Goal: Communication & Community: Ask a question

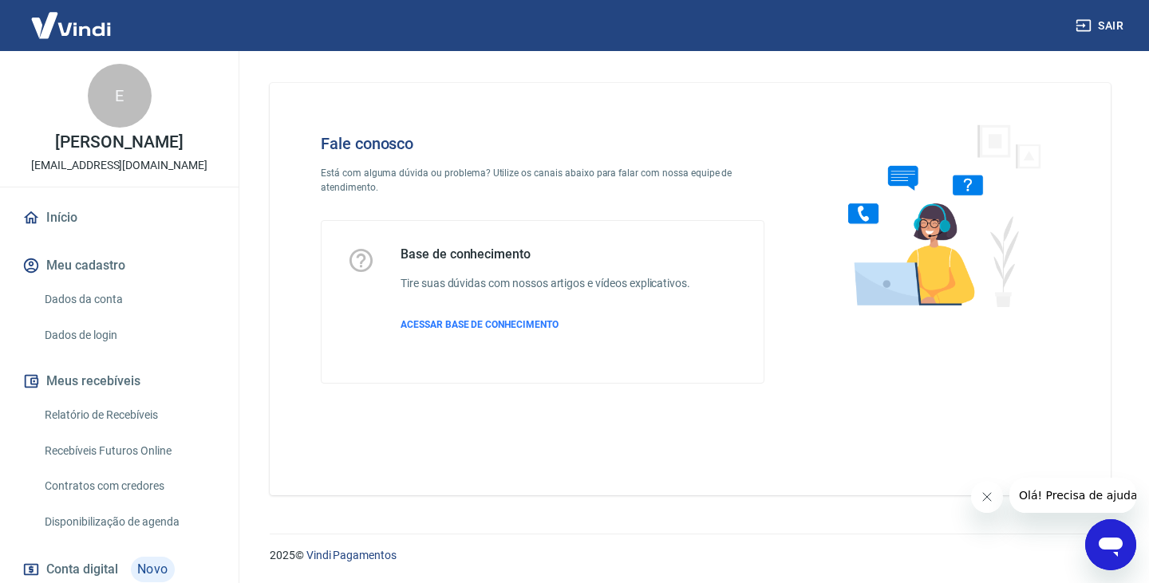
click at [1103, 544] on icon "Abrir janela de mensagens" at bounding box center [1111, 547] width 24 height 19
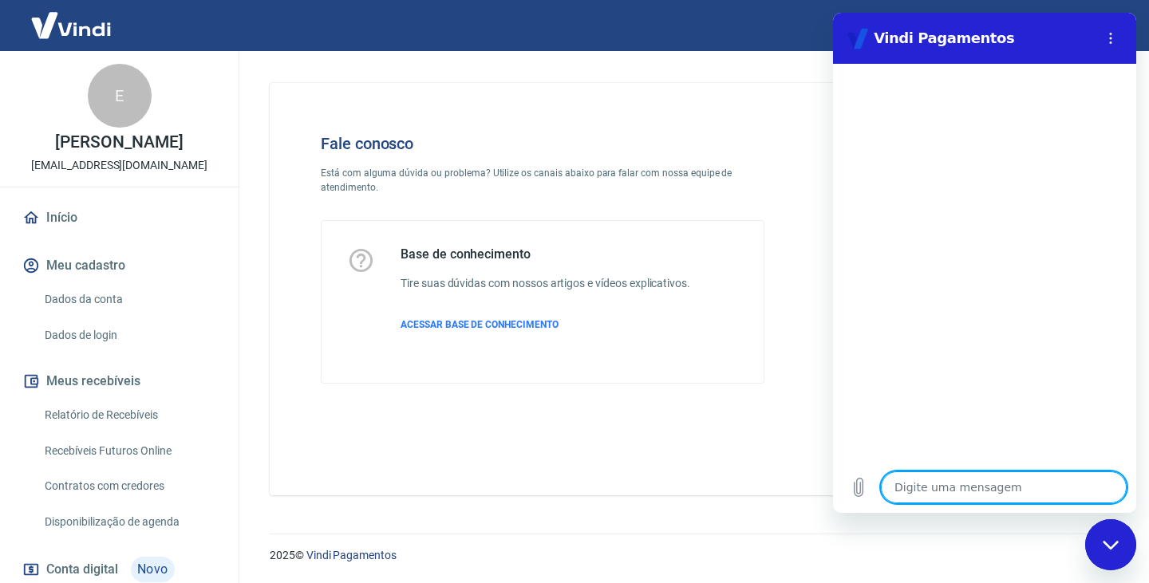
click at [954, 487] on textarea at bounding box center [1004, 487] width 246 height 32
type textarea "f"
type textarea "x"
type textarea "fa"
type textarea "x"
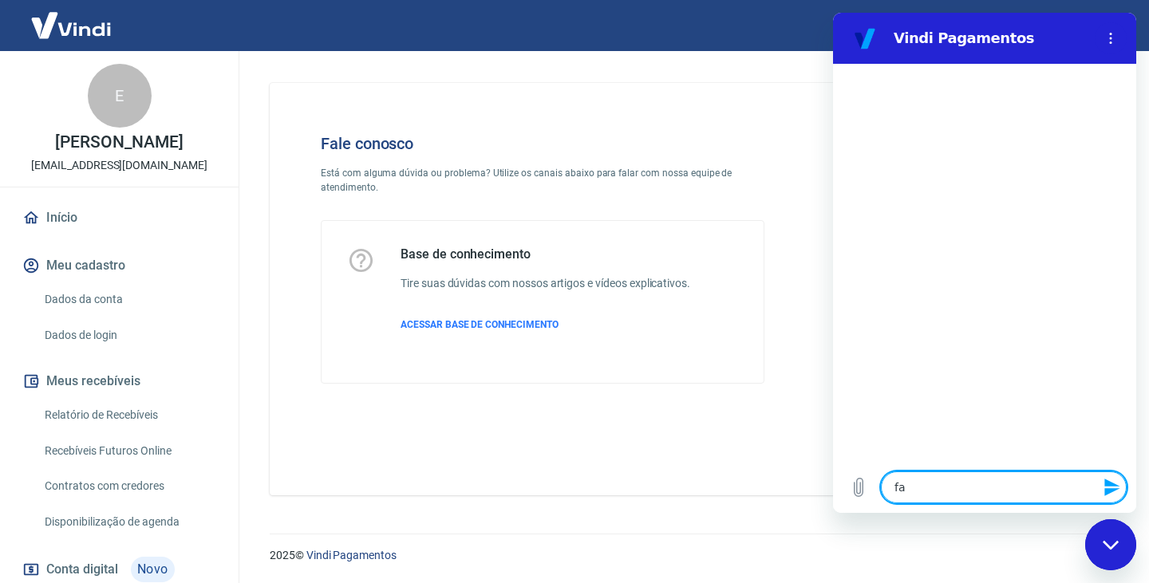
type textarea "fal"
type textarea "x"
type textarea "fala"
type textarea "x"
type textarea "falar"
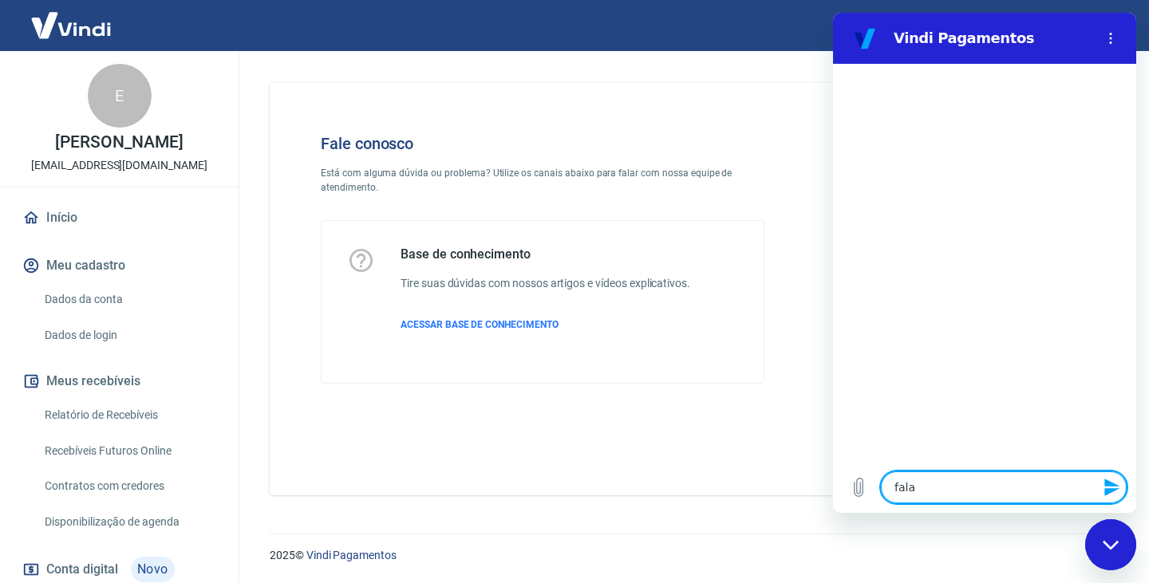
type textarea "x"
type textarea "falar"
type textarea "x"
type textarea "falar c"
type textarea "x"
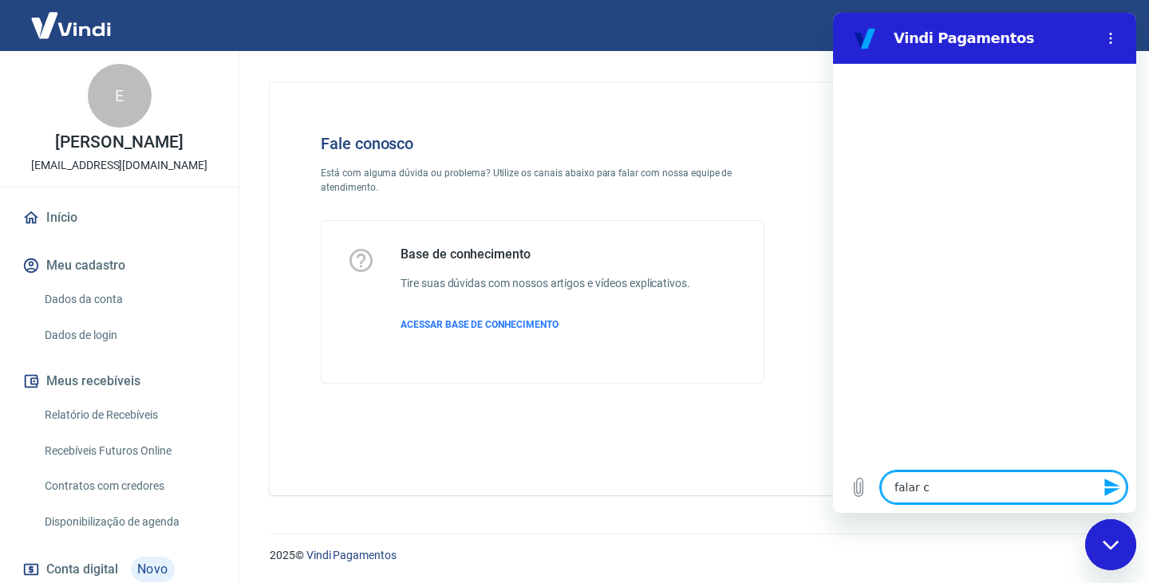
type textarea "falar co"
type textarea "x"
type textarea "falar com"
type textarea "x"
type textarea "falar com"
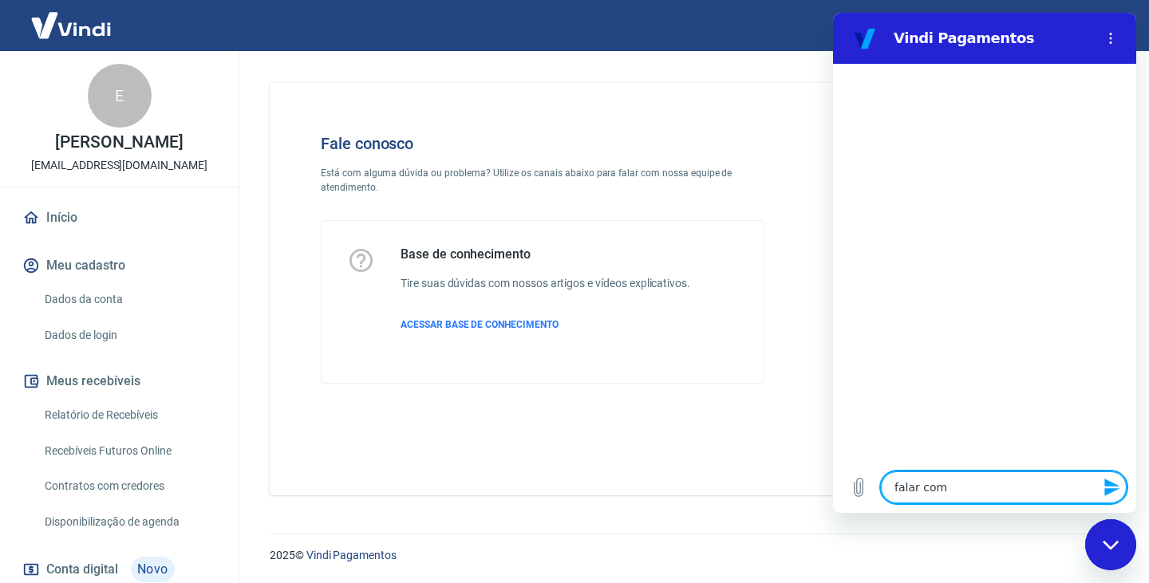
type textarea "x"
type textarea "falar com a"
type textarea "x"
type textarea "falar com at"
type textarea "x"
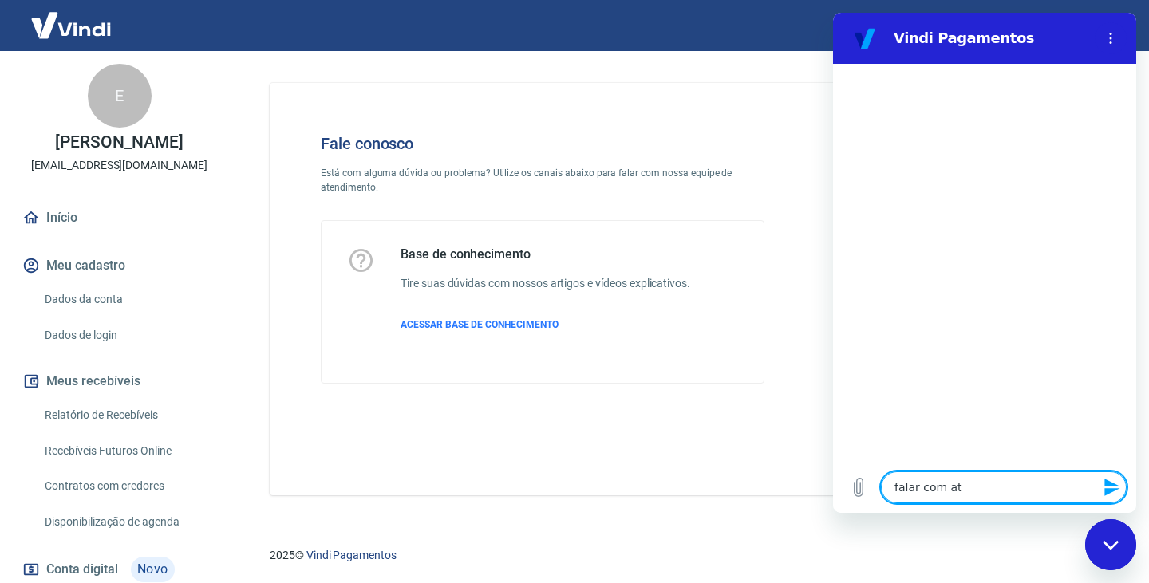
type textarea "falar com ate"
type textarea "x"
type textarea "falar com aten"
type textarea "x"
type textarea "falar com atend"
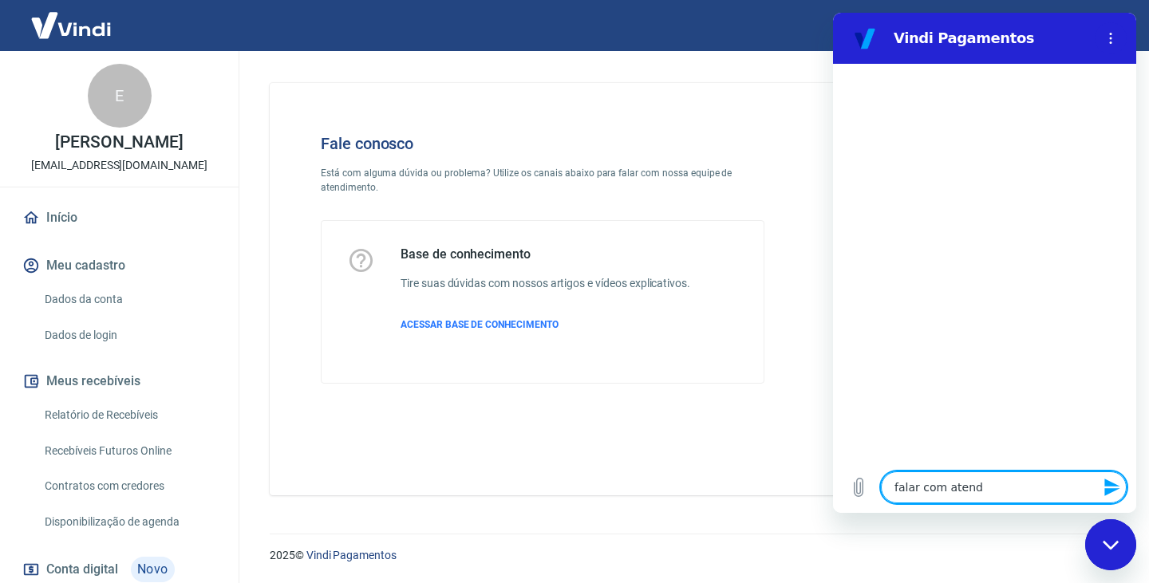
type textarea "x"
type textarea "falar com atende"
type textarea "x"
type textarea "falar com atenden"
type textarea "x"
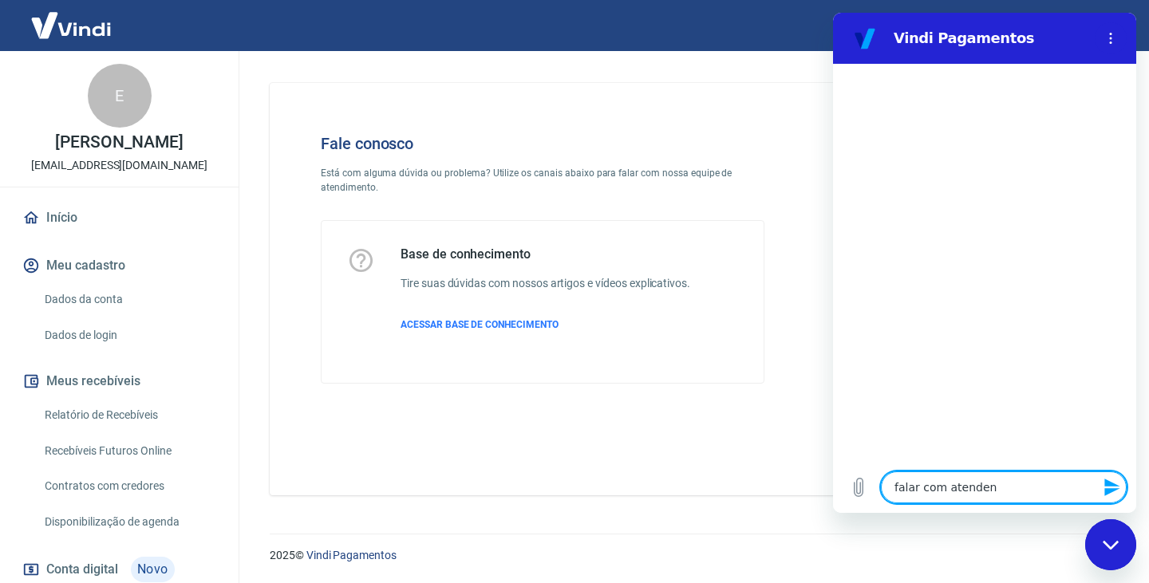
type textarea "falar com atendent"
type textarea "x"
type textarea "falar com atendente"
type textarea "x"
click at [1008, 499] on textarea at bounding box center [1004, 487] width 246 height 32
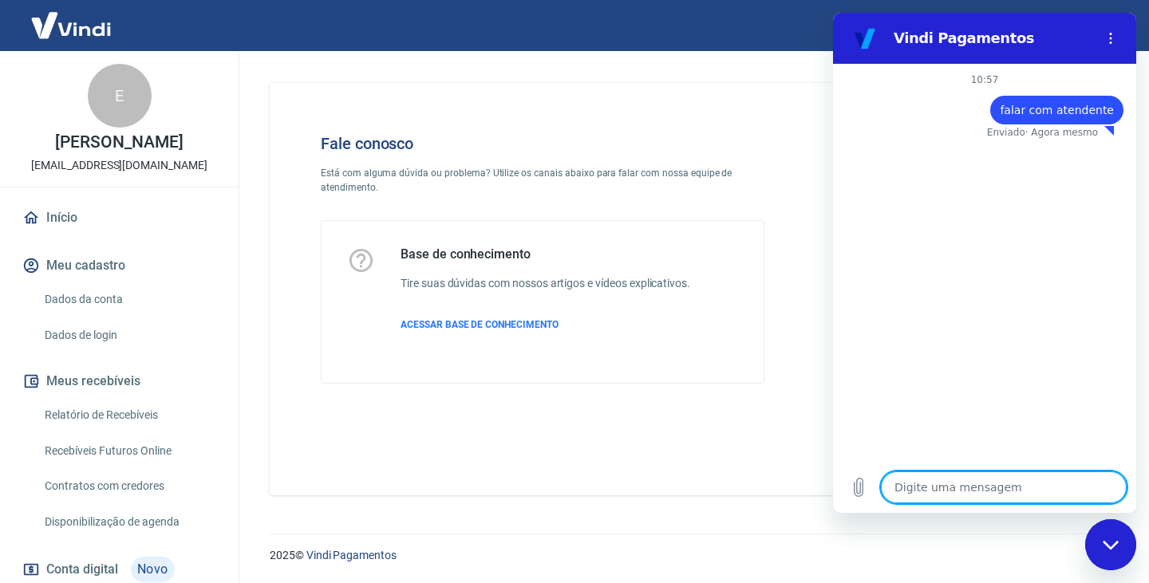
type textarea "x"
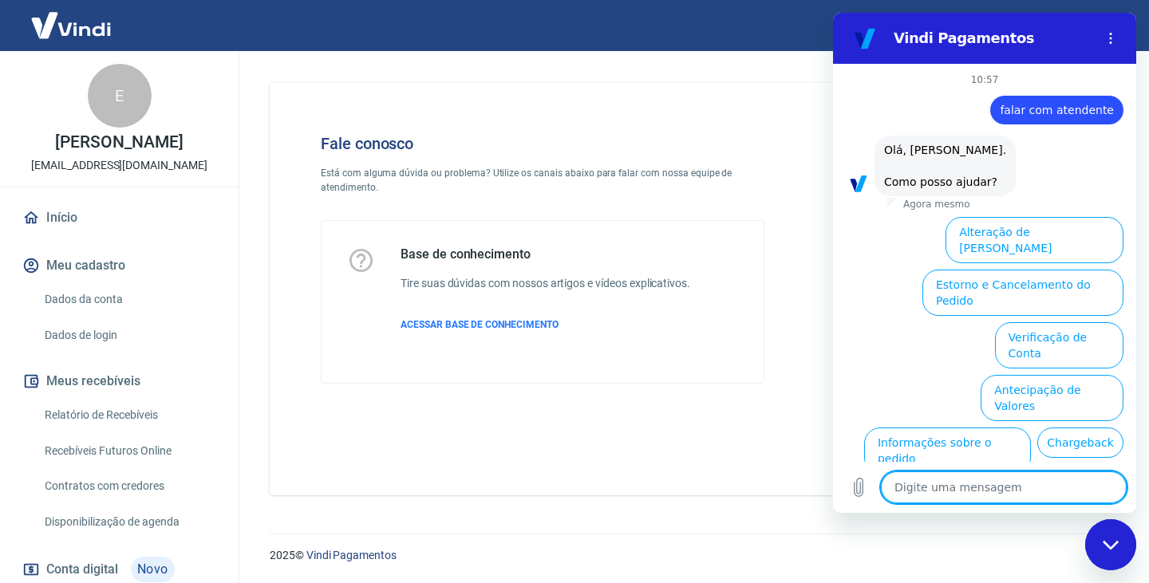
scroll to position [83, 0]
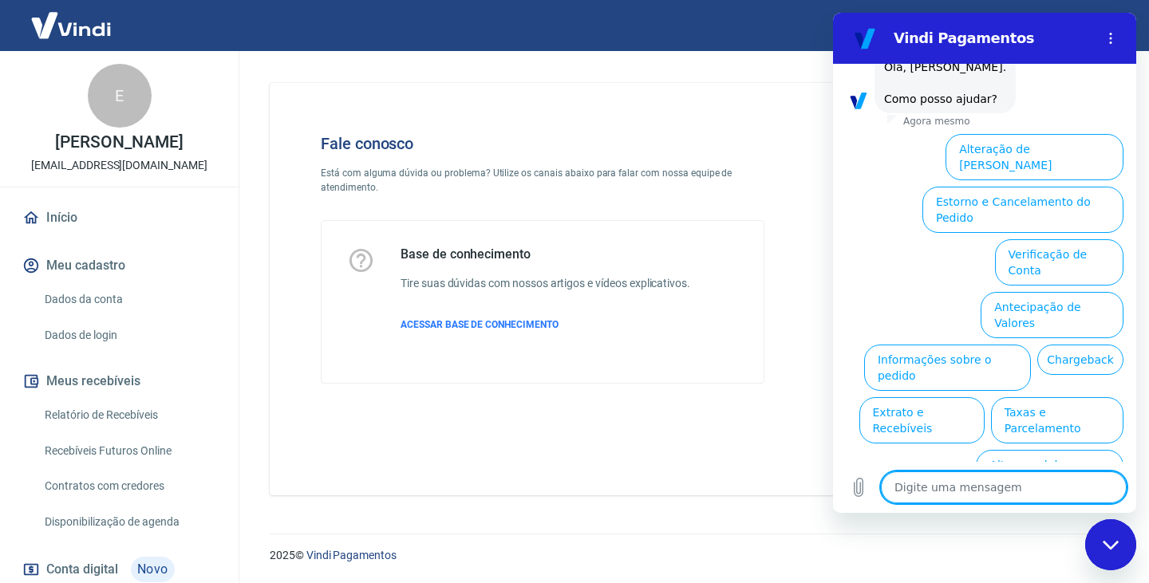
click at [1015, 496] on textarea at bounding box center [1004, 487] width 246 height 32
click at [949, 486] on textarea at bounding box center [1004, 487] width 246 height 32
click at [986, 488] on textarea at bounding box center [1004, 487] width 246 height 32
paste textarea "223968932"
type textarea "223968932"
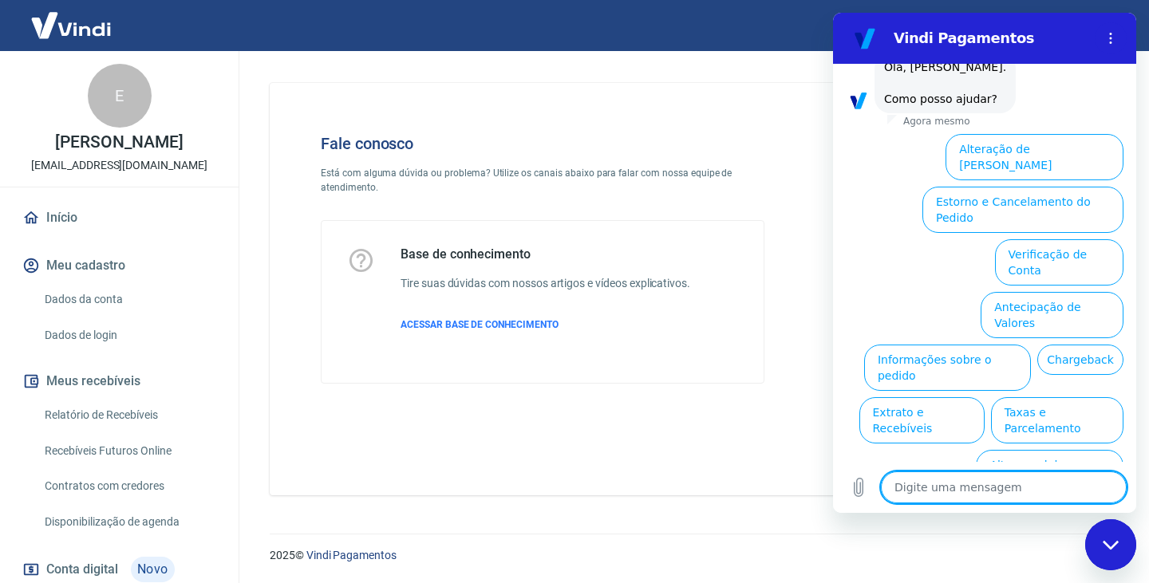
type textarea "x"
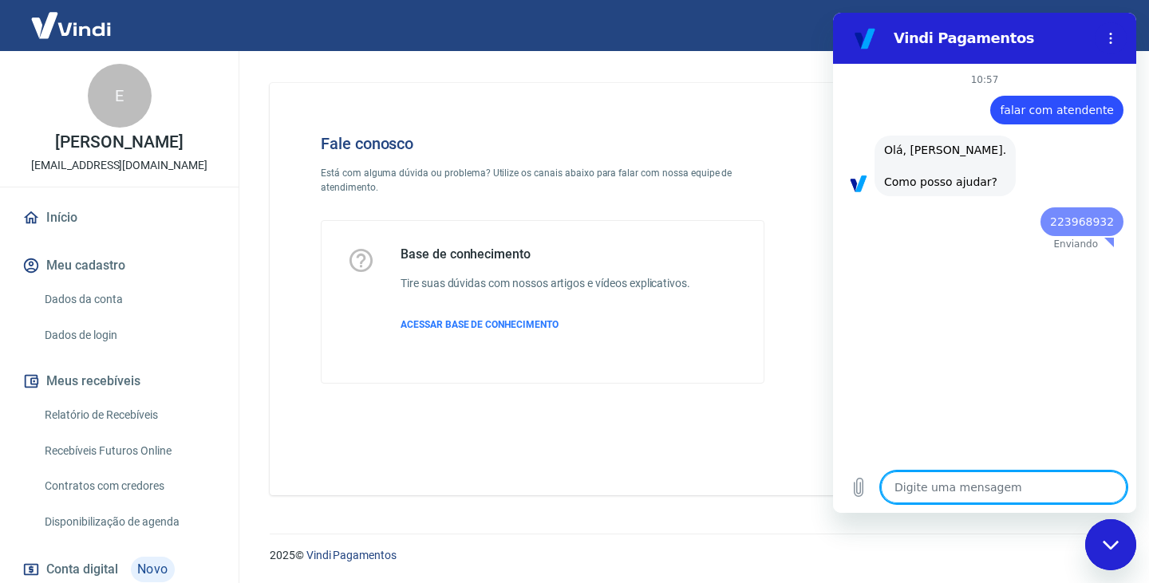
scroll to position [0, 0]
type textarea "x"
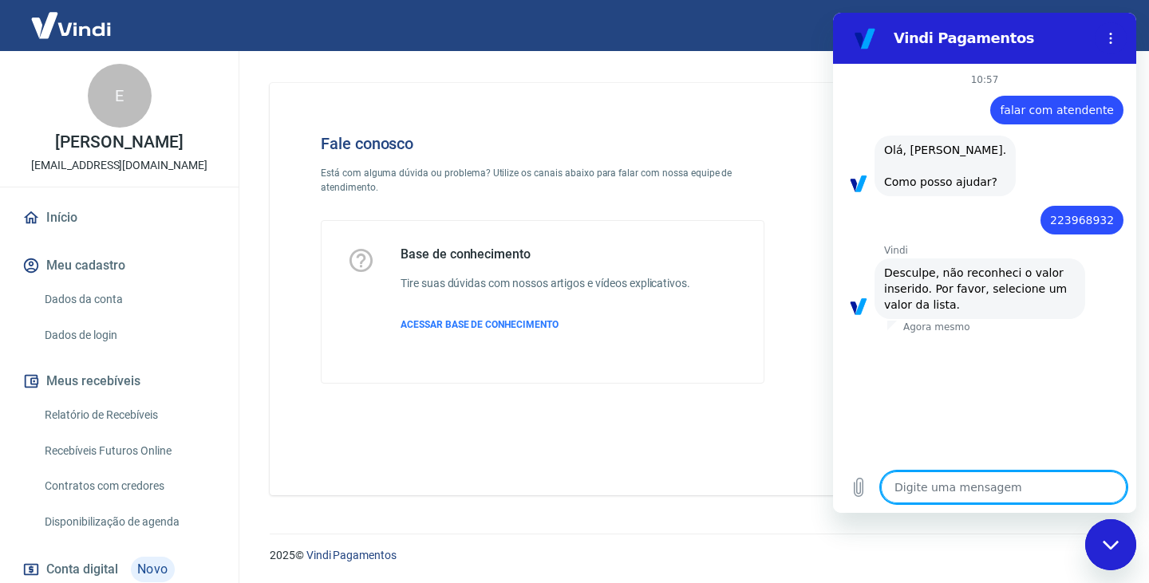
click at [986, 484] on textarea at bounding box center [1004, 487] width 246 height 32
paste textarea "223968932"
type textarea "223968932"
type textarea "x"
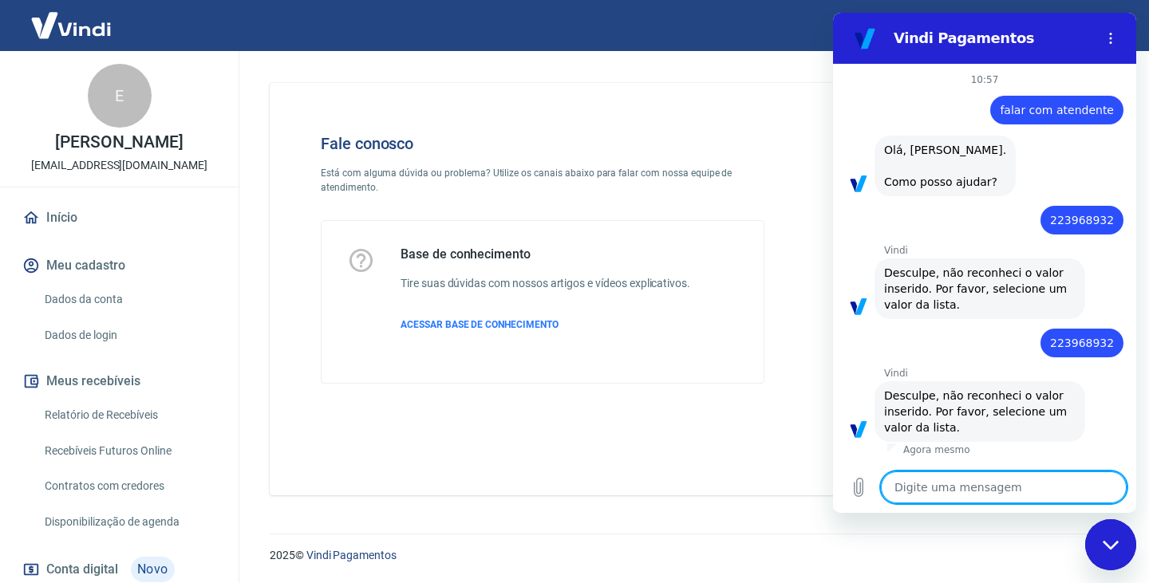
type textarea "f"
type textarea "x"
type textarea "fa"
type textarea "x"
type textarea "fal"
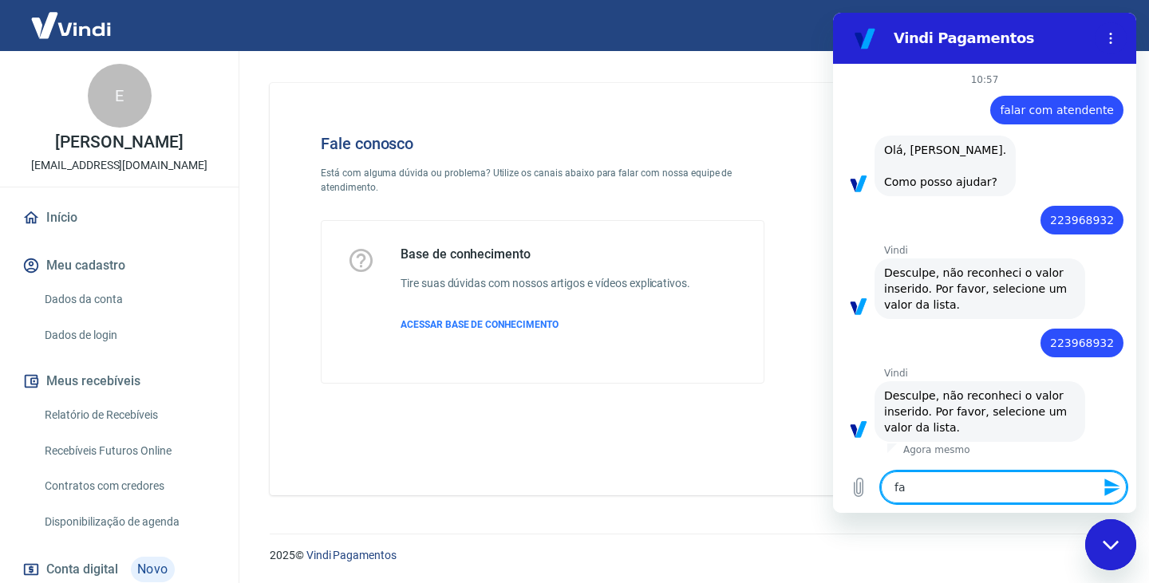
type textarea "x"
type textarea "fala"
type textarea "x"
type textarea "falar"
type textarea "x"
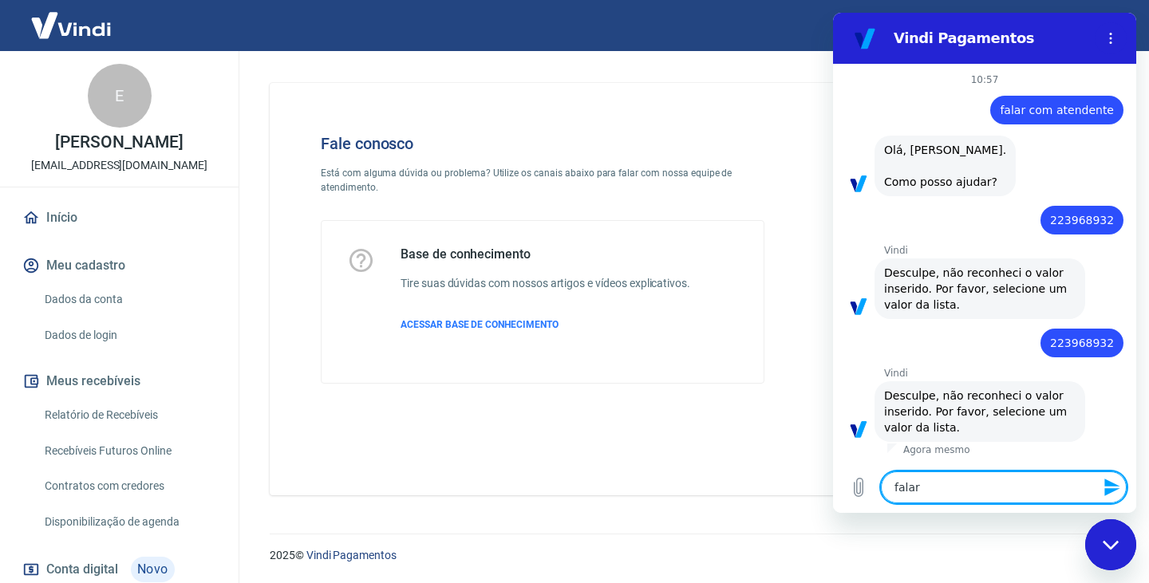
type textarea "falar"
type textarea "x"
type textarea "falar c"
type textarea "x"
type textarea "falar co"
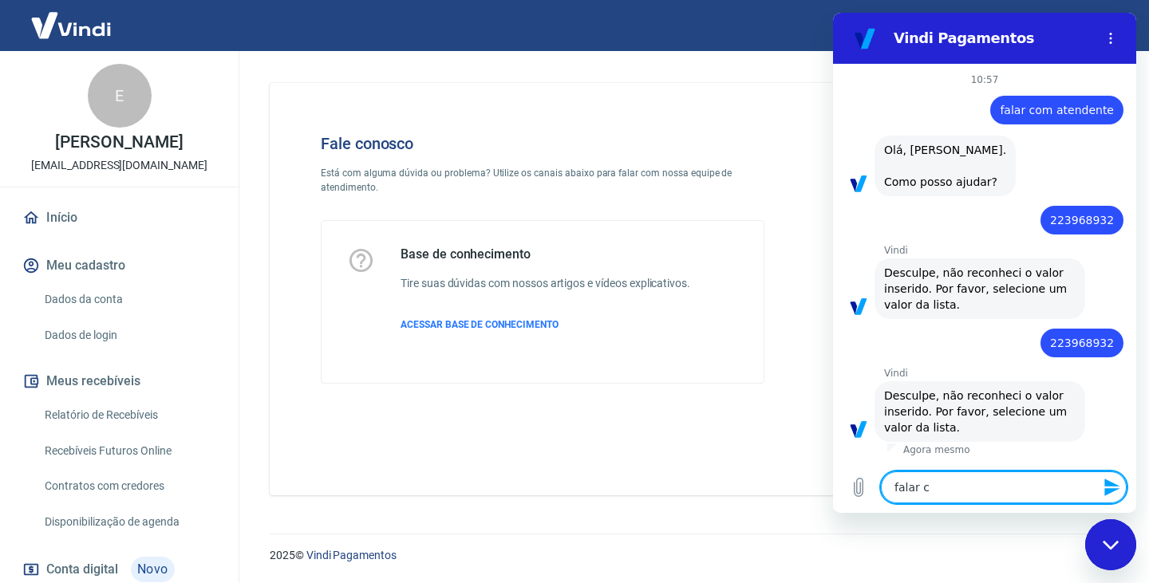
type textarea "x"
type textarea "falar com"
type textarea "x"
type textarea "falar com"
type textarea "x"
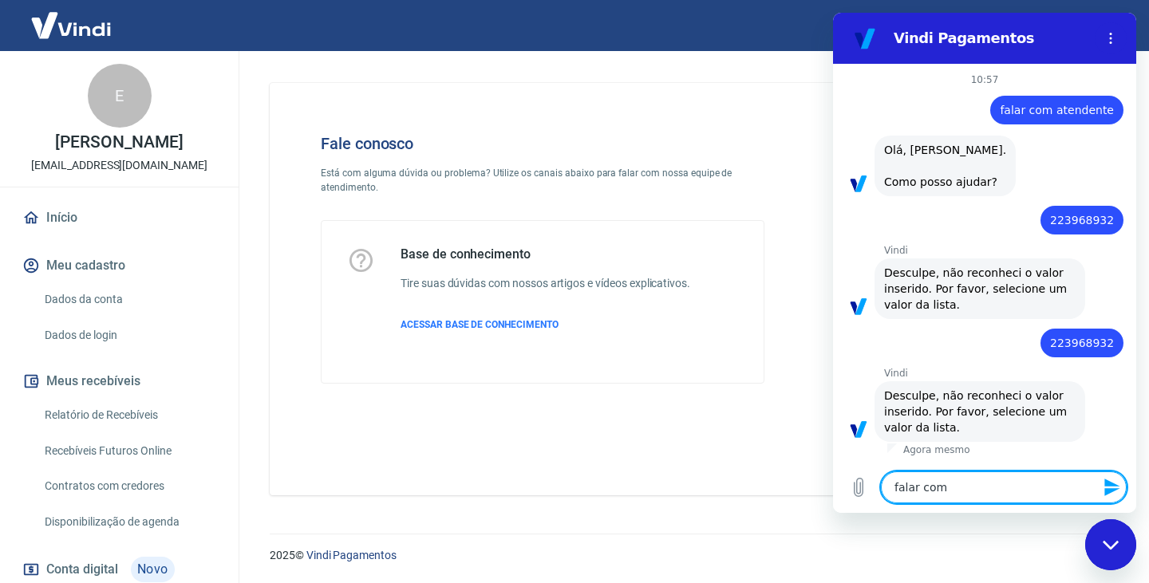
type textarea "falar com a"
type textarea "x"
type textarea "falar com at"
type textarea "x"
type textarea "falar com ate"
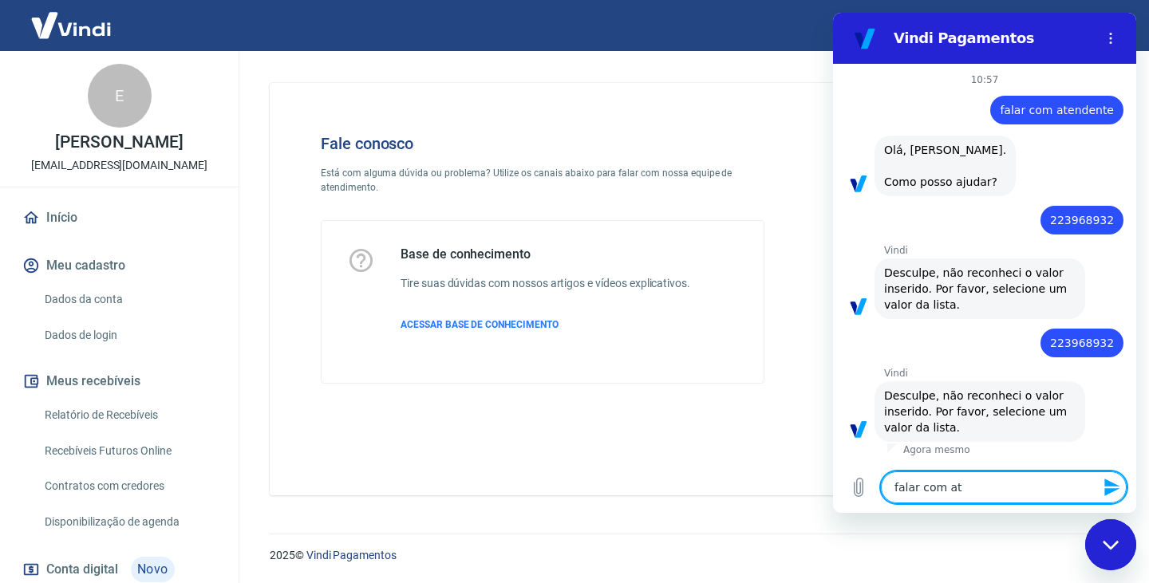
type textarea "x"
type textarea "falar com aten"
type textarea "x"
type textarea "falar com atend"
type textarea "x"
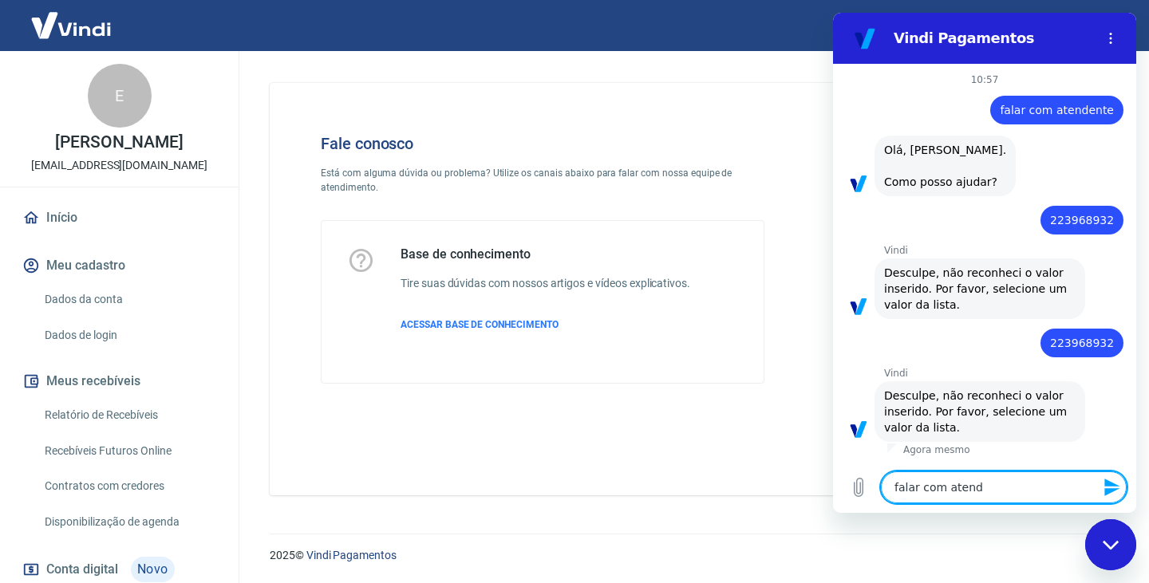
type textarea "falar com atende"
type textarea "x"
type textarea "falar com atenden"
type textarea "x"
type textarea "falar com atendent"
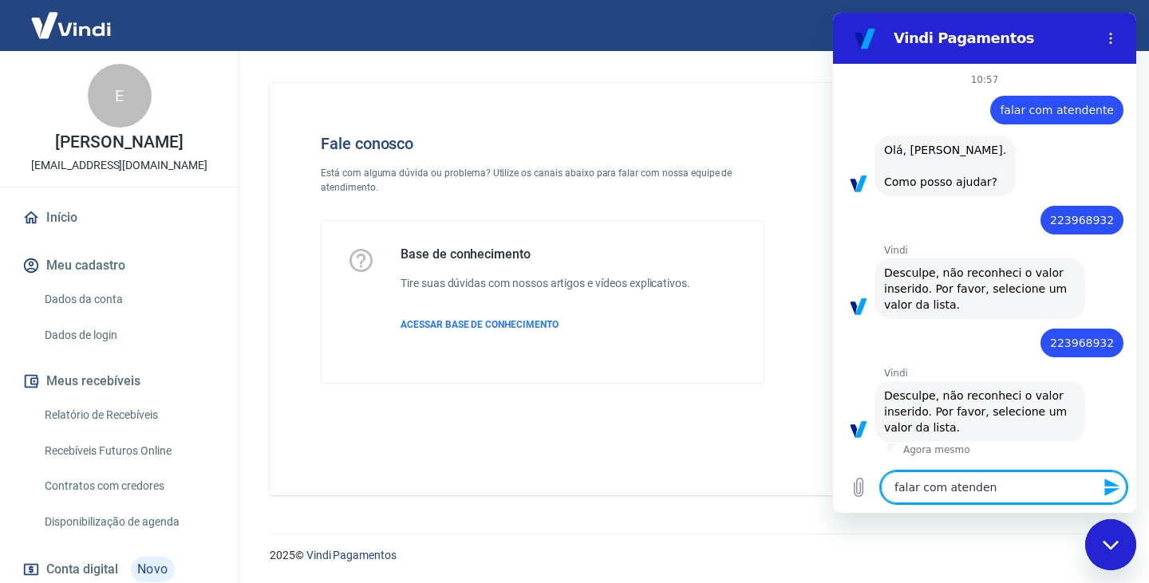
type textarea "x"
type textarea "falar com atendente"
type textarea "x"
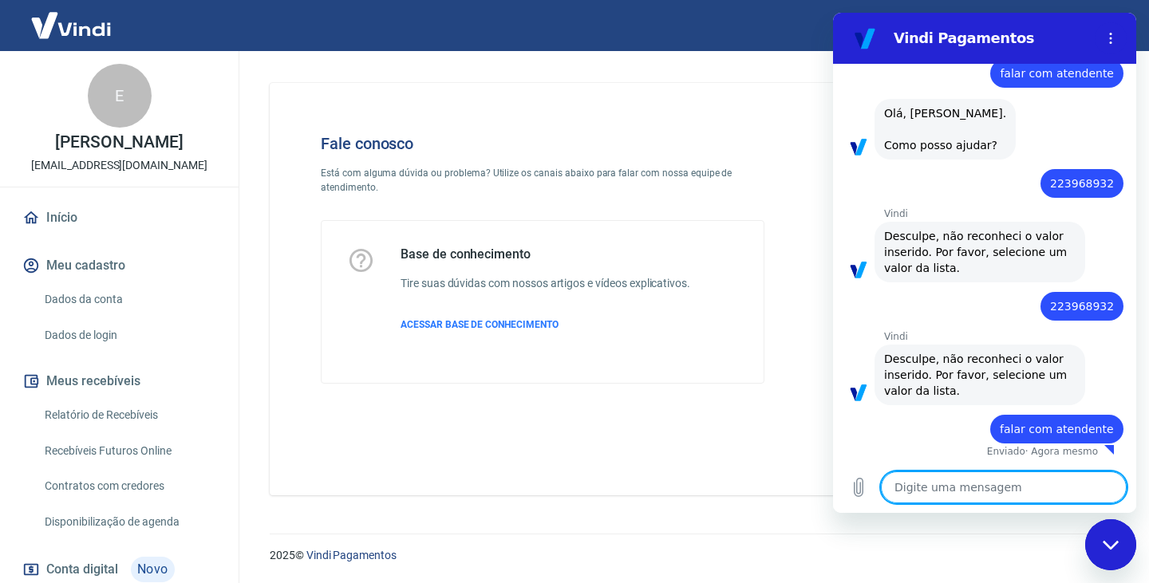
type textarea "x"
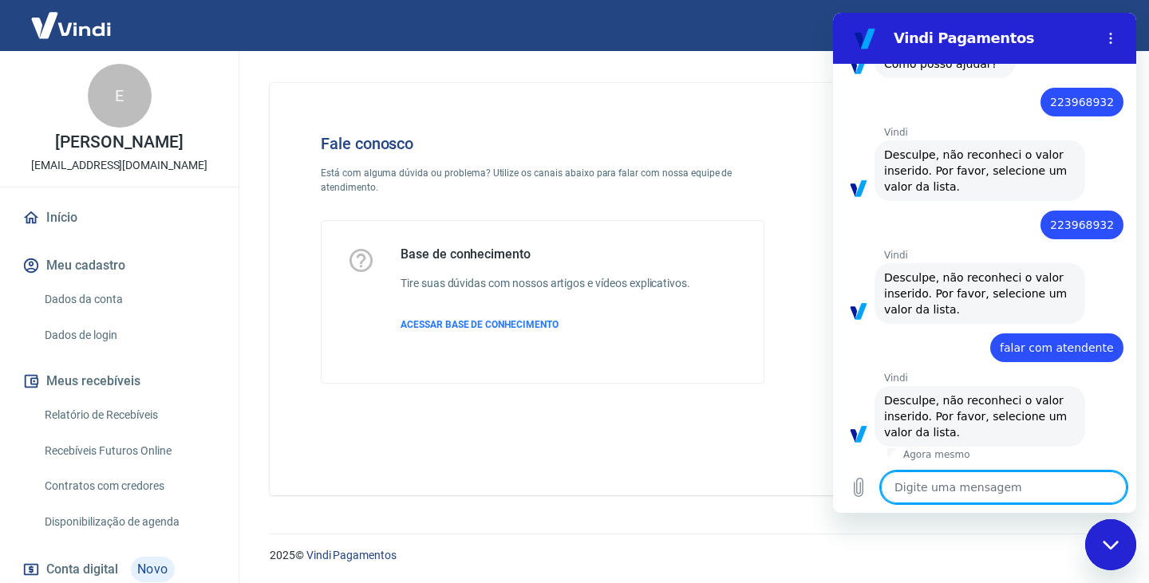
scroll to position [121, 0]
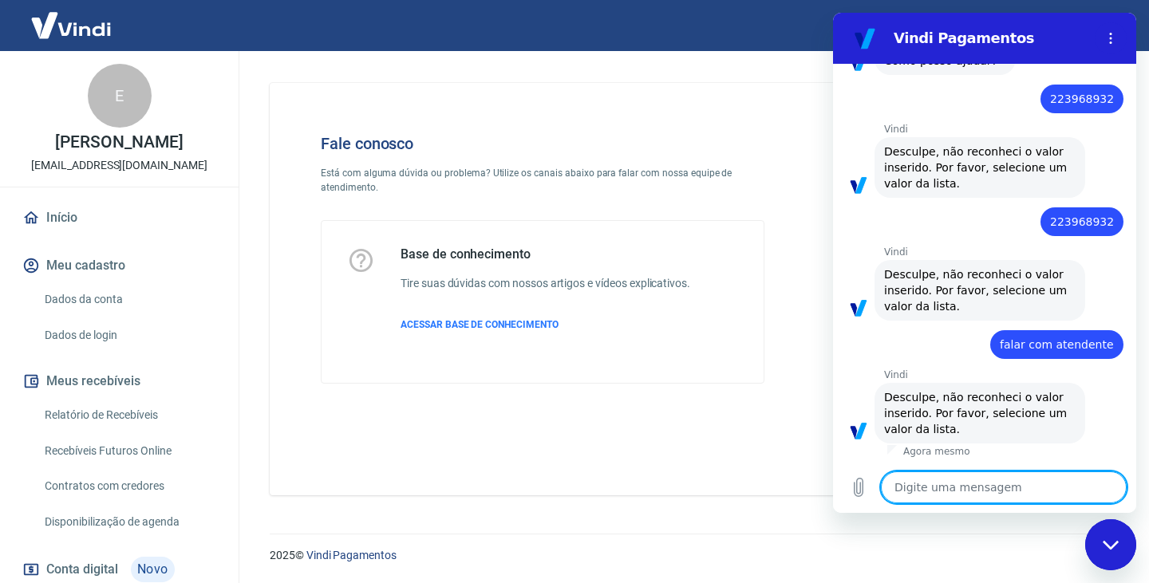
click at [1032, 499] on textarea at bounding box center [1004, 487] width 246 height 32
paste textarea "223968932"
type textarea "223968932"
type textarea "x"
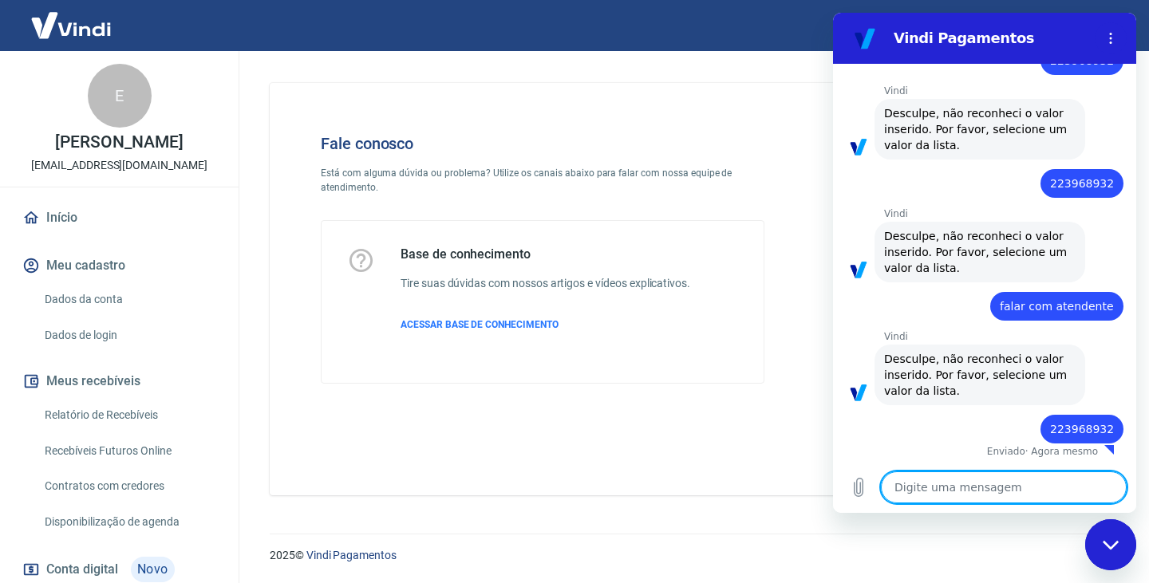
type textarea "x"
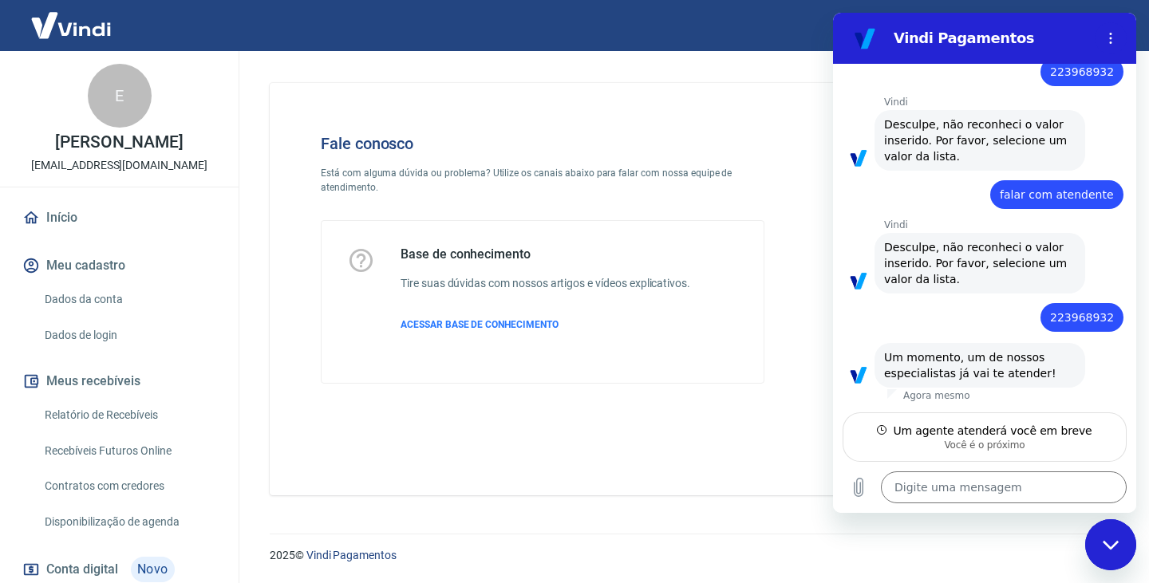
scroll to position [271, 0]
click at [964, 495] on textarea at bounding box center [1004, 487] width 246 height 32
type textarea "B"
type textarea "x"
type textarea "Bo"
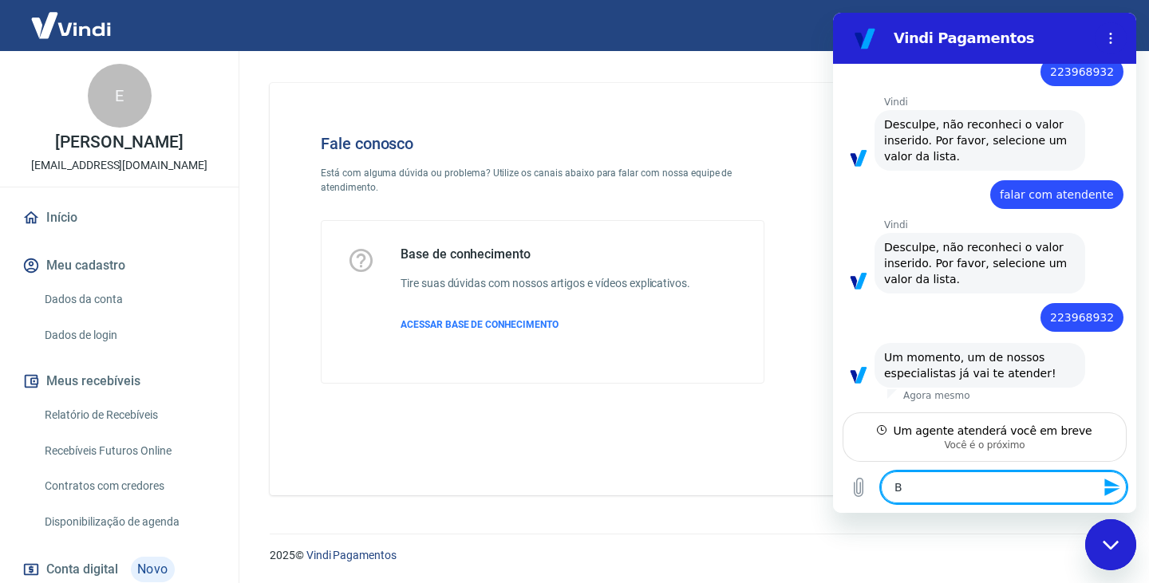
type textarea "x"
type textarea "Bom"
type textarea "x"
type textarea "Bom"
type textarea "x"
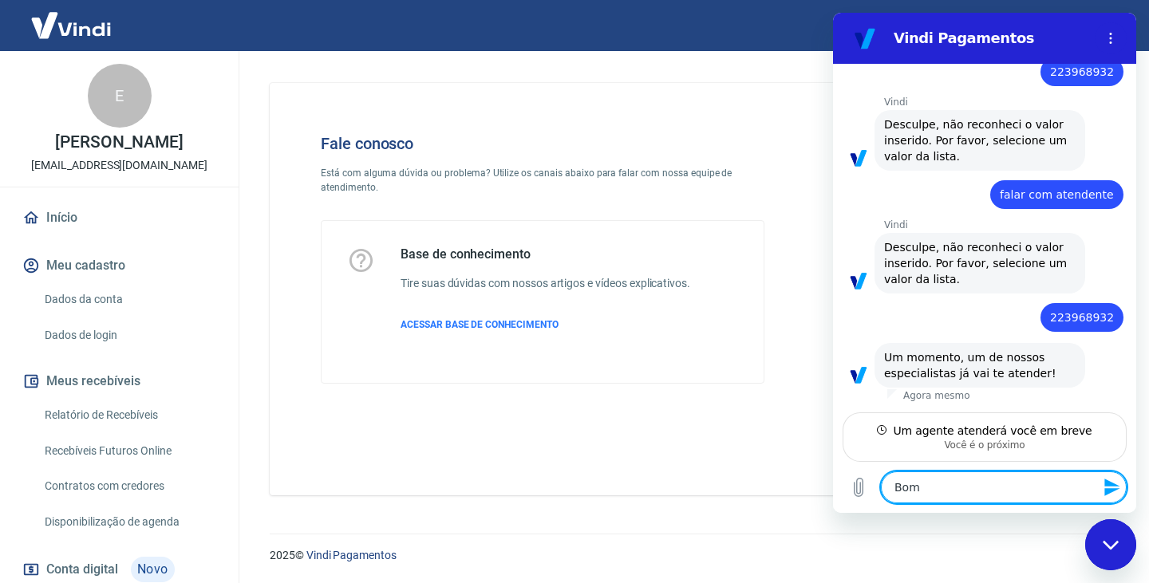
type textarea "Bom i"
type textarea "x"
type textarea "Bom"
type textarea "x"
type textarea "Bom d"
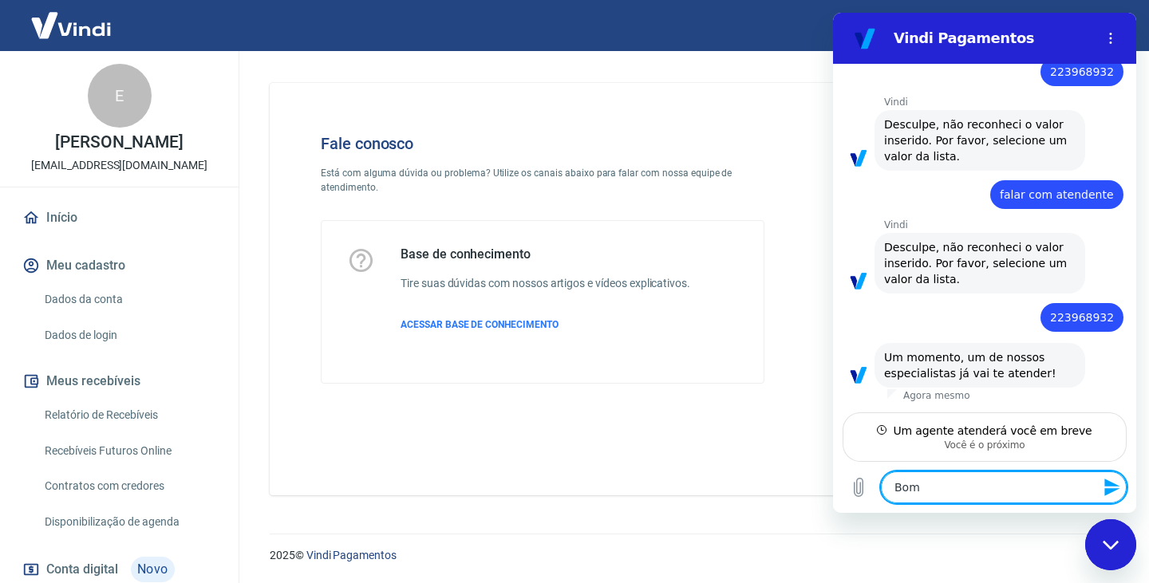
type textarea "x"
type textarea "Bom di"
type textarea "x"
type textarea "Bom dia"
type textarea "x"
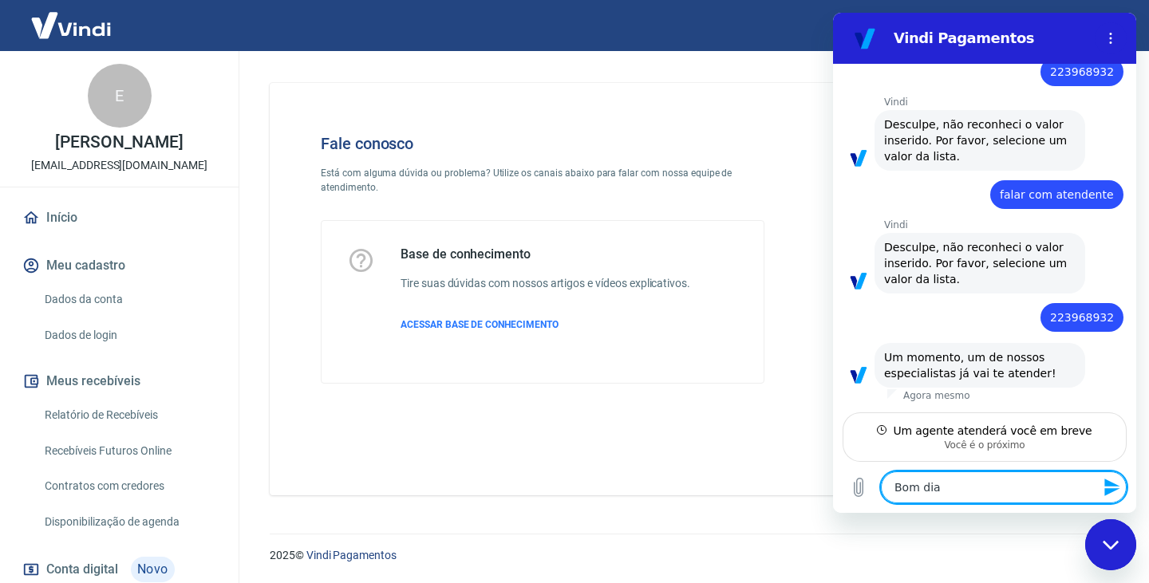
type textarea "Bom dia,"
type textarea "x"
type textarea "Bom dia,"
type textarea "x"
type textarea "Bom dia, t"
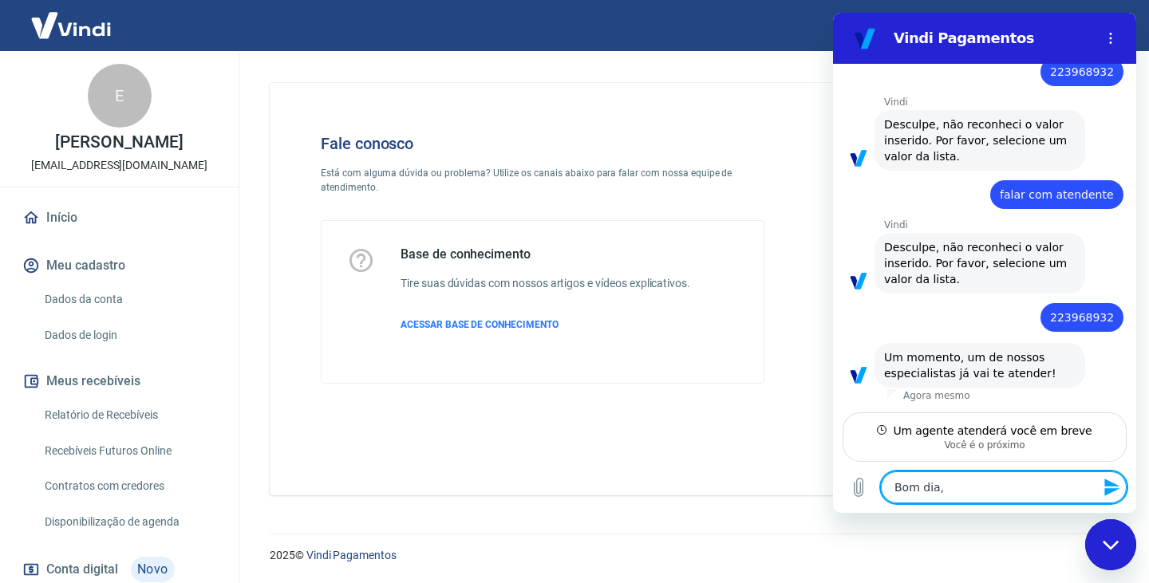
type textarea "x"
type textarea "Bom dia, tu"
type textarea "x"
type textarea "Bom dia, tus"
type textarea "x"
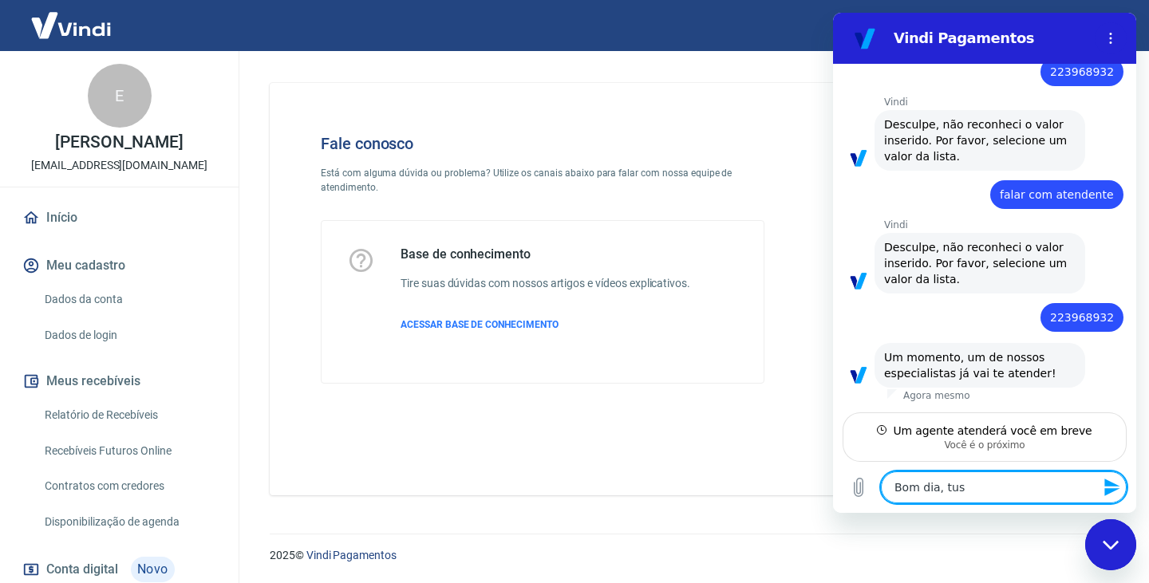
type textarea "Bom dia, tuso"
type textarea "x"
type textarea "Bom dia, tus"
type textarea "x"
type textarea "Bom dia, tu"
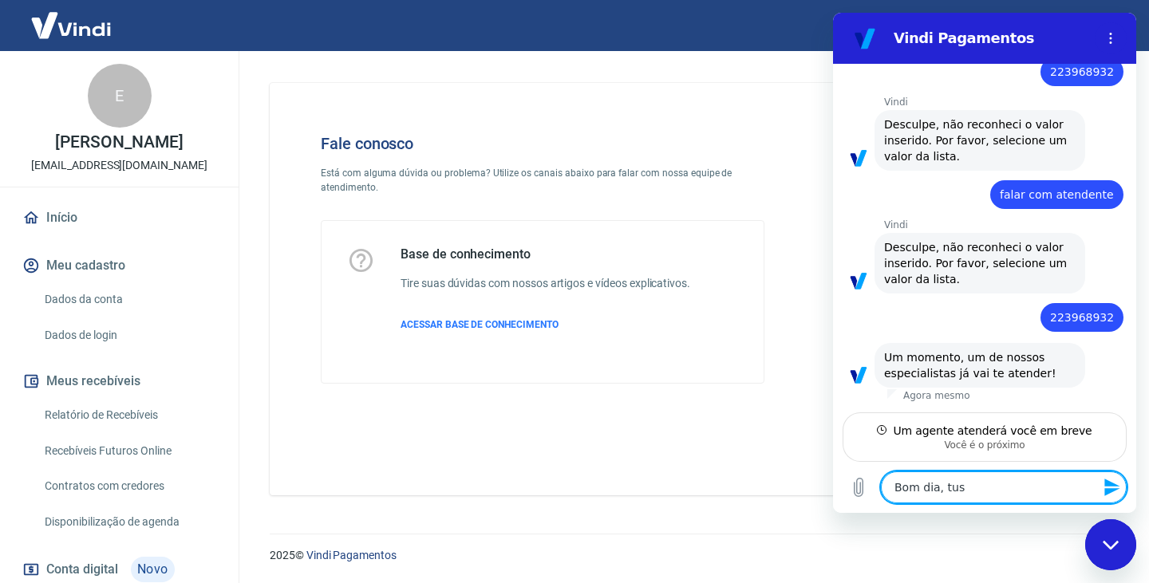
type textarea "x"
type textarea "Bom dia, tud"
type textarea "x"
type textarea "Bom dia, tudo"
type textarea "x"
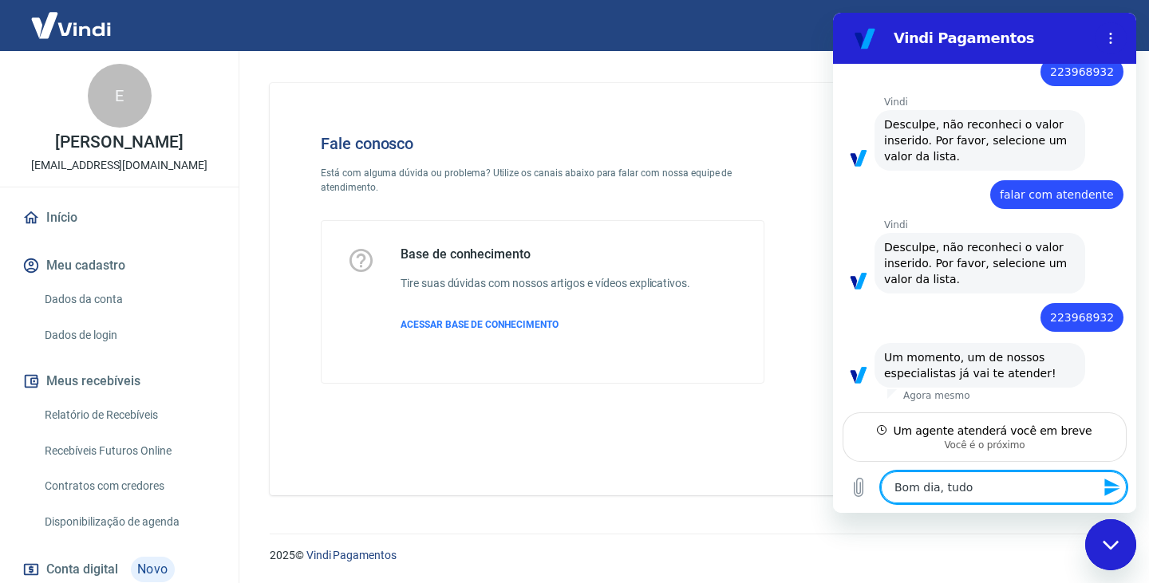
type textarea "Bom dia, tudo"
type textarea "x"
type textarea "Bom dia, tudo b"
type textarea "x"
type textarea "Bom dia, tudo be"
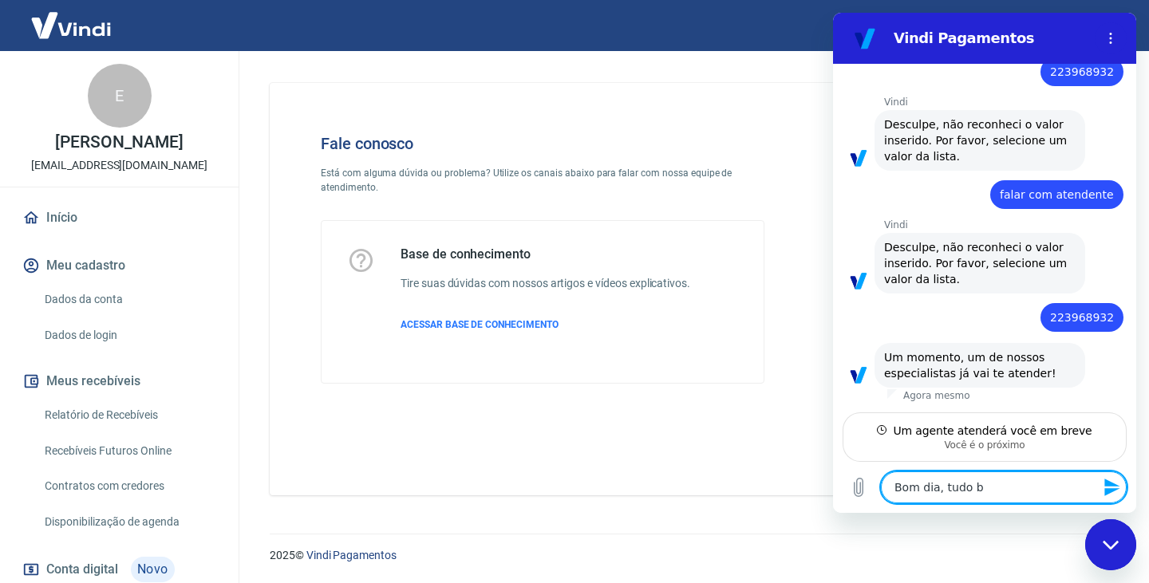
type textarea "x"
type textarea "Bom dia, tudo bem"
type textarea "x"
type textarea "Bom dia, tudo bem?"
type textarea "x"
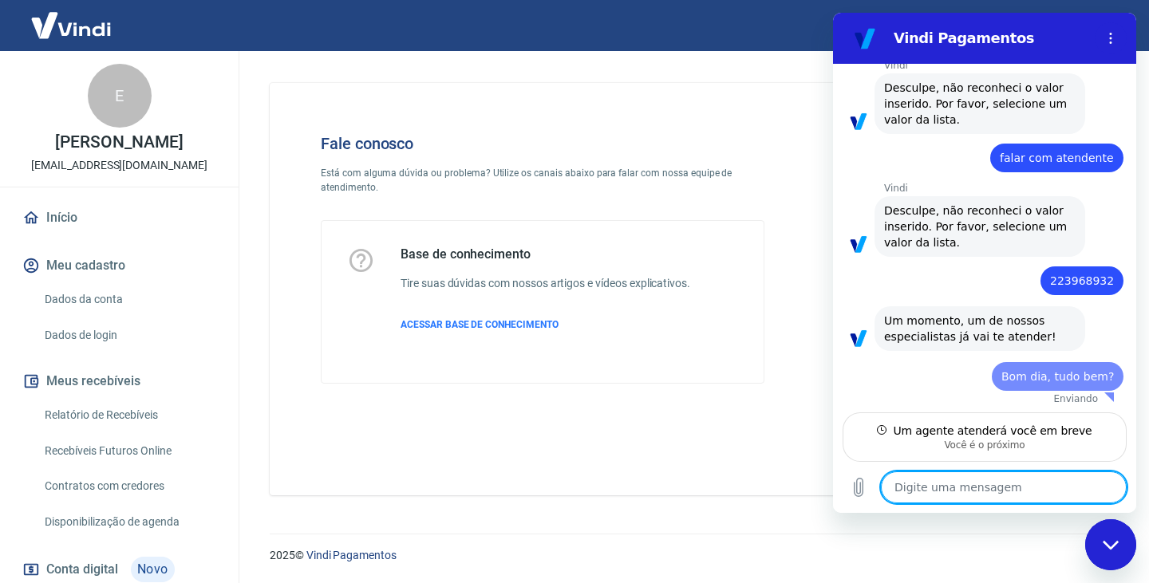
type textarea "x"
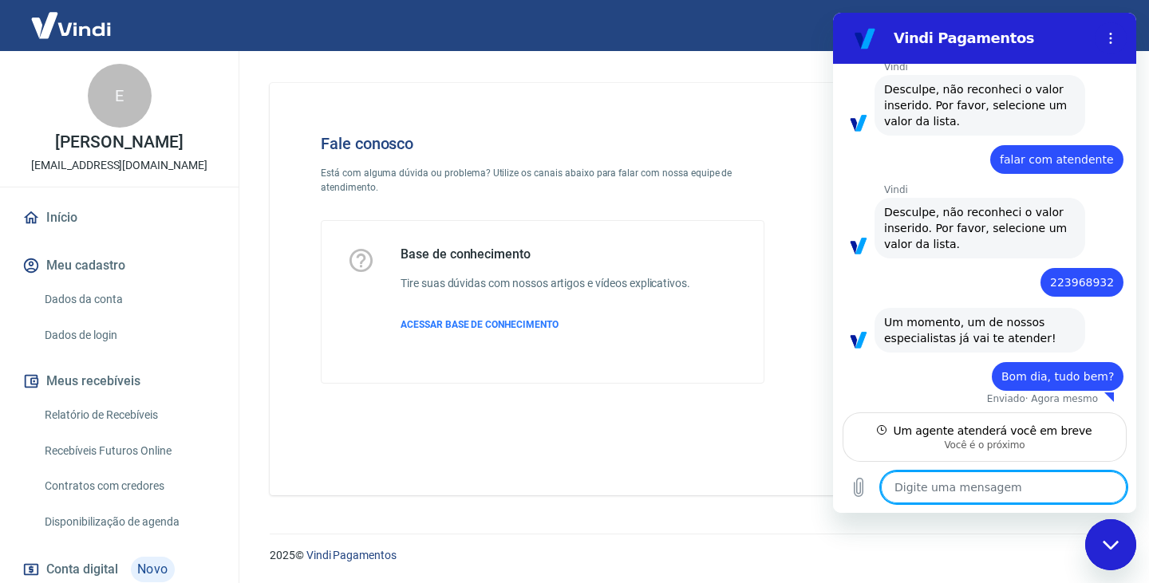
scroll to position [310, 0]
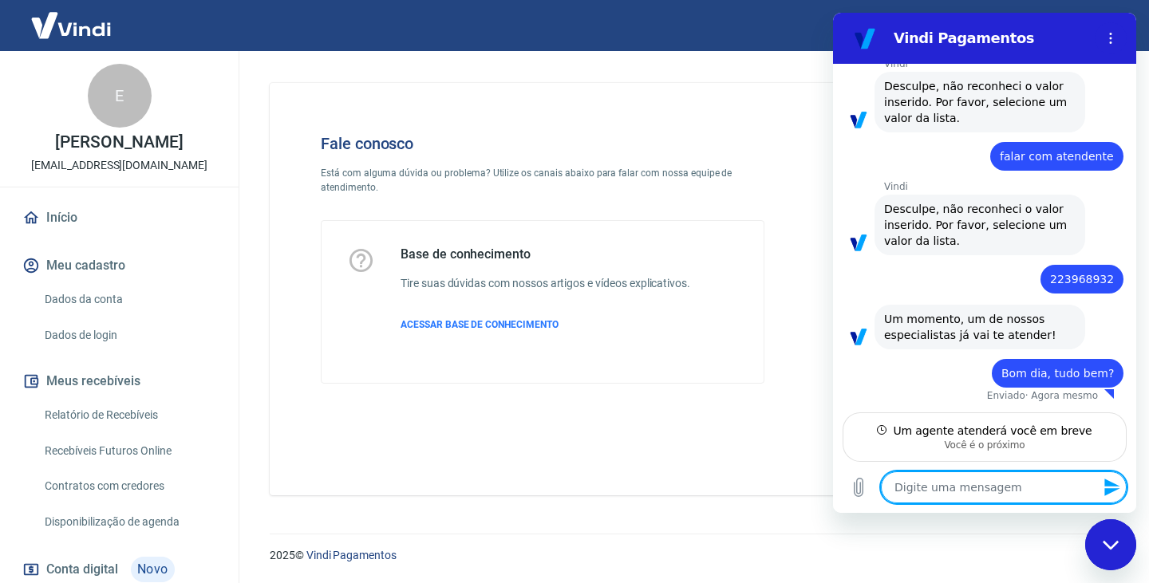
type textarea "q"
type textarea "x"
type textarea "qu"
type textarea "x"
type textarea "que"
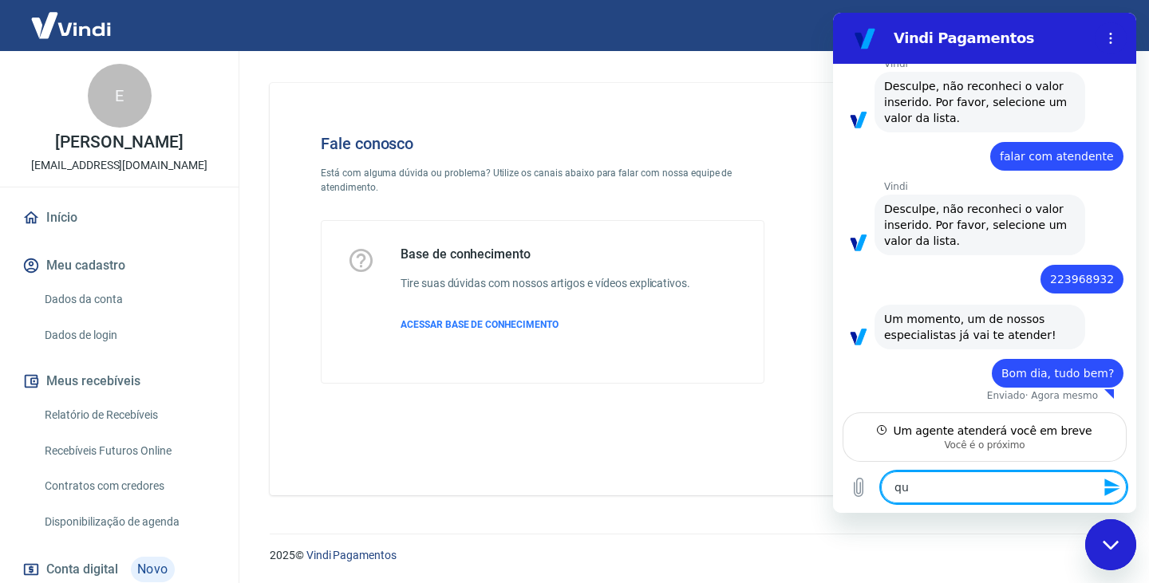
type textarea "x"
type textarea "quer"
type textarea "x"
type textarea "quero"
type textarea "x"
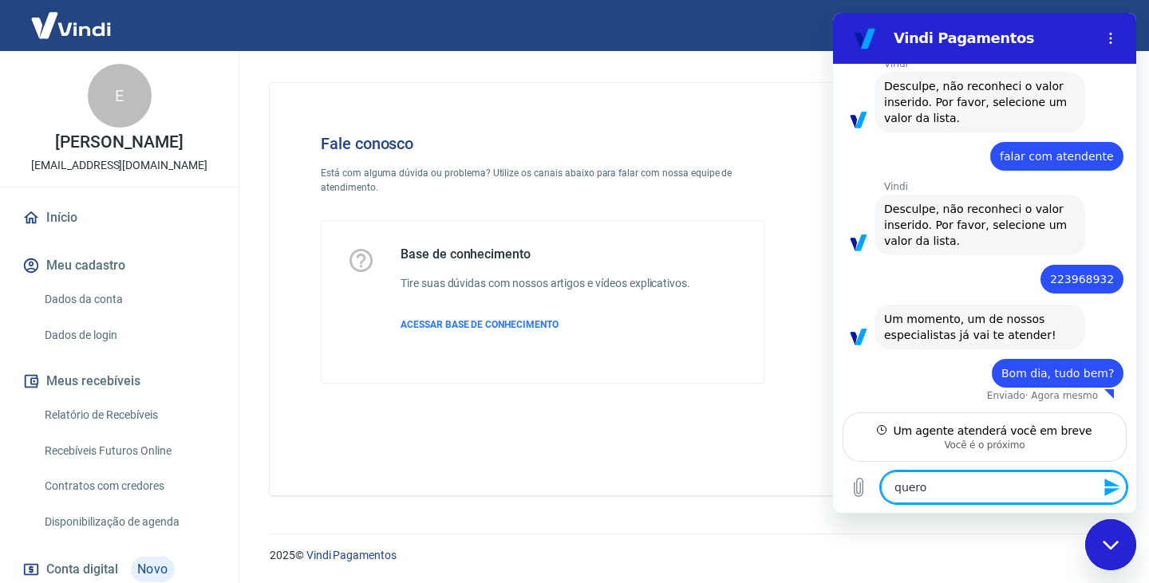
type textarea "quero"
type textarea "x"
type textarea "quero t"
type textarea "x"
type textarea "quero ti"
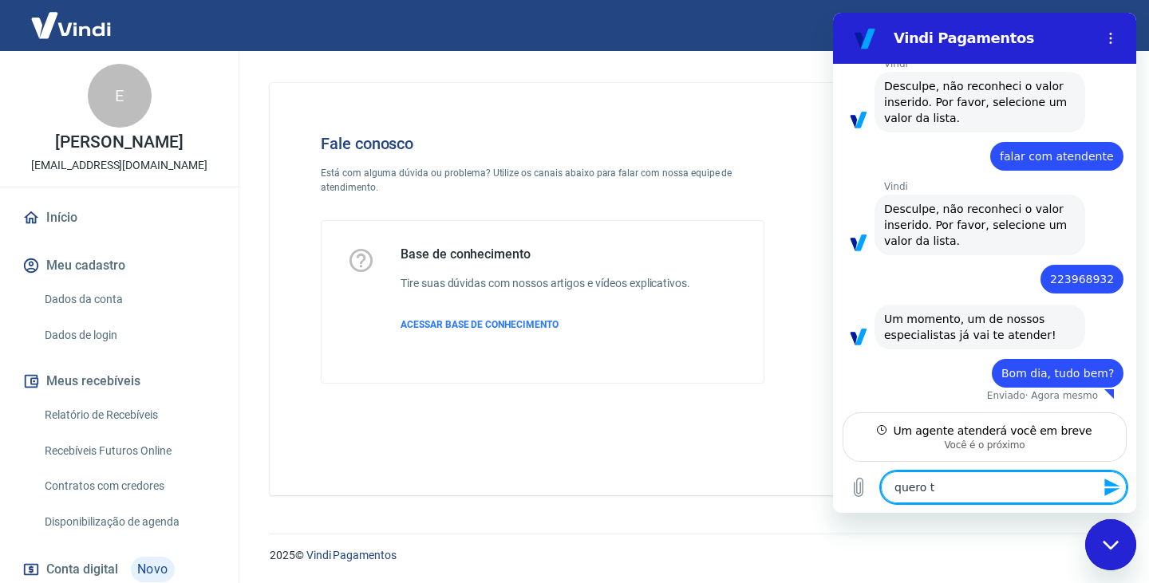
type textarea "x"
type textarea "quero tir"
type textarea "x"
type textarea "quero tira"
type textarea "x"
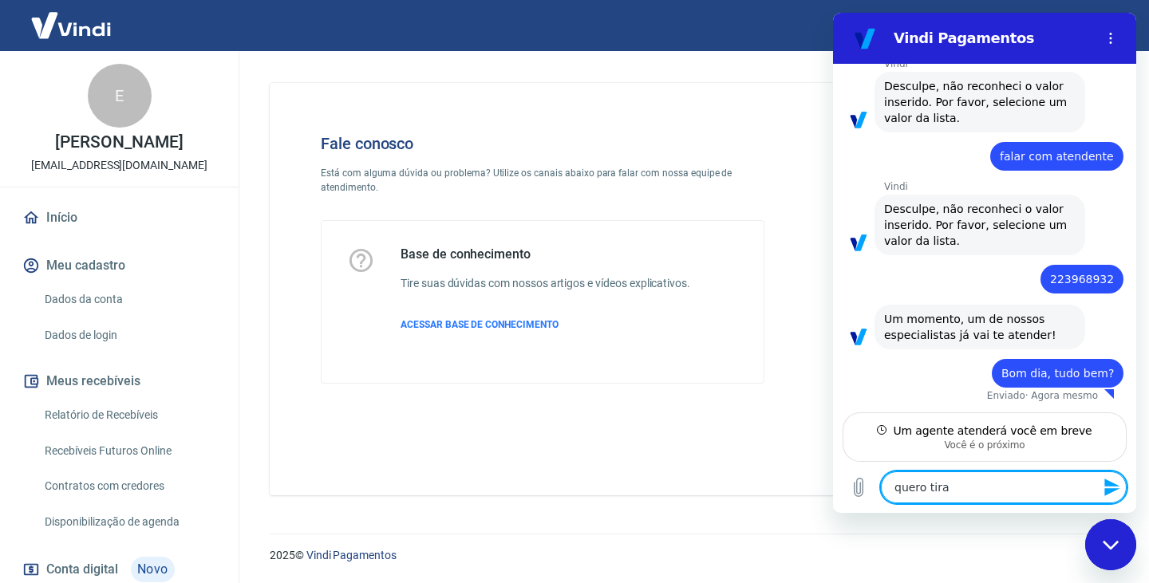
type textarea "quero tirar"
type textarea "x"
type textarea "quero tirar"
type textarea "x"
type textarea "quero tirar u"
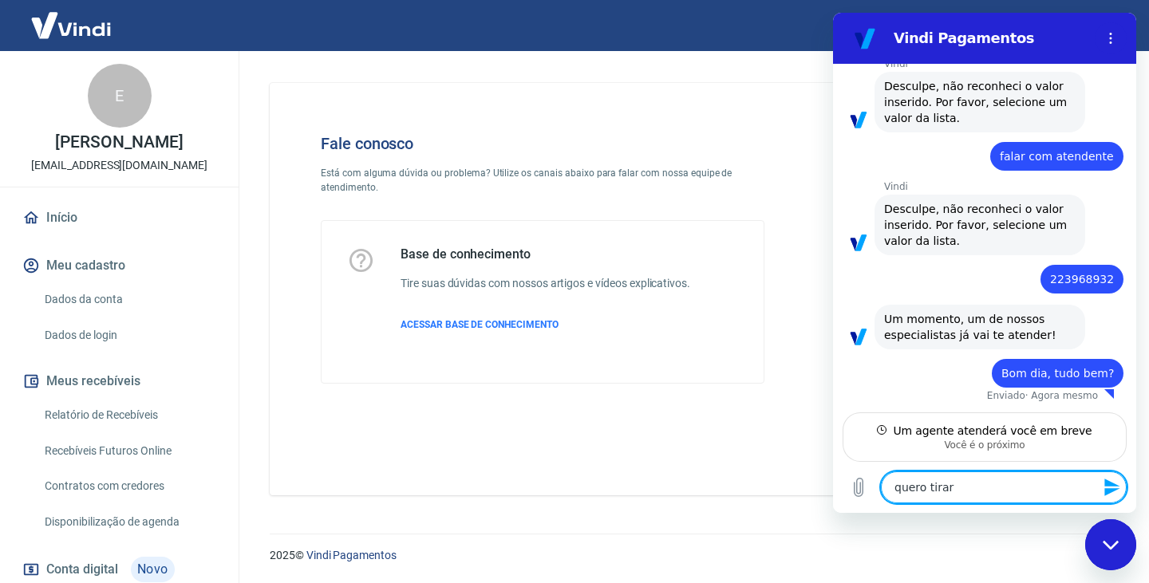
type textarea "x"
type textarea "quero tirar um"
type textarea "x"
type textarea "quero tirar uma"
type textarea "x"
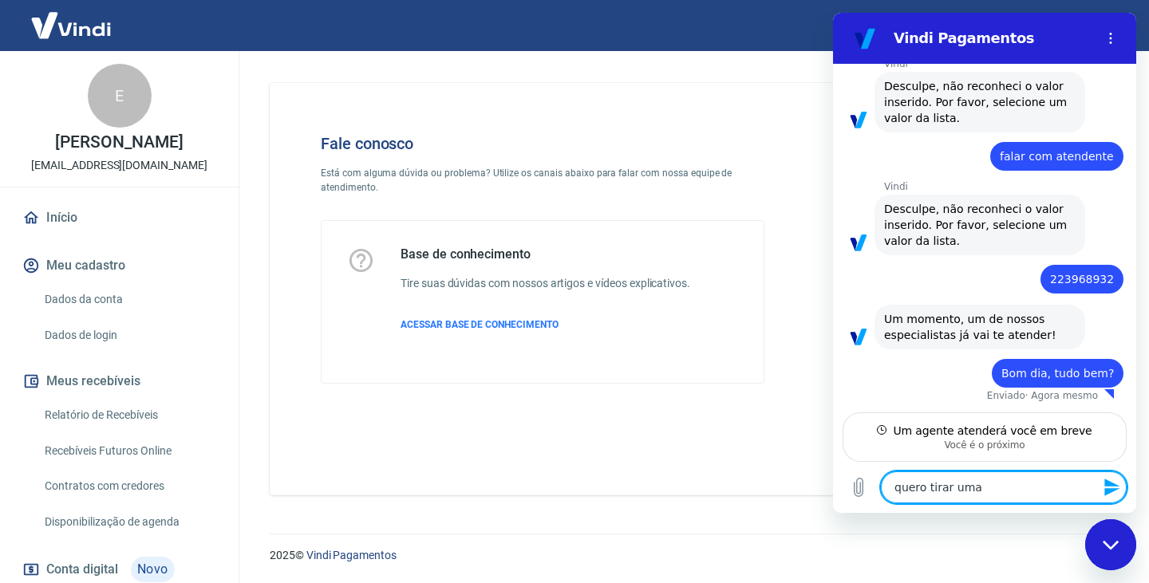
type textarea "quero tirar uma"
type textarea "x"
type textarea "quero tirar uma d"
type textarea "x"
type textarea "quero tirar uma du"
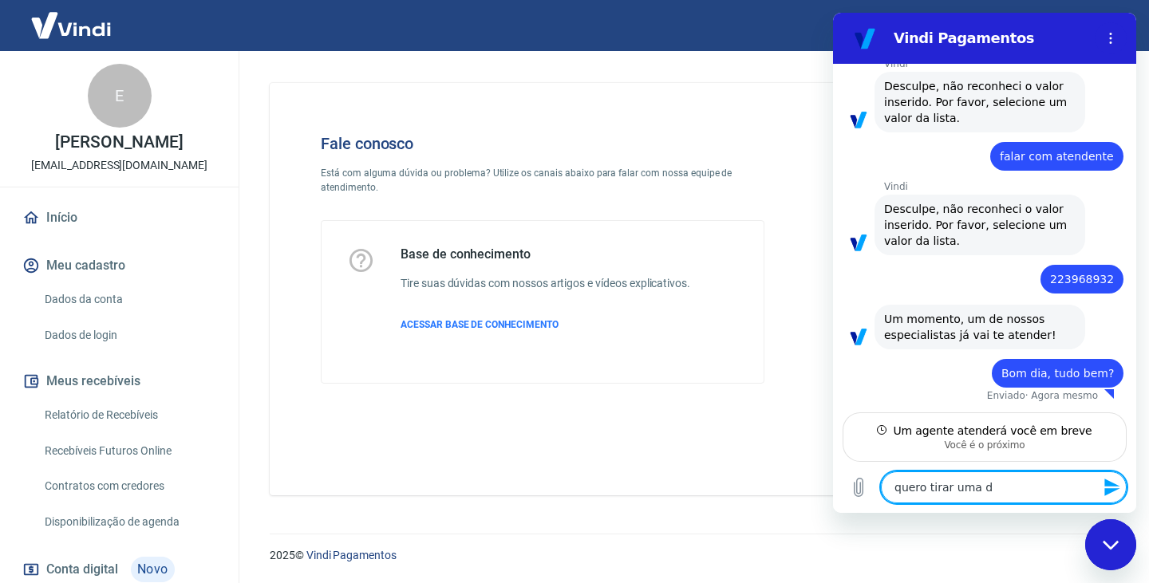
type textarea "x"
type textarea "quero tirar uma duv"
type textarea "x"
type textarea "quero tirar uma duvi"
type textarea "x"
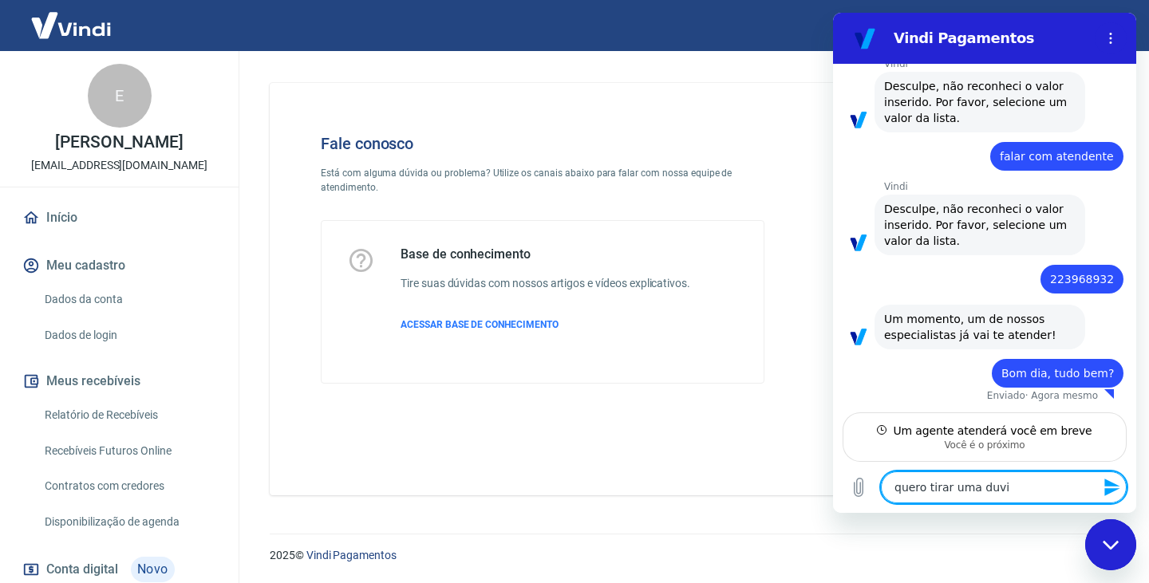
type textarea "quero tirar uma duvid"
type textarea "x"
type textarea "quero tirar uma duvida"
type textarea "x"
type textarea "quero tirar uma duvida"
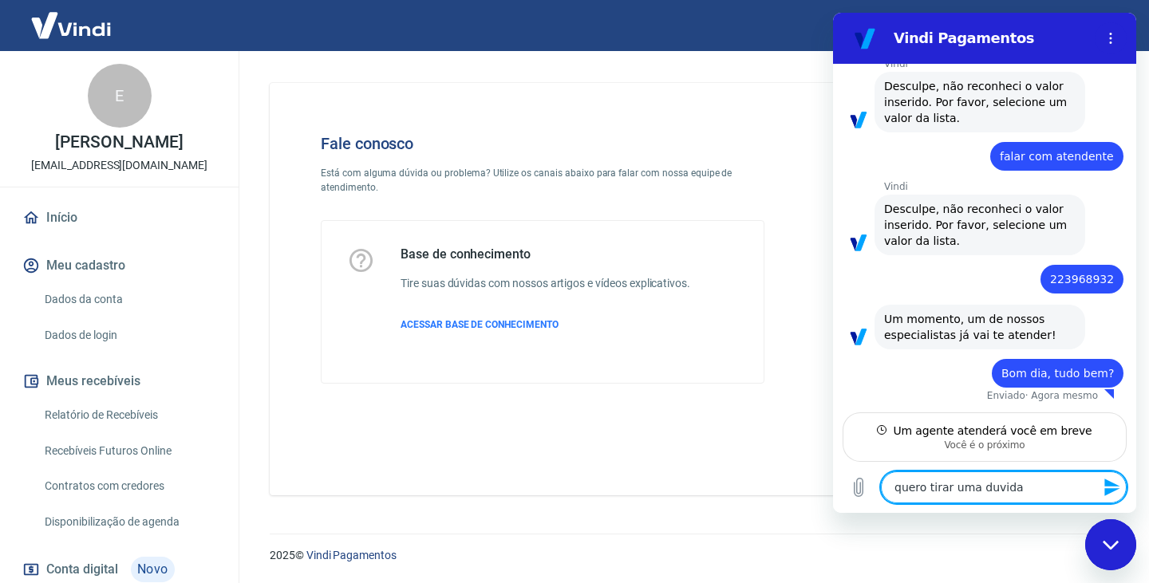
type textarea "x"
type textarea "quero tirar uma duvida r"
type textarea "x"
type textarea "quero tirar uma duvida re"
type textarea "x"
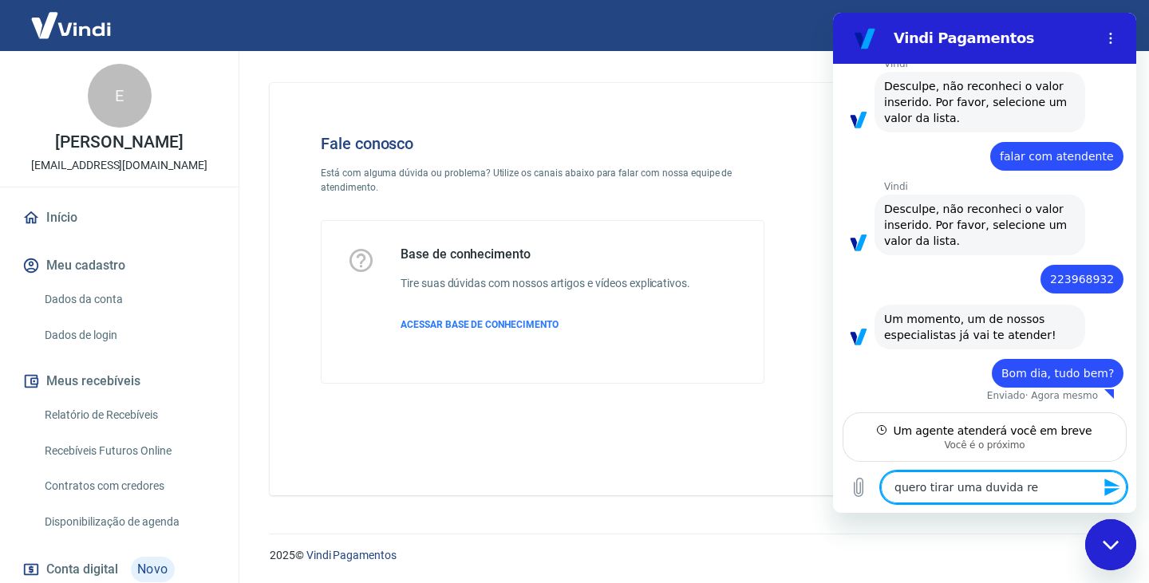
type textarea "quero tirar uma duvida ref"
type textarea "x"
type textarea "quero tirar uma duvida refe"
type textarea "x"
type textarea "quero tirar uma duvida refer"
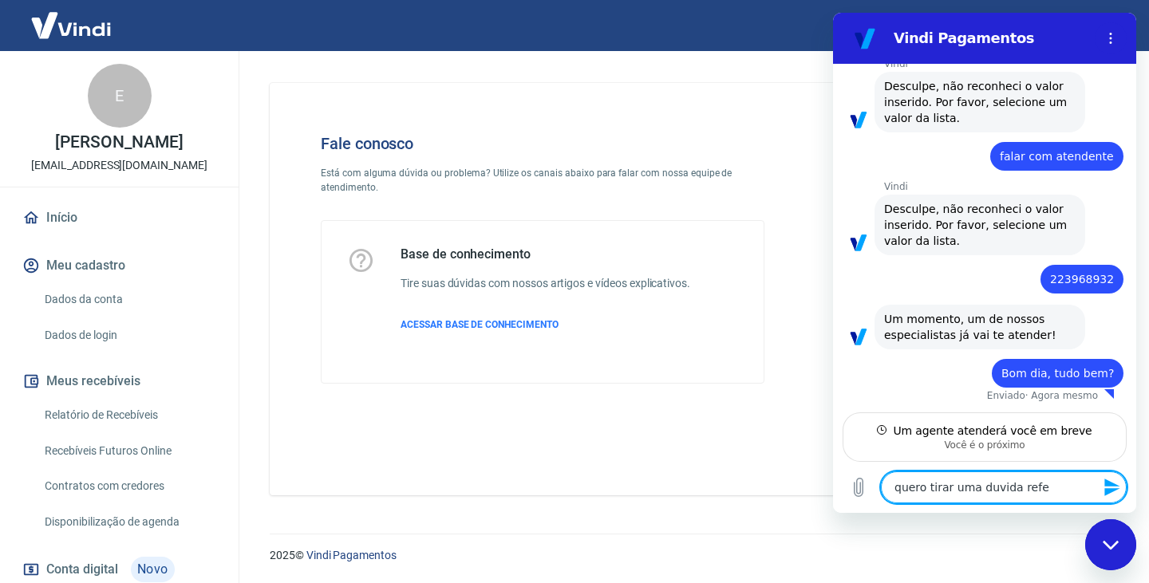
type textarea "x"
type textarea "quero tirar uma duvida refere"
type textarea "x"
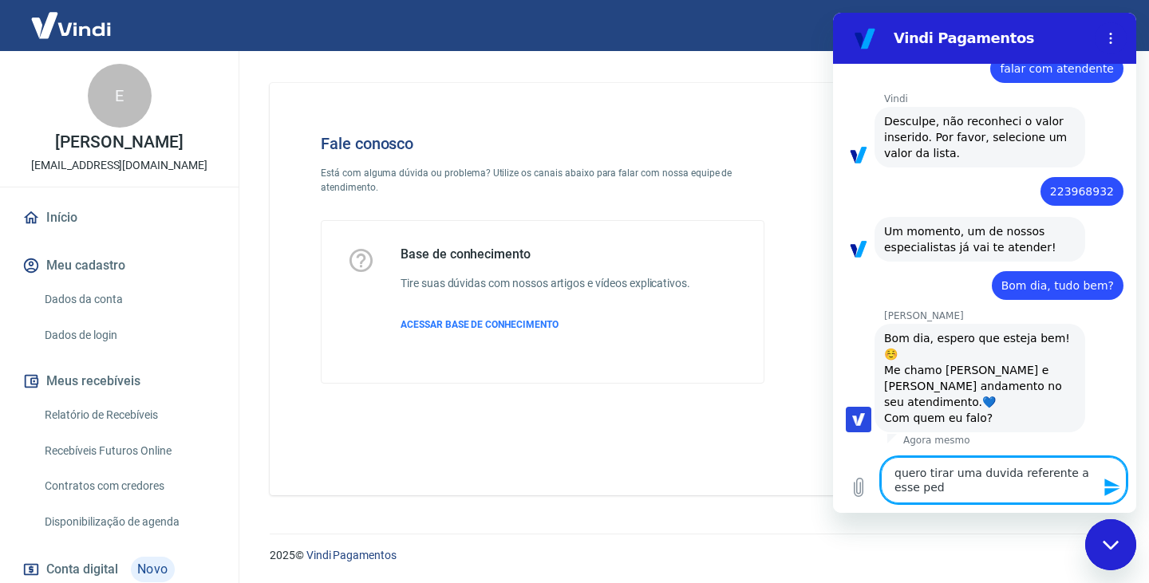
scroll to position [400, 0]
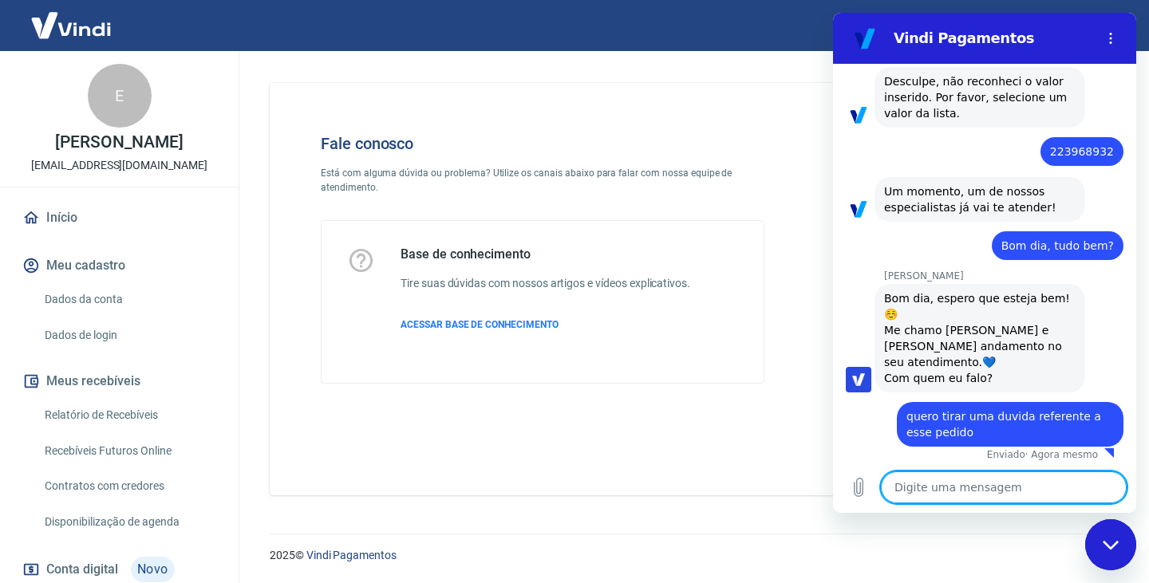
paste textarea "223968932"
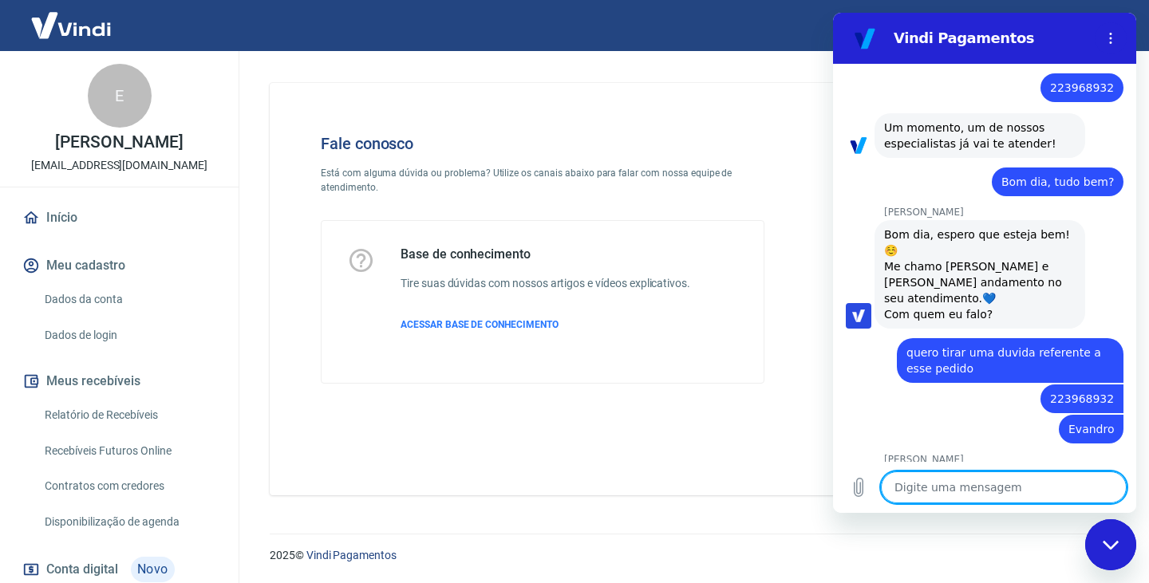
scroll to position [614, 0]
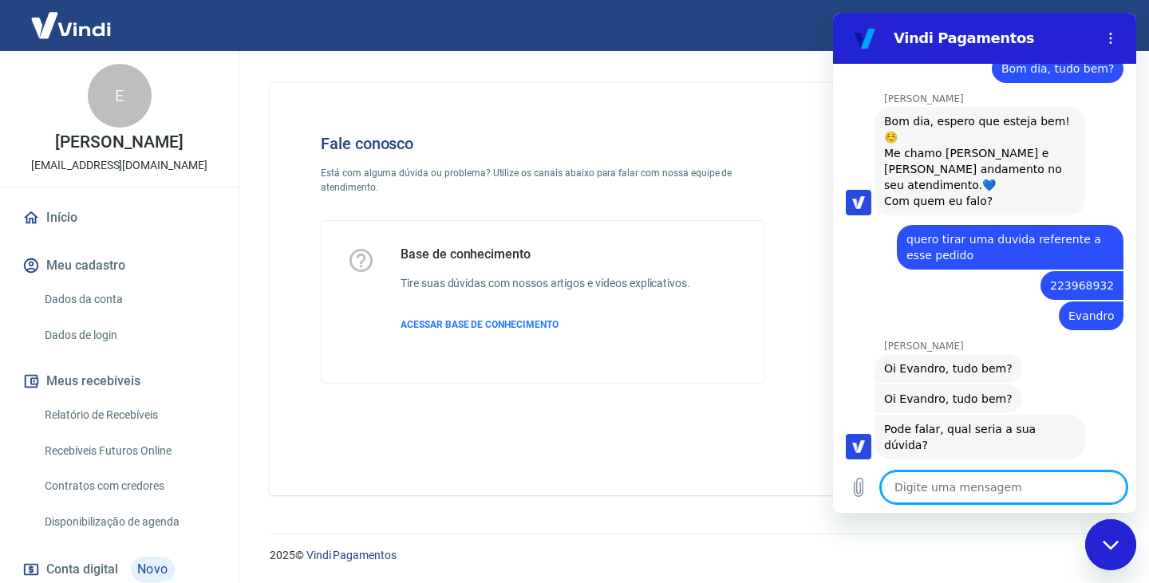
click at [1024, 485] on textarea at bounding box center [1004, 487] width 246 height 32
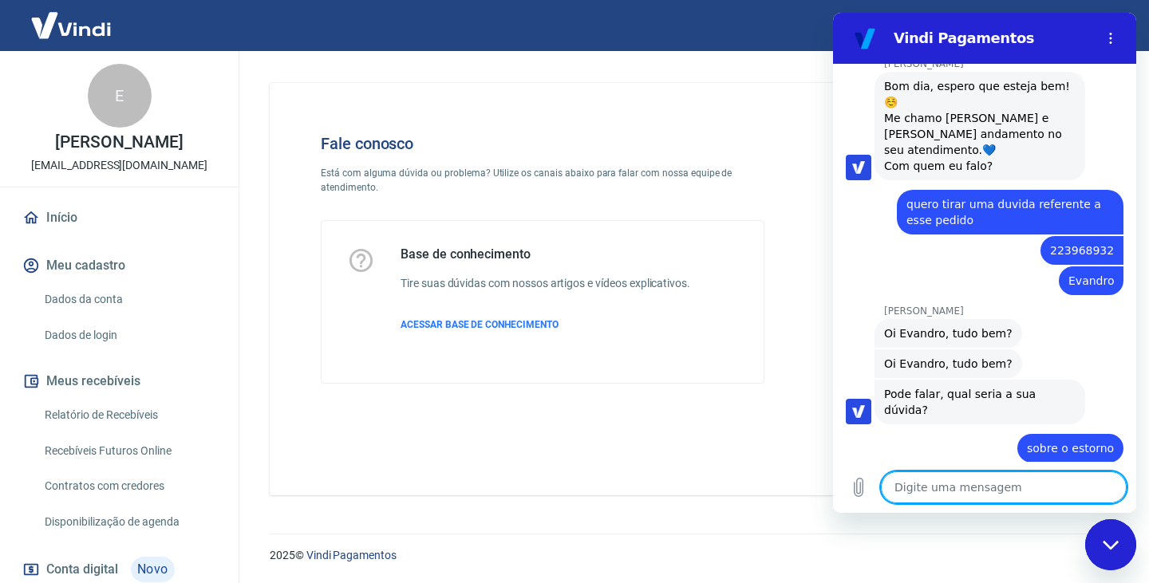
scroll to position [653, 0]
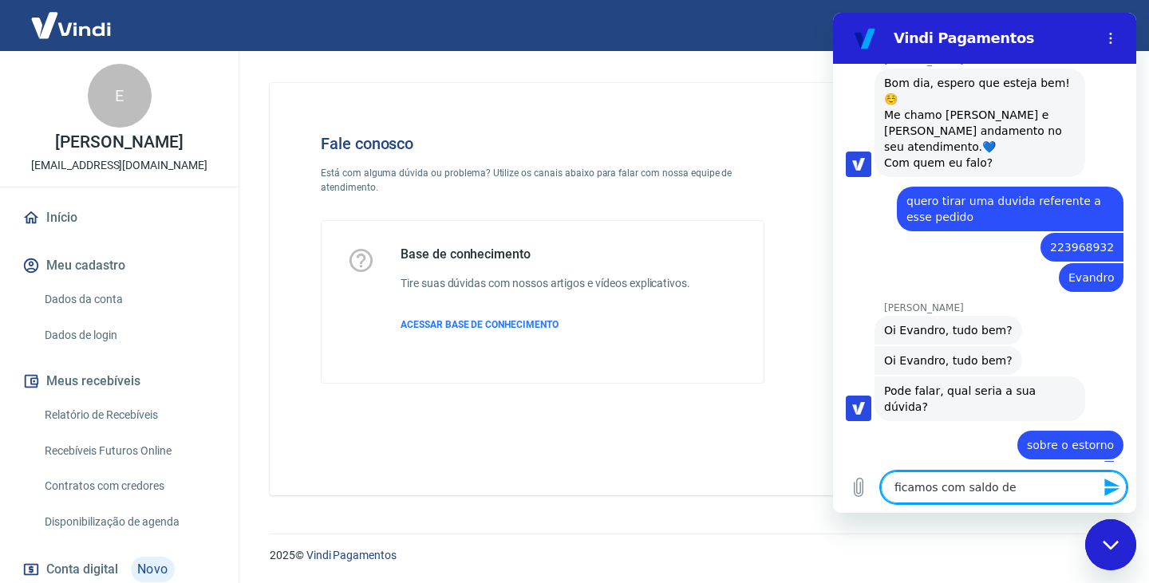
click at [1026, 489] on textarea "ficamos com saldo de" at bounding box center [1004, 487] width 246 height 32
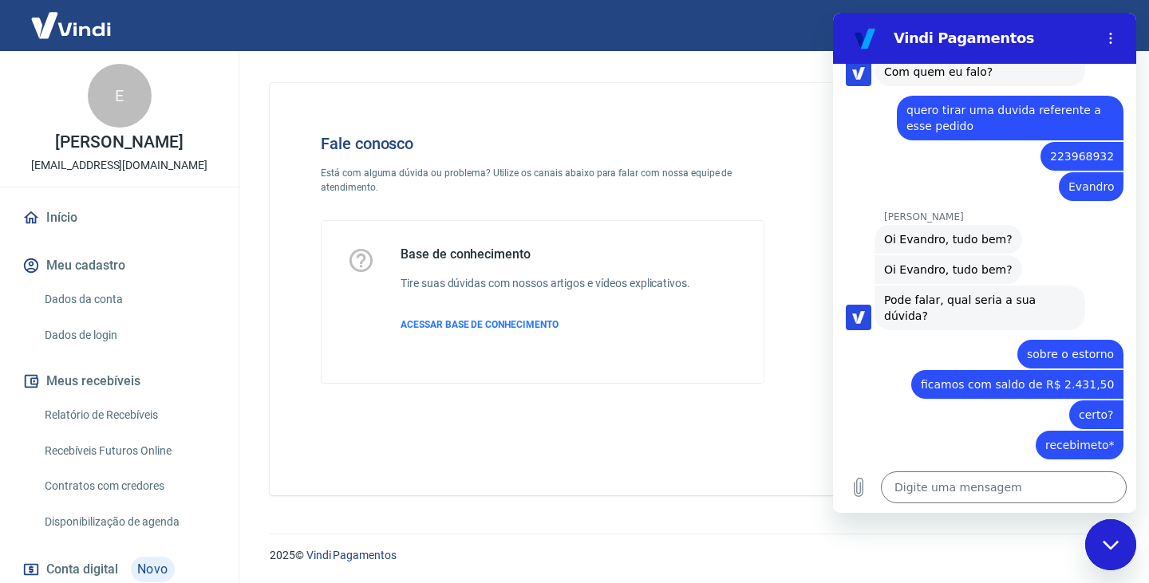
scroll to position [842, 0]
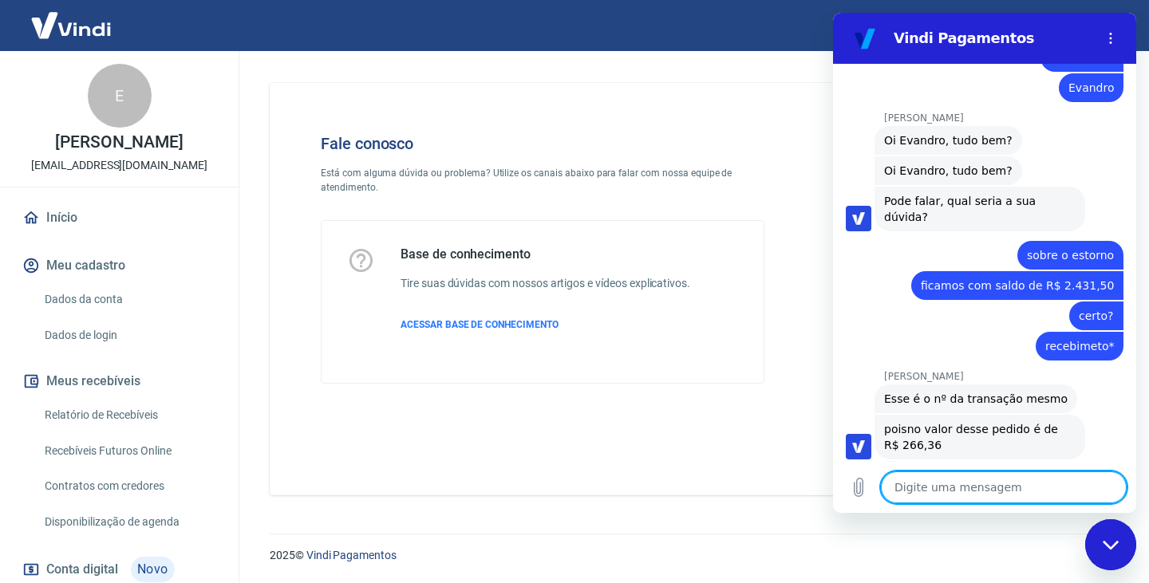
click at [919, 480] on textarea at bounding box center [1004, 487] width 246 height 32
click at [936, 482] on textarea at bounding box center [1004, 487] width 246 height 32
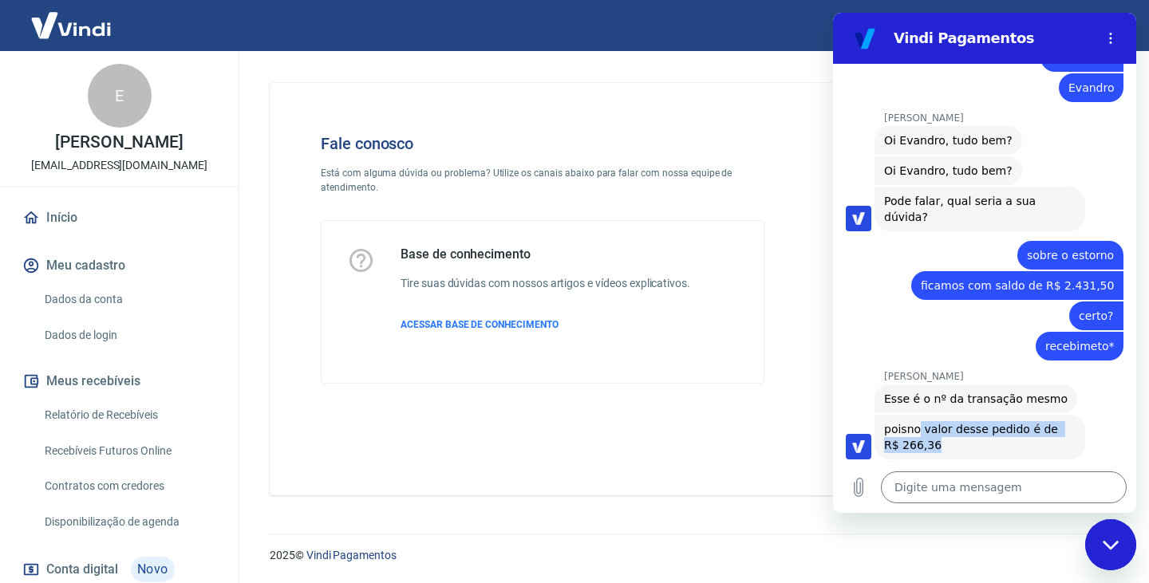
drag, startPoint x: 914, startPoint y: 410, endPoint x: 993, endPoint y: 442, distance: 85.2
click at [993, 442] on div "Gabrielle Jeronymo diz: poisno valor desse pedido é de R$ 266,36" at bounding box center [979, 437] width 211 height 45
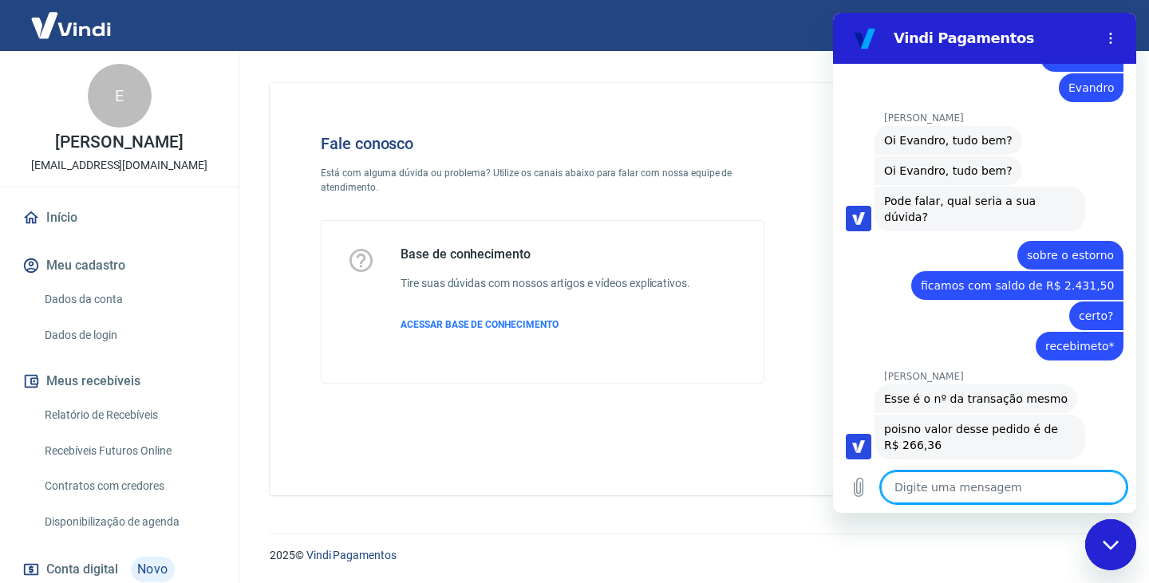
click at [979, 500] on textarea at bounding box center [1004, 487] width 246 height 32
click at [949, 499] on textarea at bounding box center [1004, 487] width 246 height 32
click at [696, 458] on div "Fale conosco Está com alguma dúvida ou problema? Utilize os canais abaixo para …" at bounding box center [690, 289] width 841 height 412
click at [976, 484] on textarea at bounding box center [1004, 487] width 246 height 32
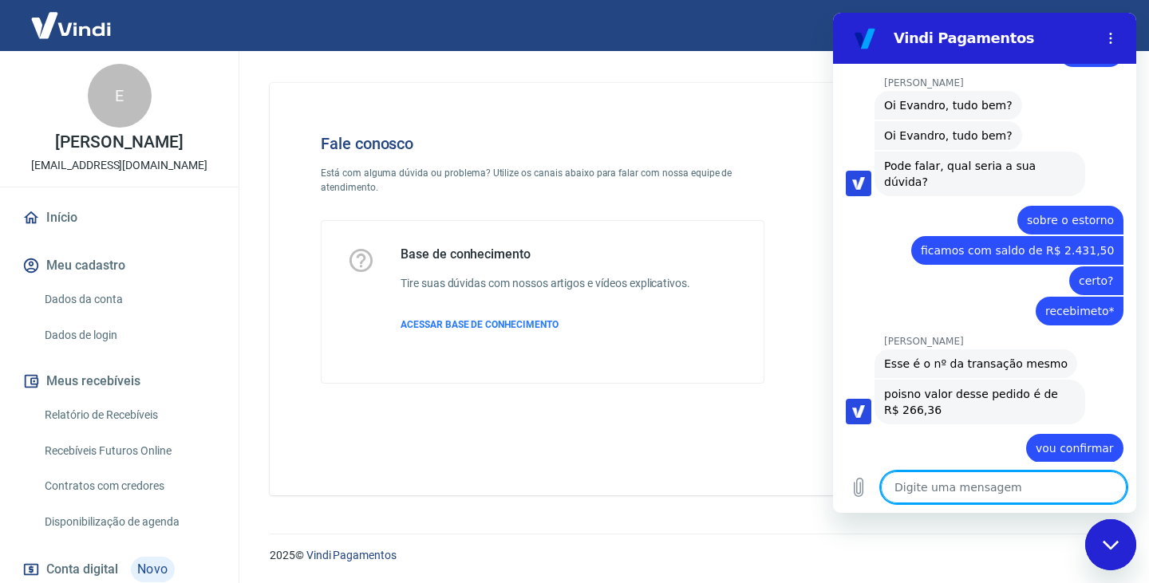
scroll to position [881, 0]
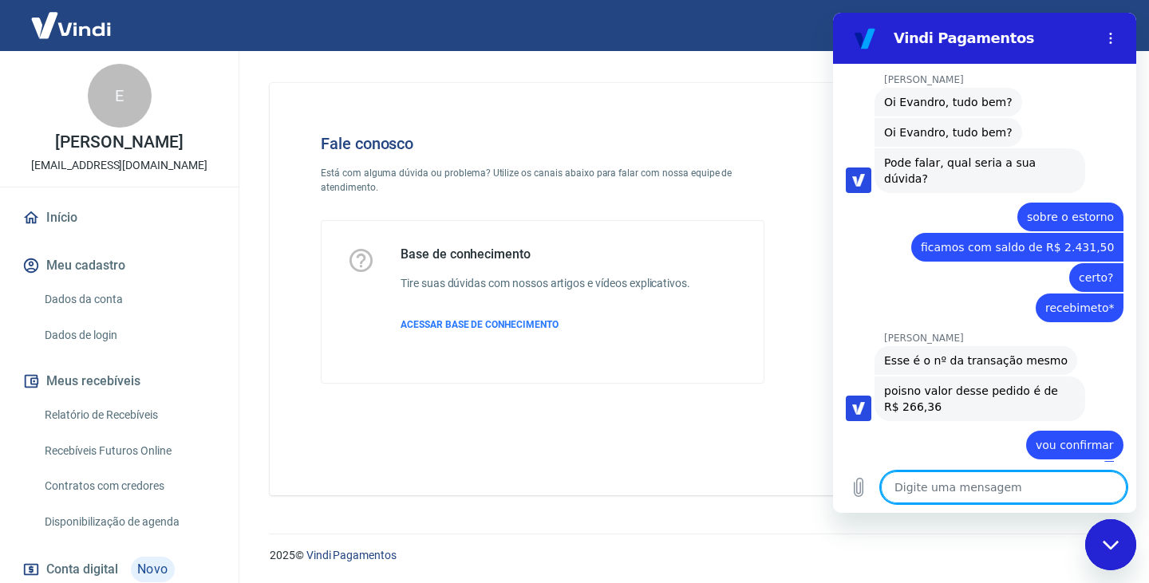
paste textarea "223968932"
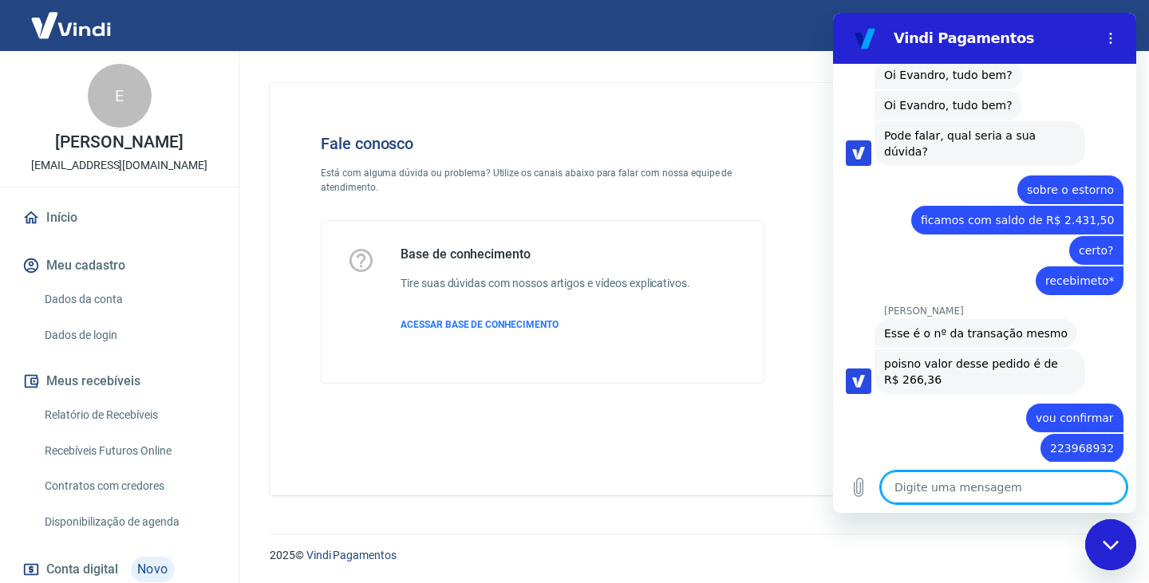
scroll to position [911, 0]
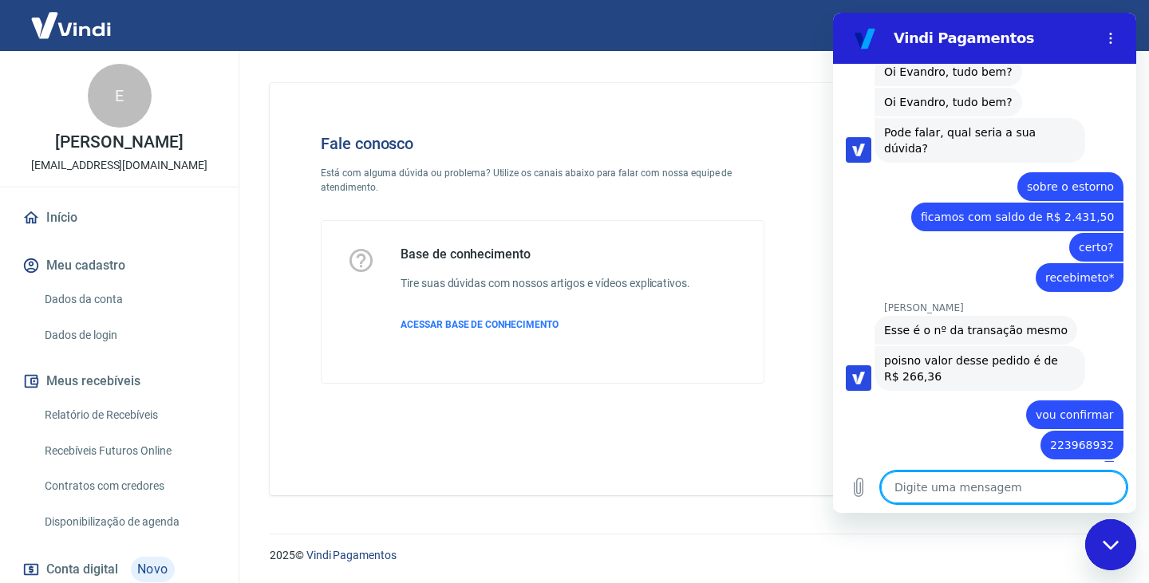
paste textarea "405727"
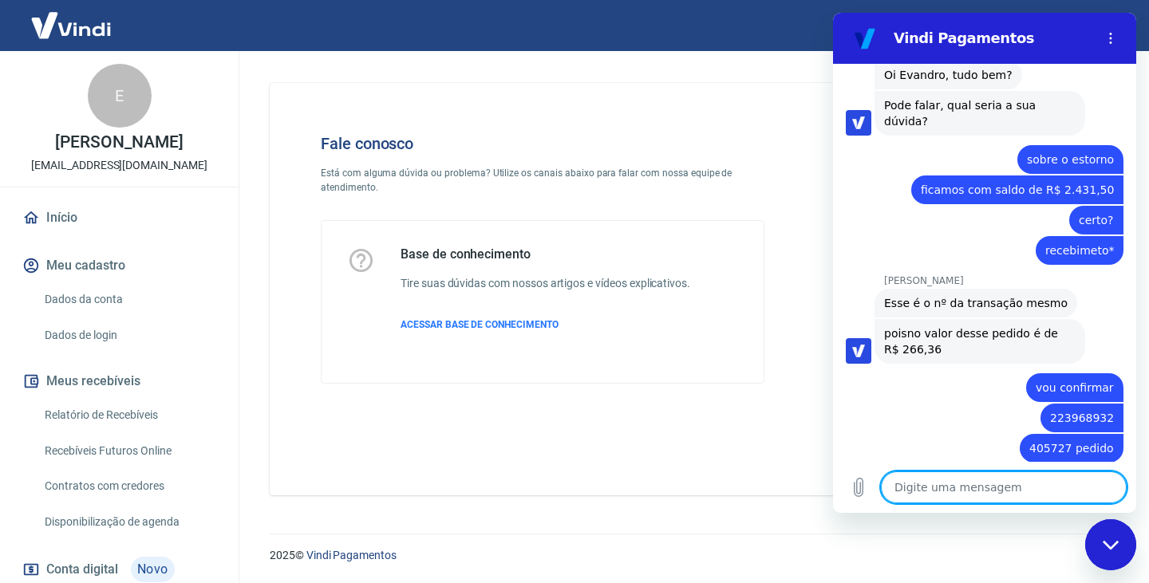
scroll to position [941, 0]
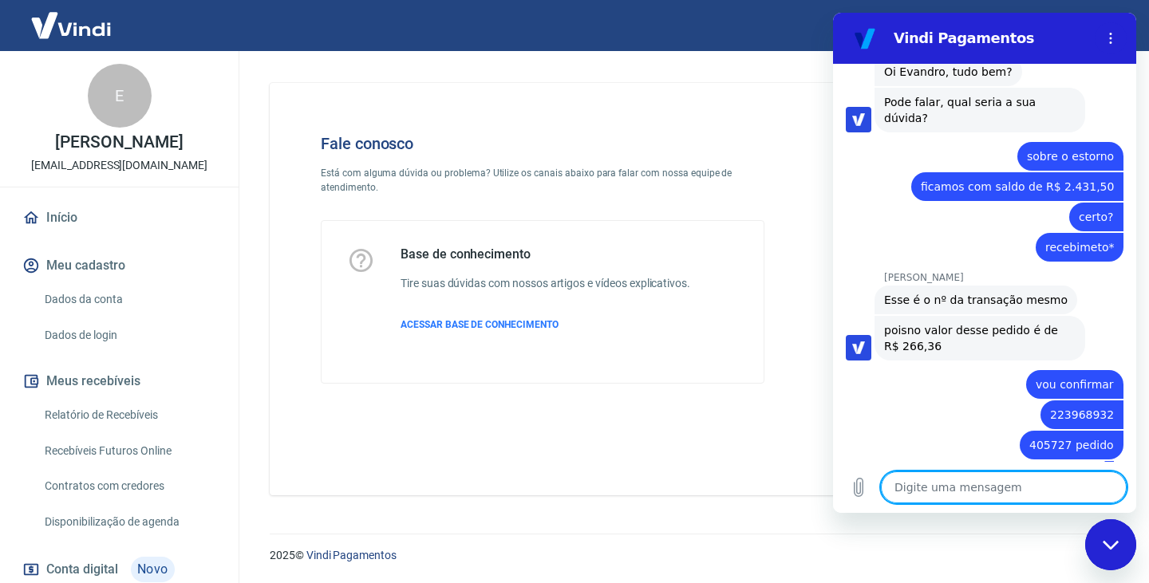
paste textarea "Paulo Henrique do Amaral Carvalho paulohenrique2000a@gmail.com"
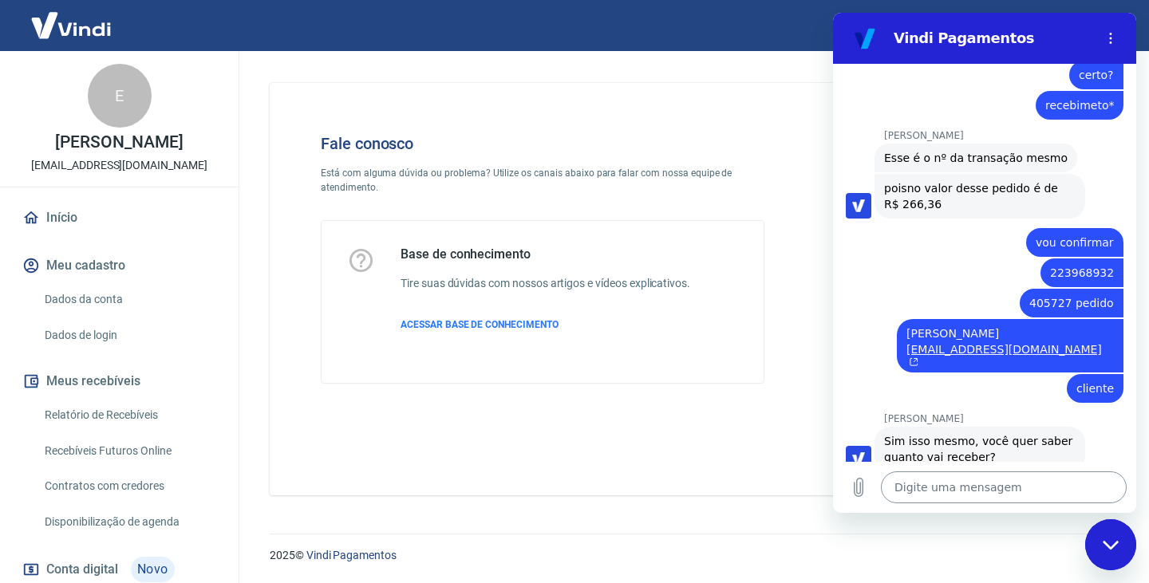
scroll to position [1087, 0]
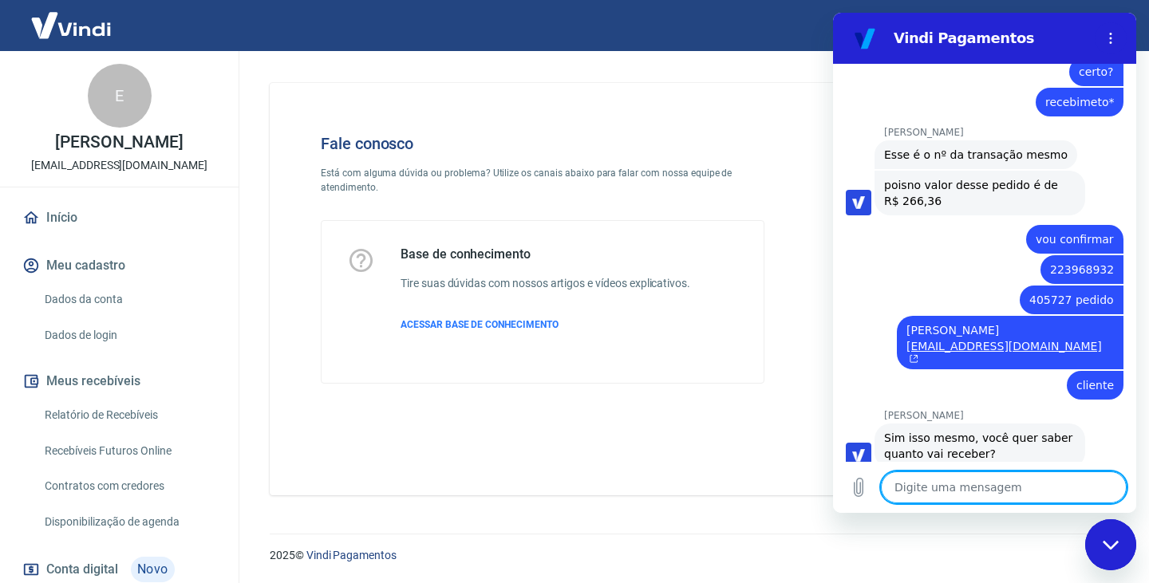
click at [961, 480] on textarea at bounding box center [1004, 487] width 246 height 32
click at [947, 506] on div "Digite uma mensagem x" at bounding box center [984, 487] width 303 height 51
click at [979, 489] on textarea at bounding box center [1004, 487] width 246 height 32
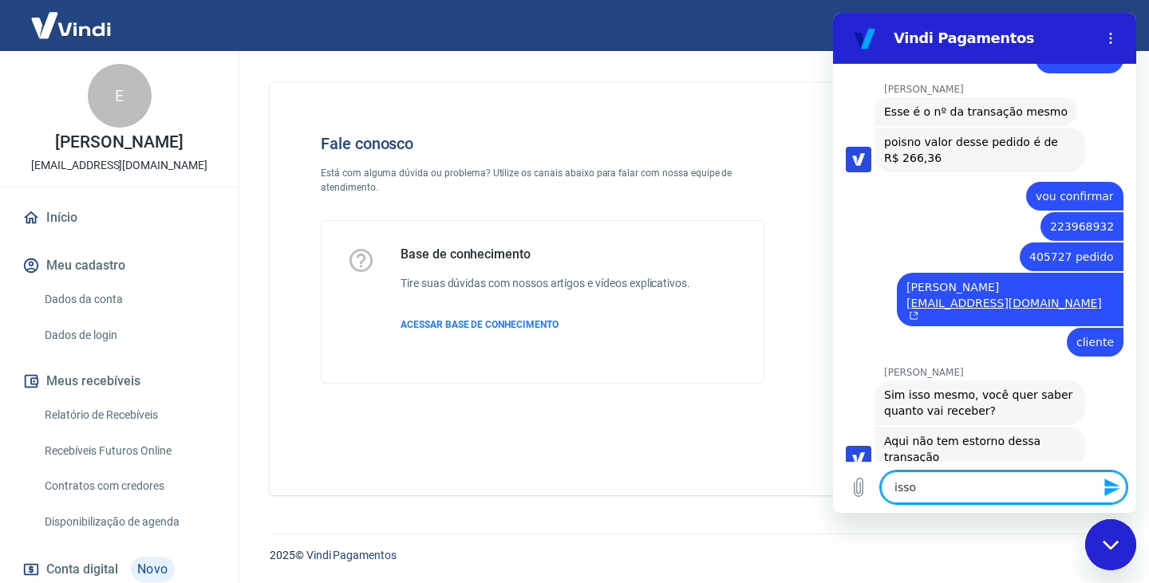
scroll to position [1133, 0]
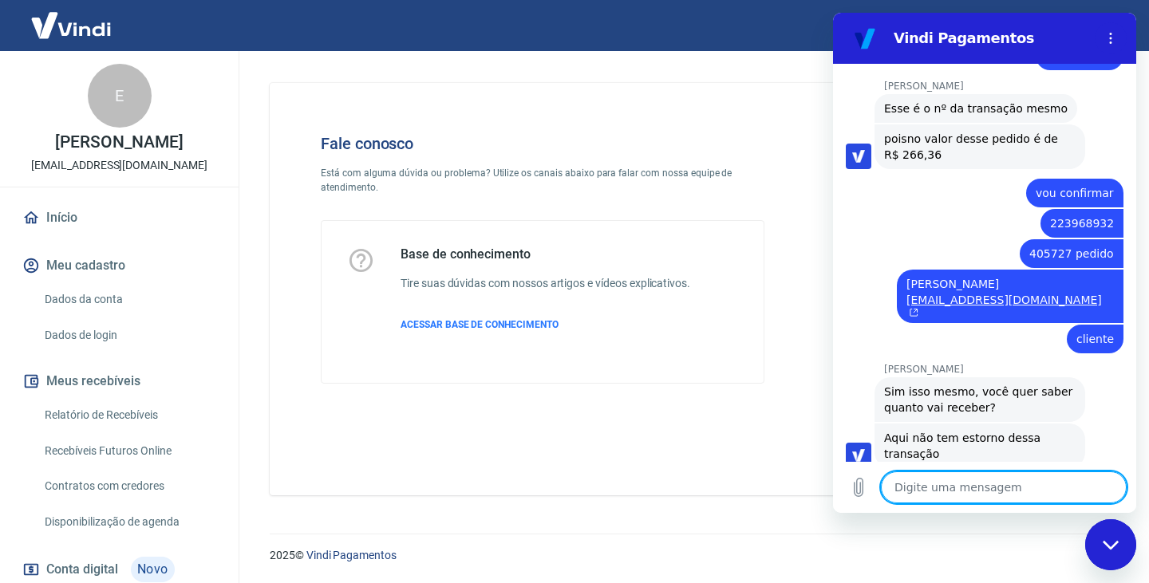
click at [933, 489] on textarea at bounding box center [1004, 487] width 246 height 32
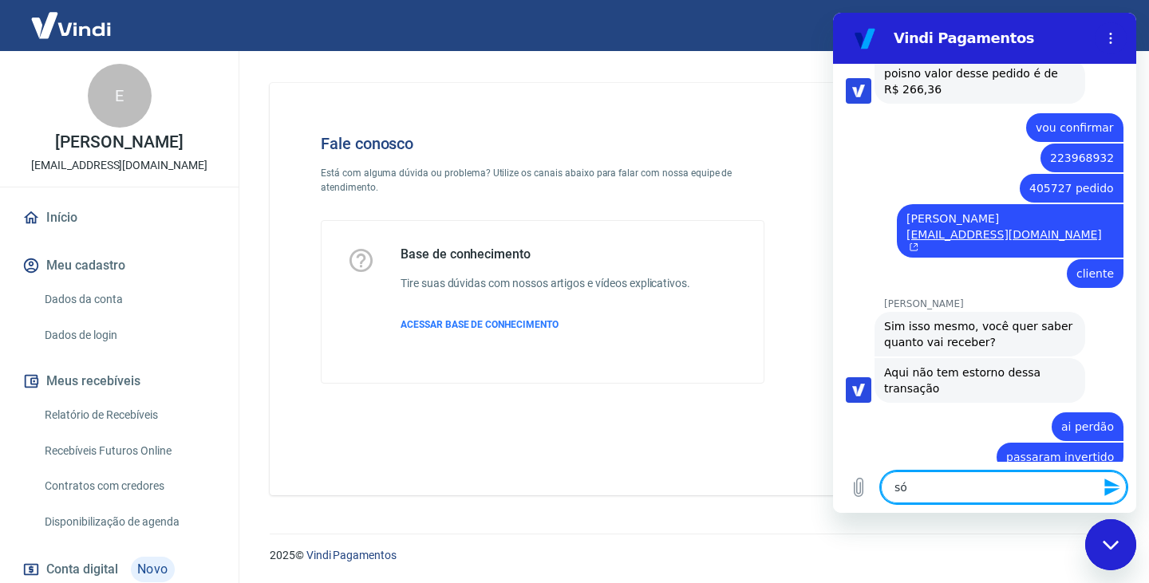
scroll to position [1201, 0]
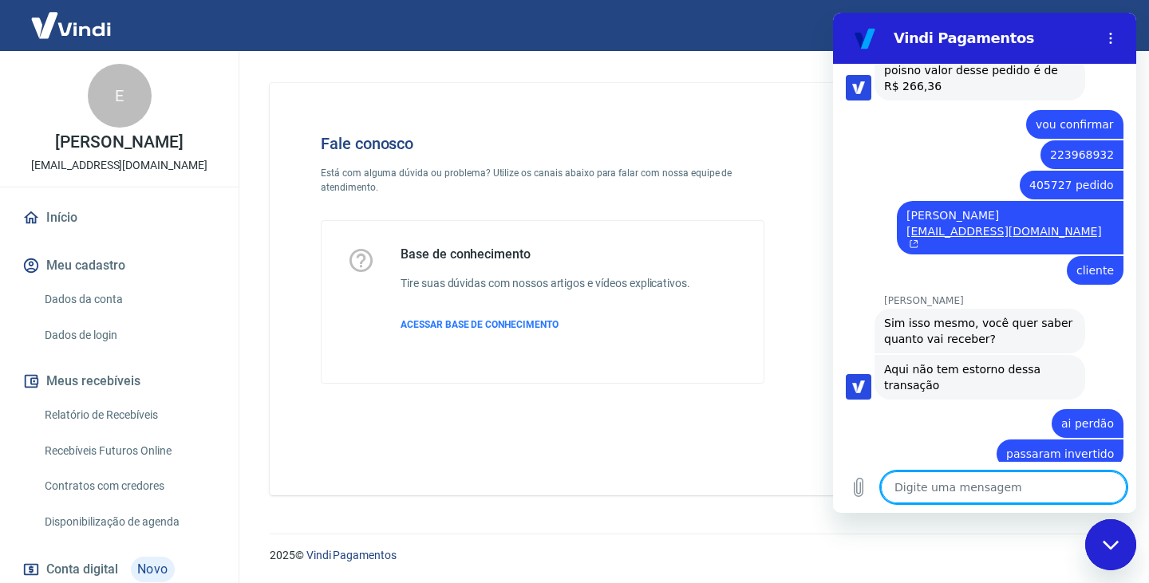
paste textarea "402757"
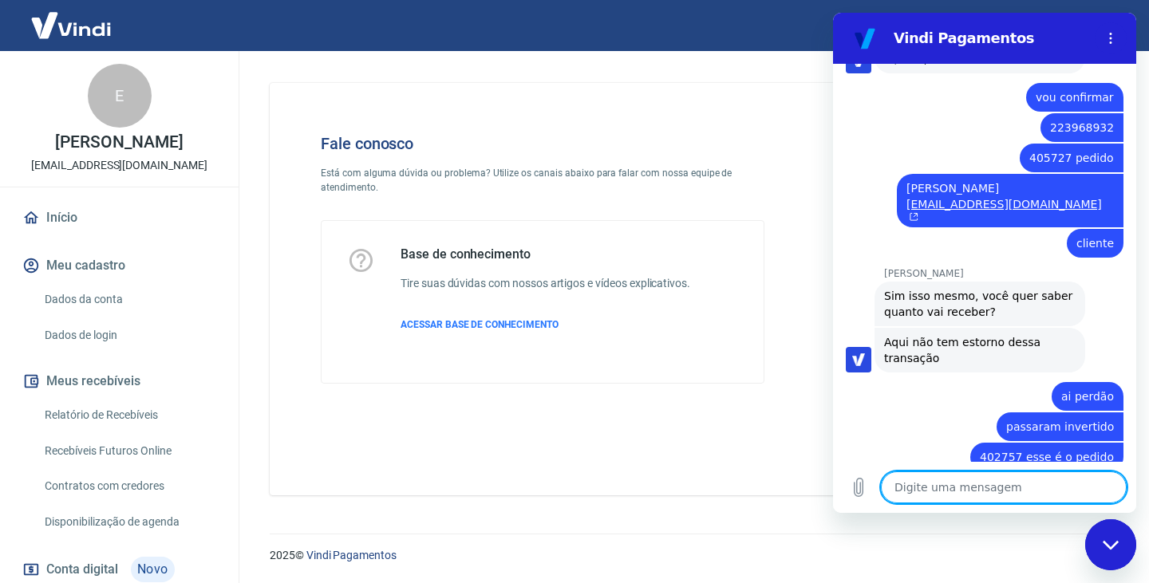
scroll to position [1232, 0]
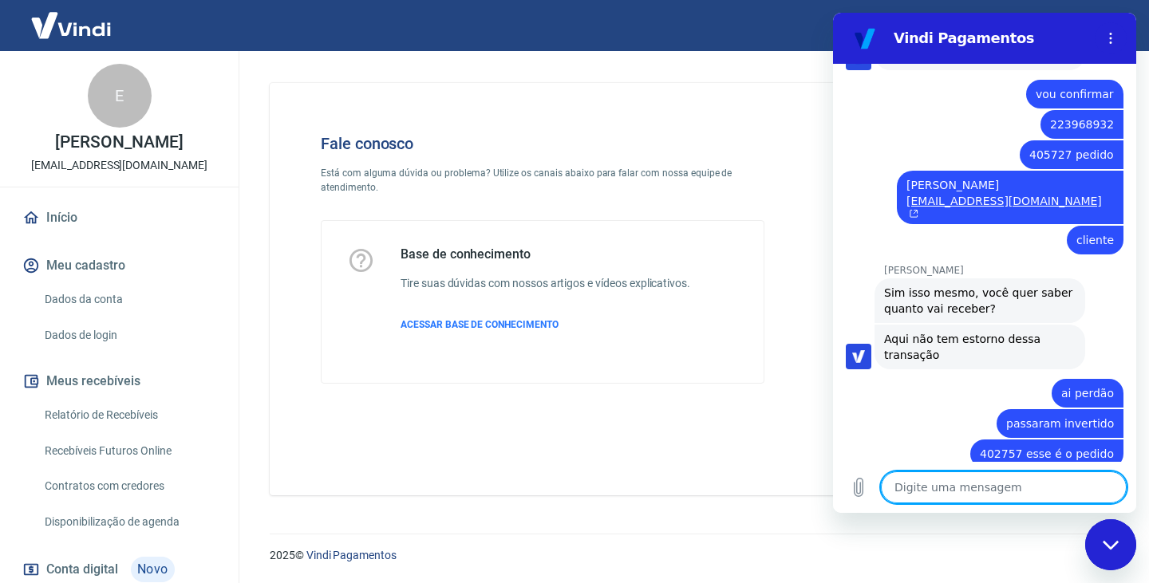
paste textarea "221835679"
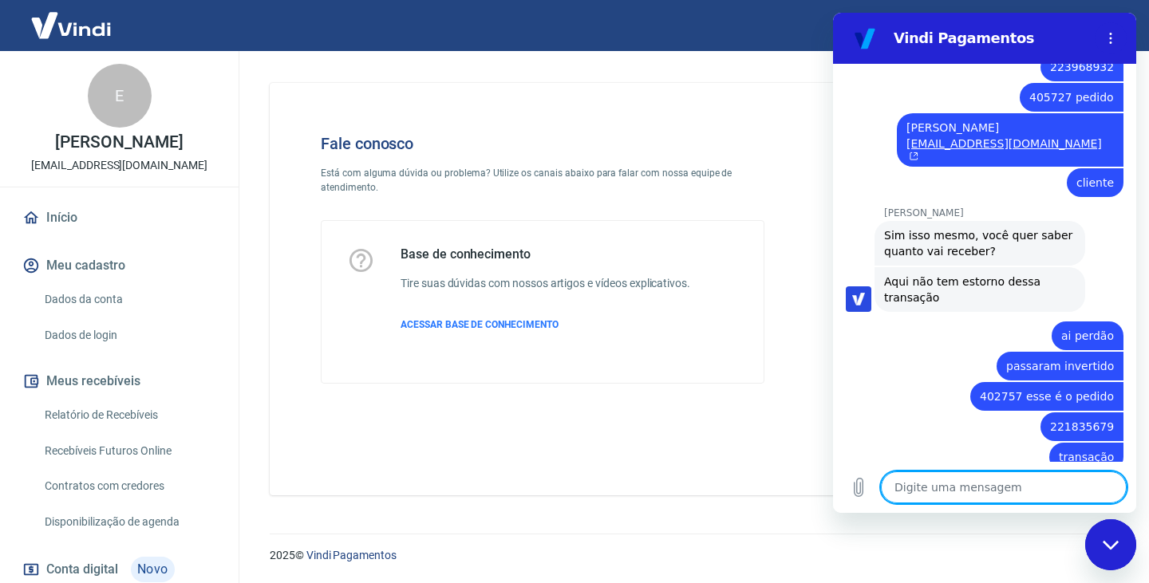
scroll to position [1292, 0]
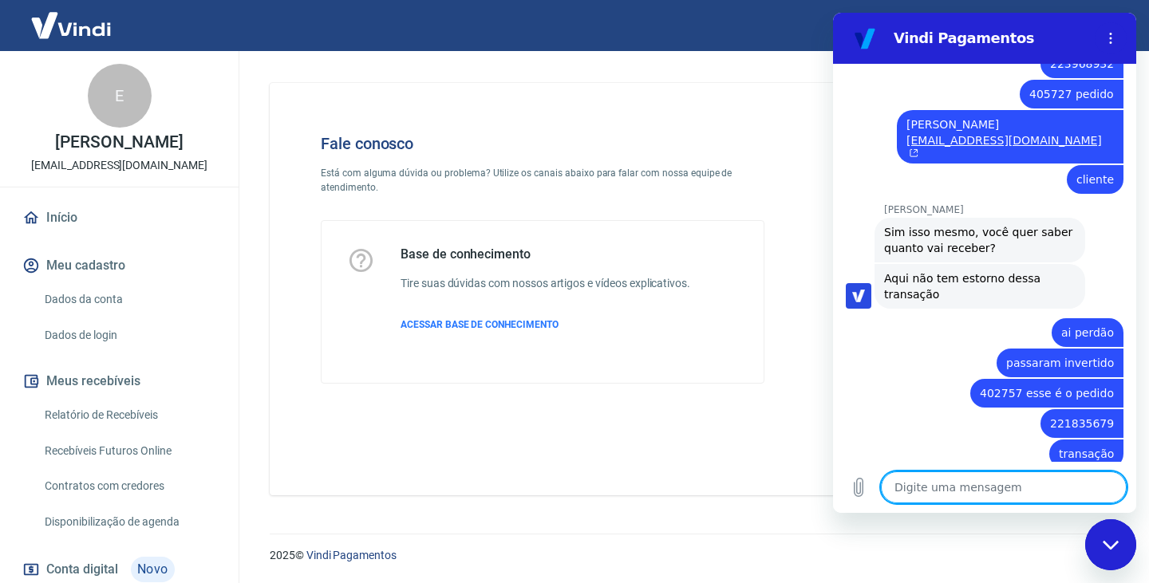
paste textarea "Andre Medeiros dr.andrefm@gmail.com"
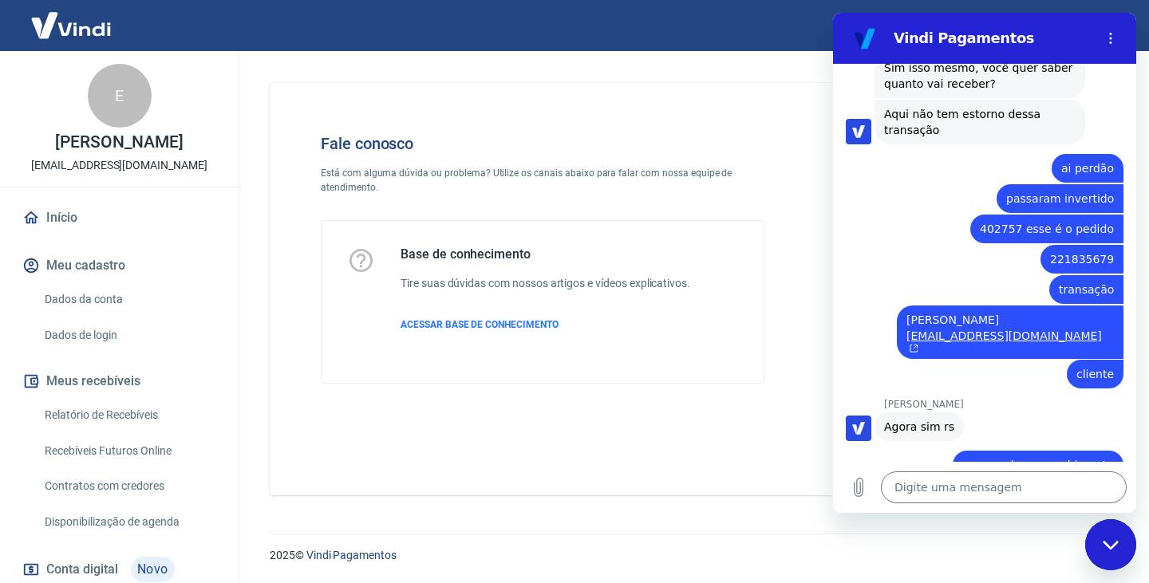
scroll to position [1460, 0]
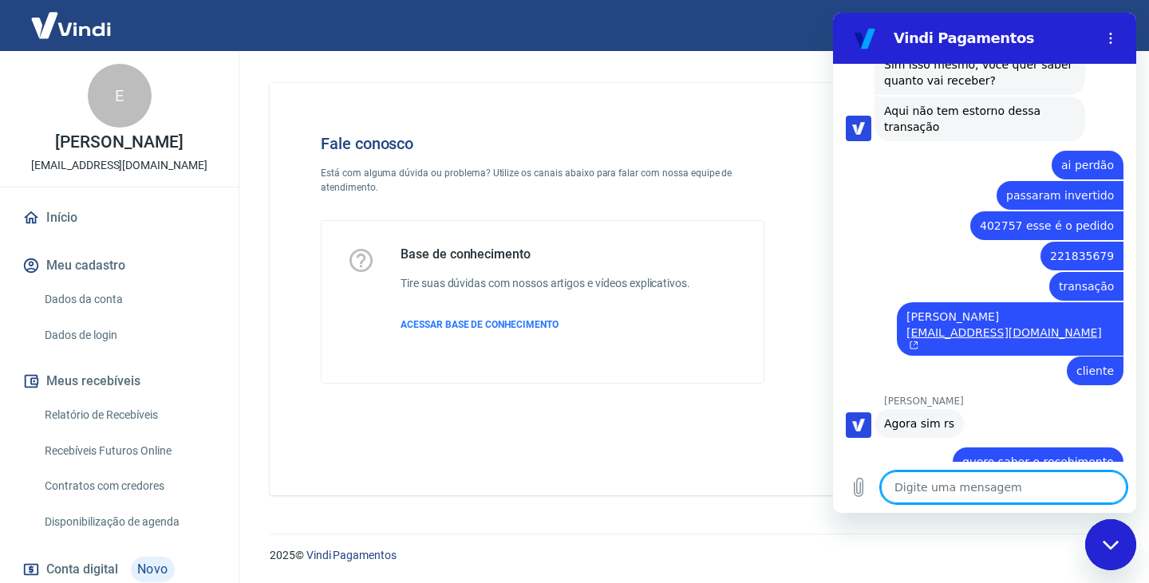
click at [931, 486] on textarea at bounding box center [1004, 487] width 246 height 32
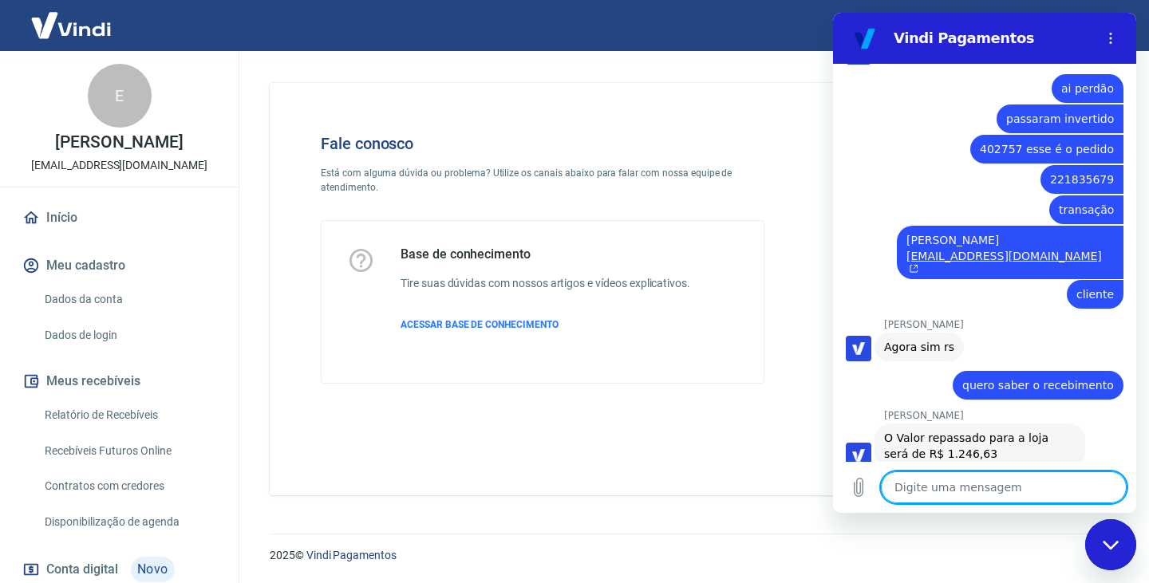
scroll to position [1529, 0]
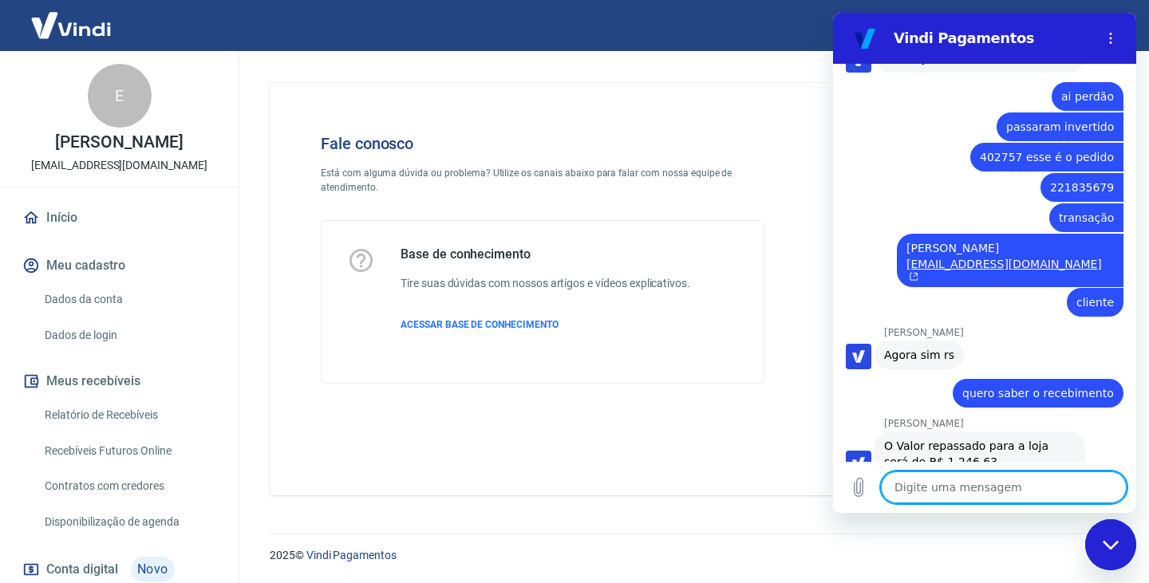
click at [968, 487] on textarea at bounding box center [1004, 487] width 246 height 32
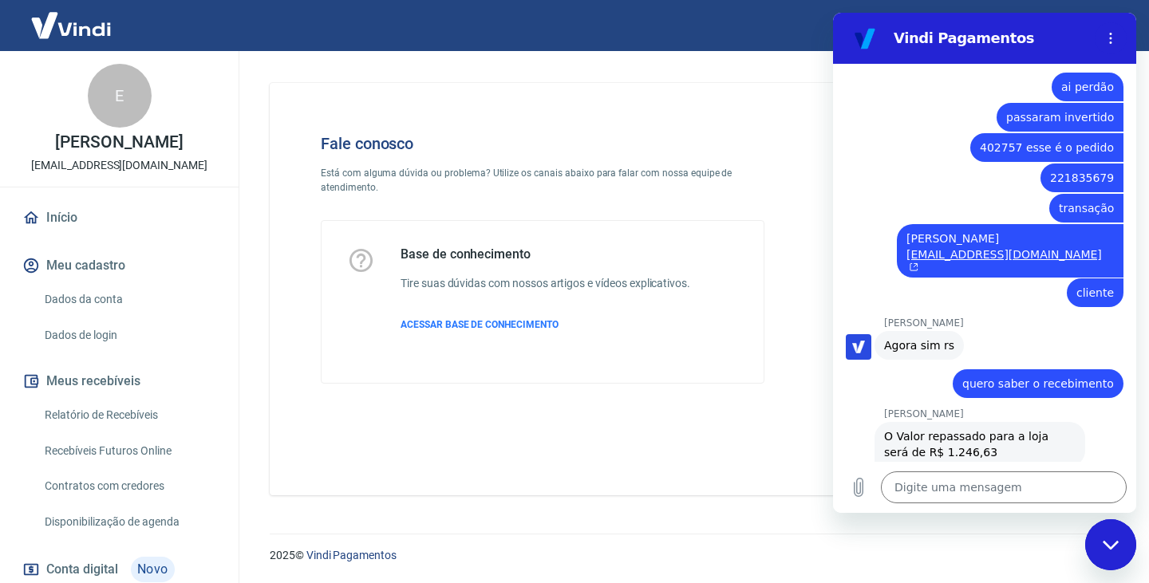
scroll to position [1537, 0]
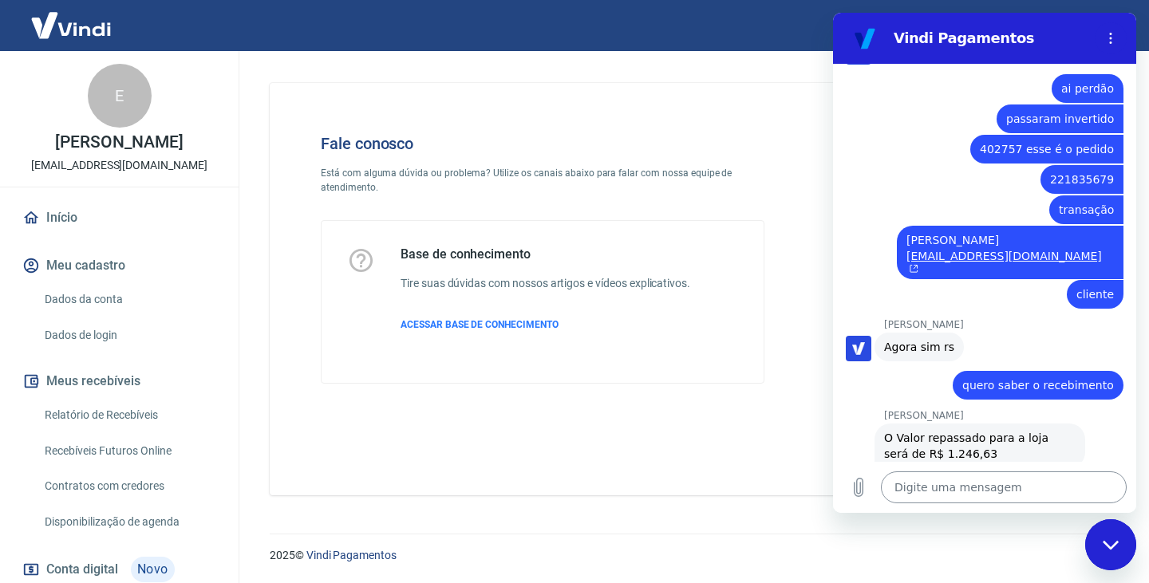
click at [1006, 486] on textarea at bounding box center [1004, 487] width 246 height 32
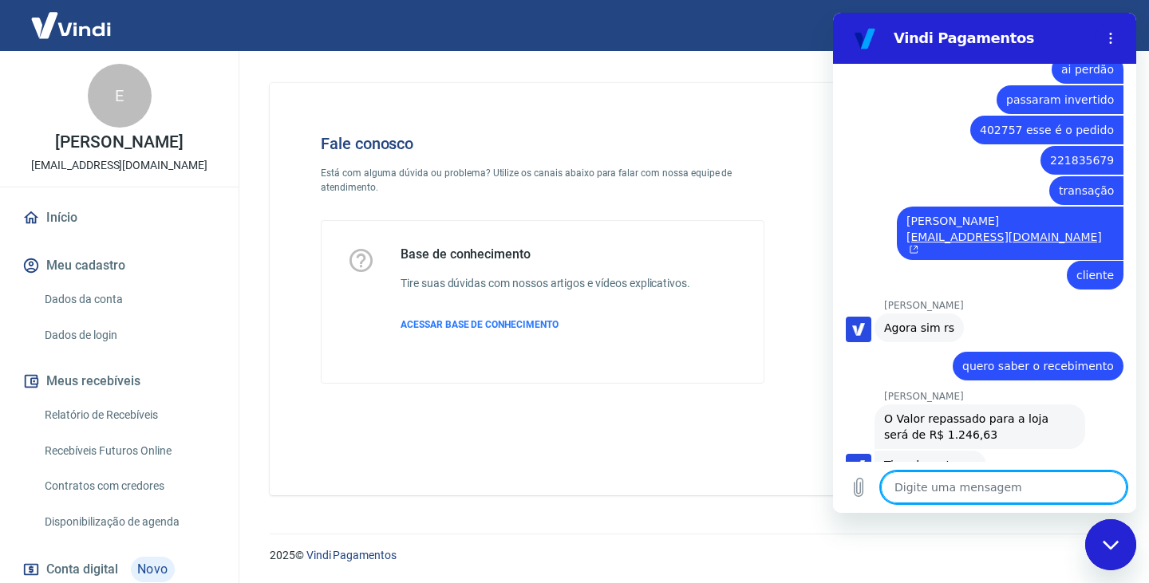
scroll to position [1559, 0]
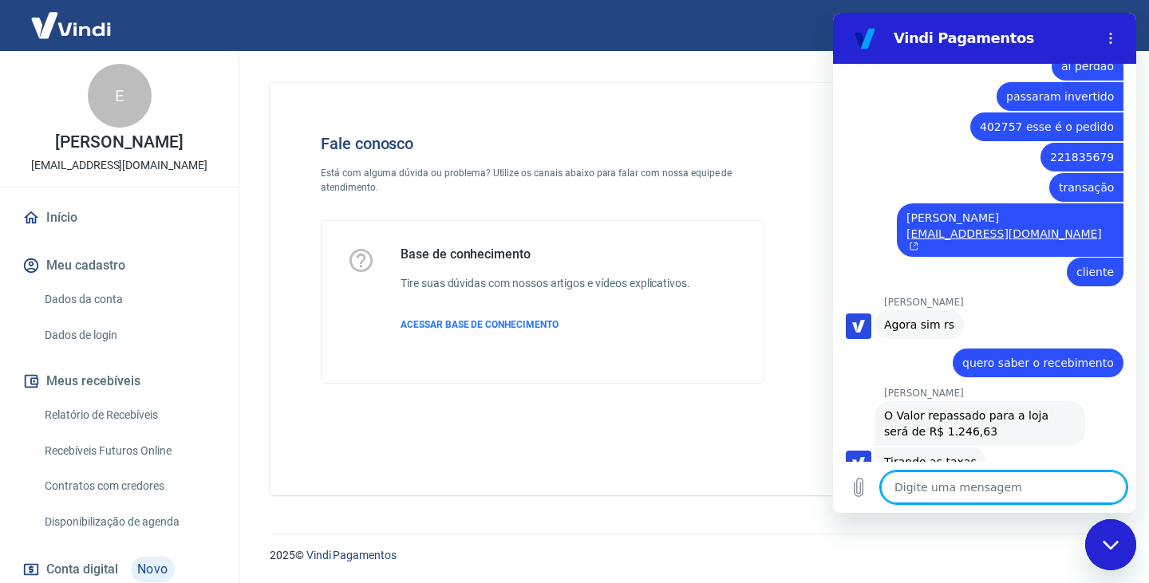
click at [972, 483] on textarea at bounding box center [1004, 487] width 246 height 32
click at [957, 475] on textarea at bounding box center [1004, 487] width 246 height 32
click at [1009, 487] on textarea at bounding box center [1004, 487] width 246 height 32
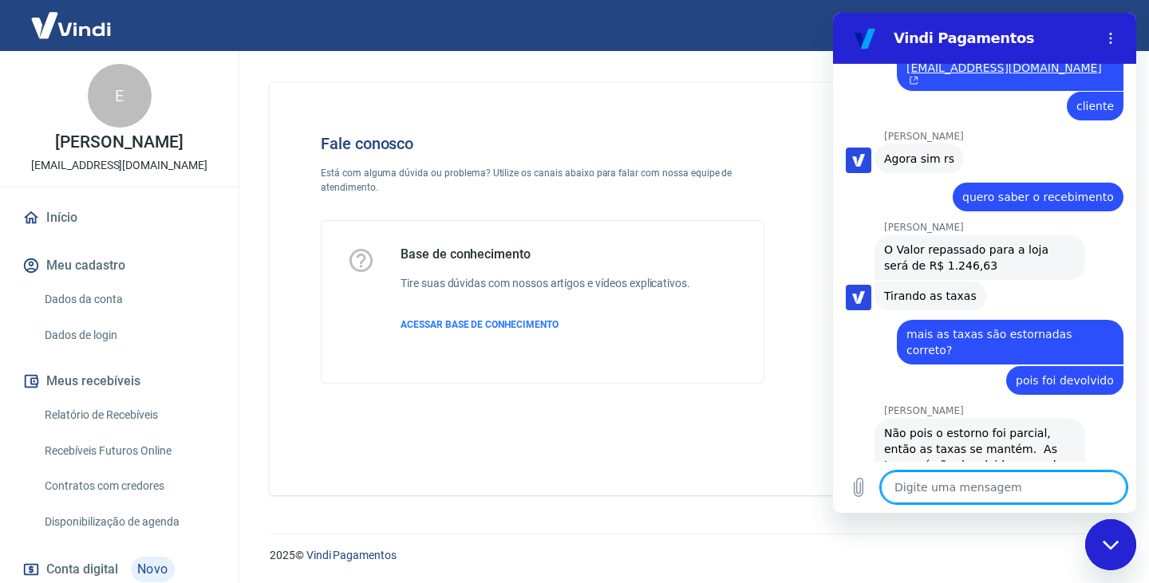
scroll to position [1728, 0]
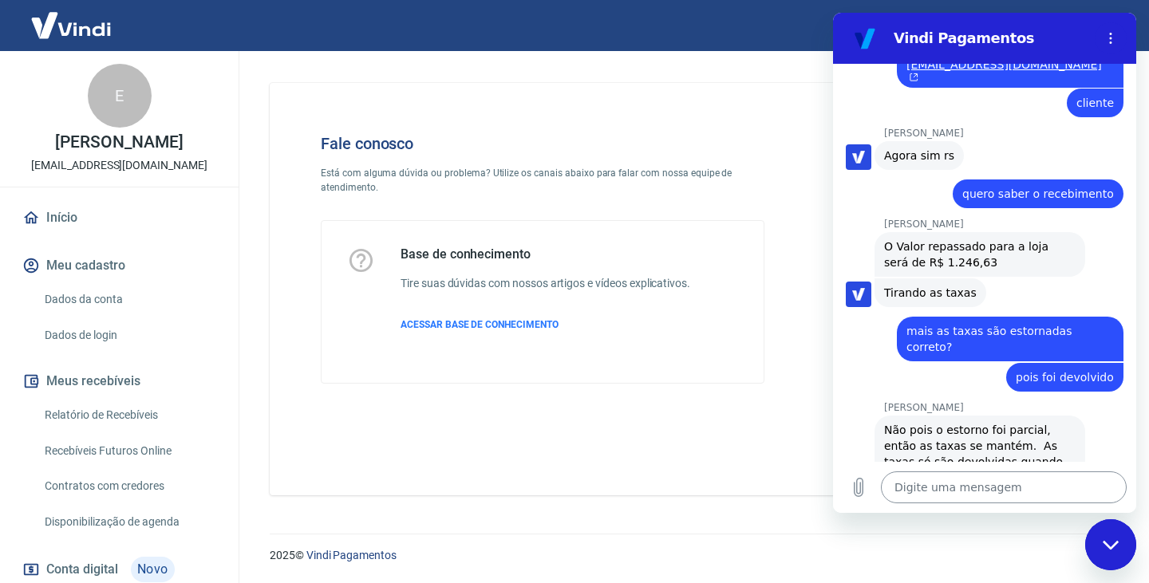
click at [1014, 489] on textarea at bounding box center [1004, 487] width 246 height 32
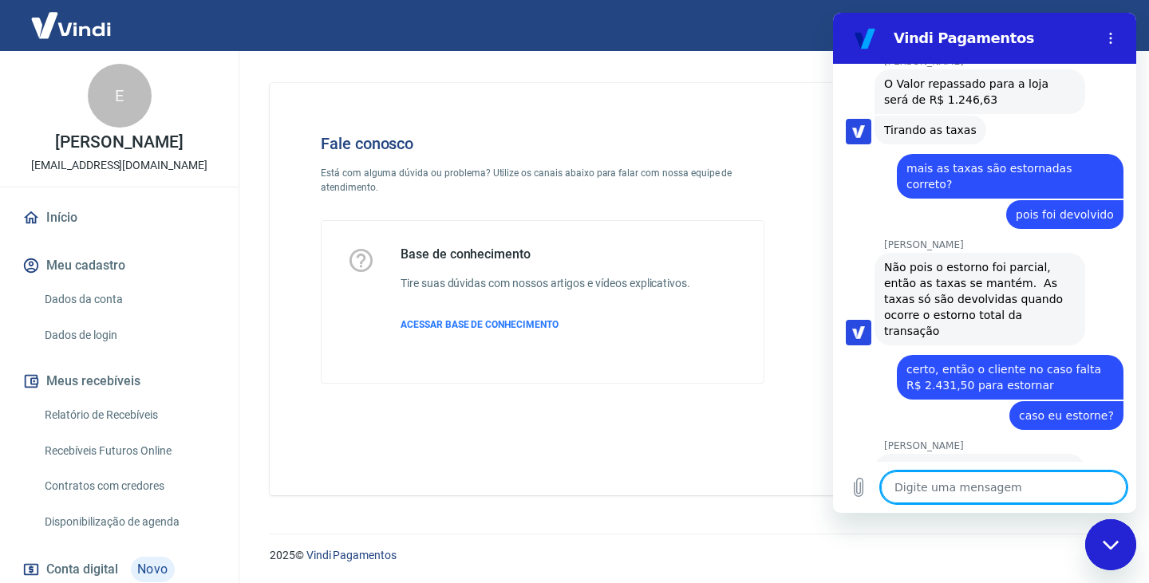
scroll to position [1889, 0]
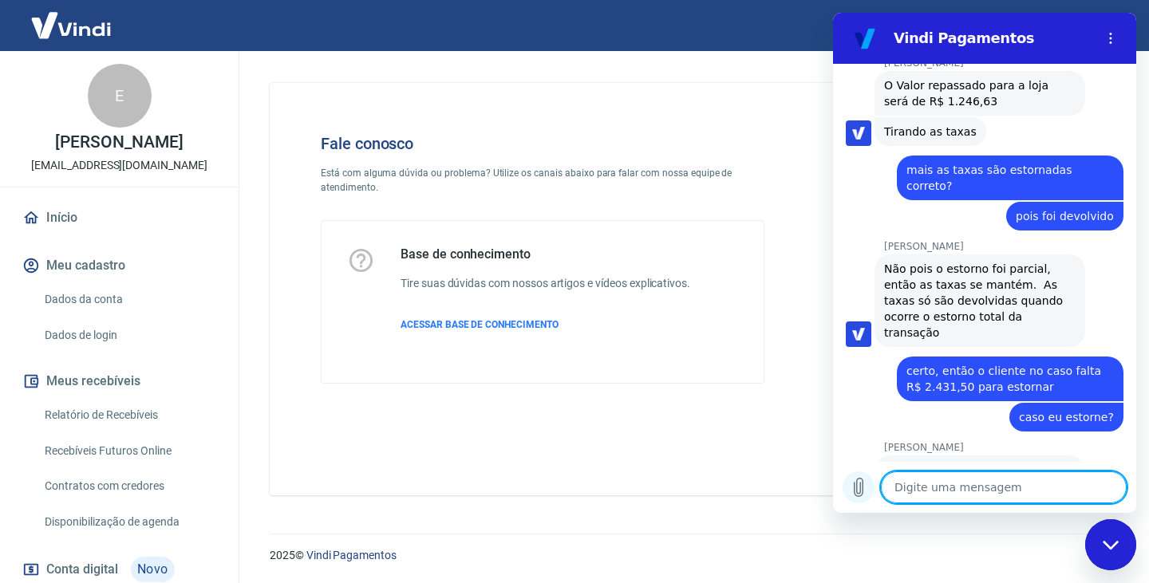
click at [862, 494] on icon "Carregar arquivo" at bounding box center [858, 488] width 9 height 18
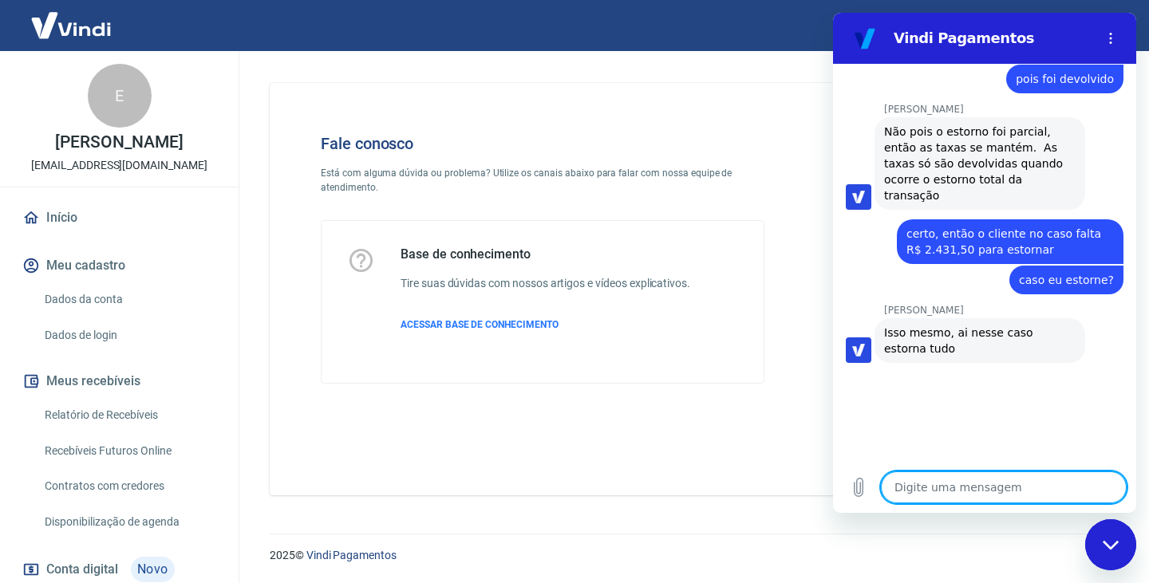
scroll to position [2028, 0]
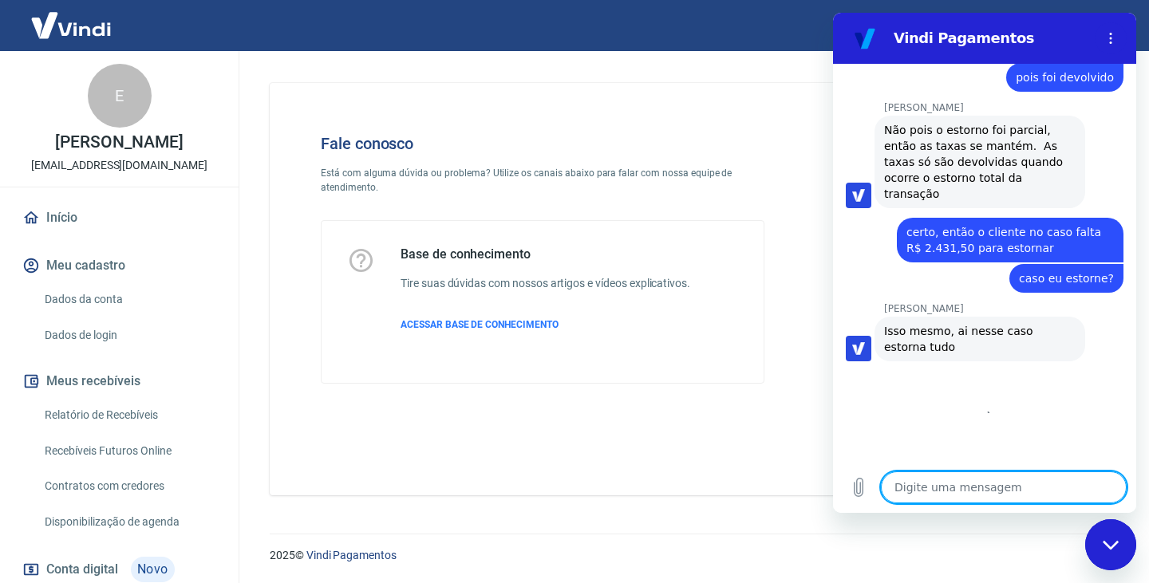
click at [980, 490] on textarea at bounding box center [1004, 487] width 246 height 32
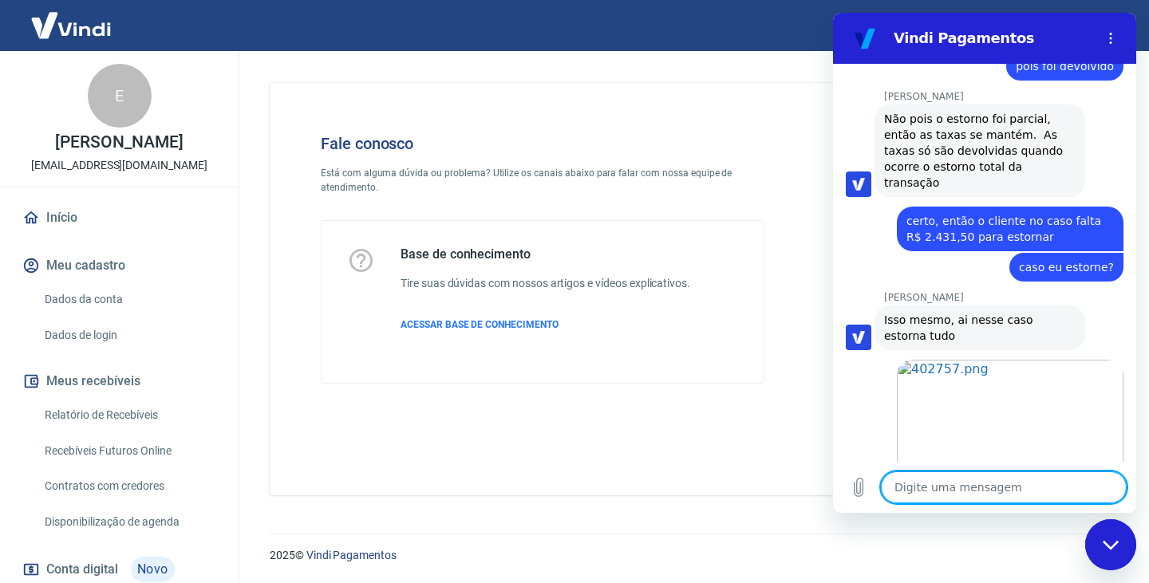
scroll to position [2038, 0]
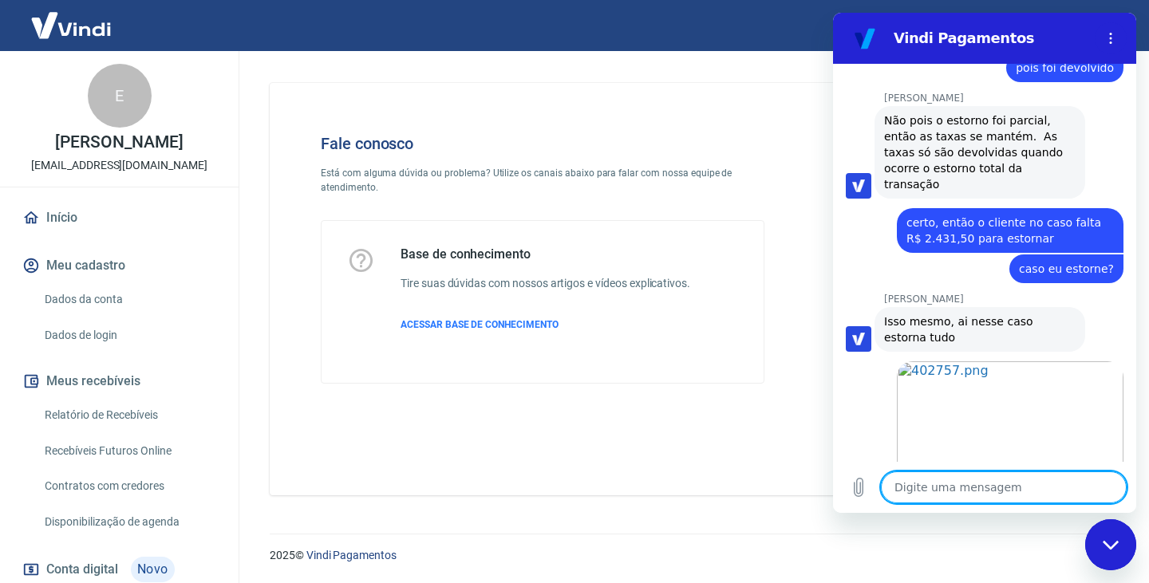
click at [980, 487] on textarea at bounding box center [1004, 487] width 246 height 32
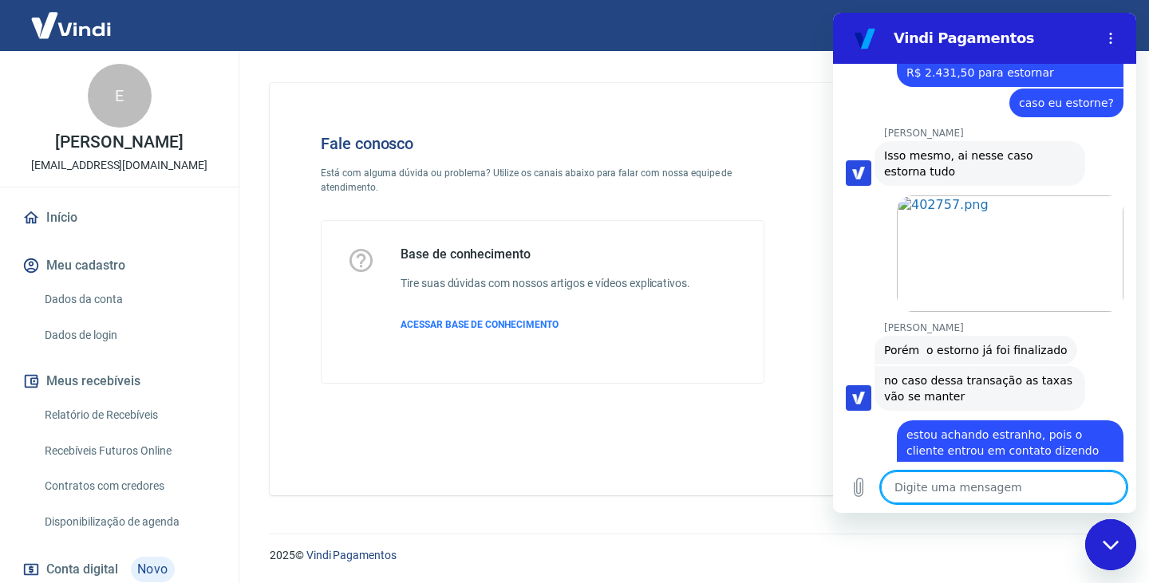
scroll to position [2207, 0]
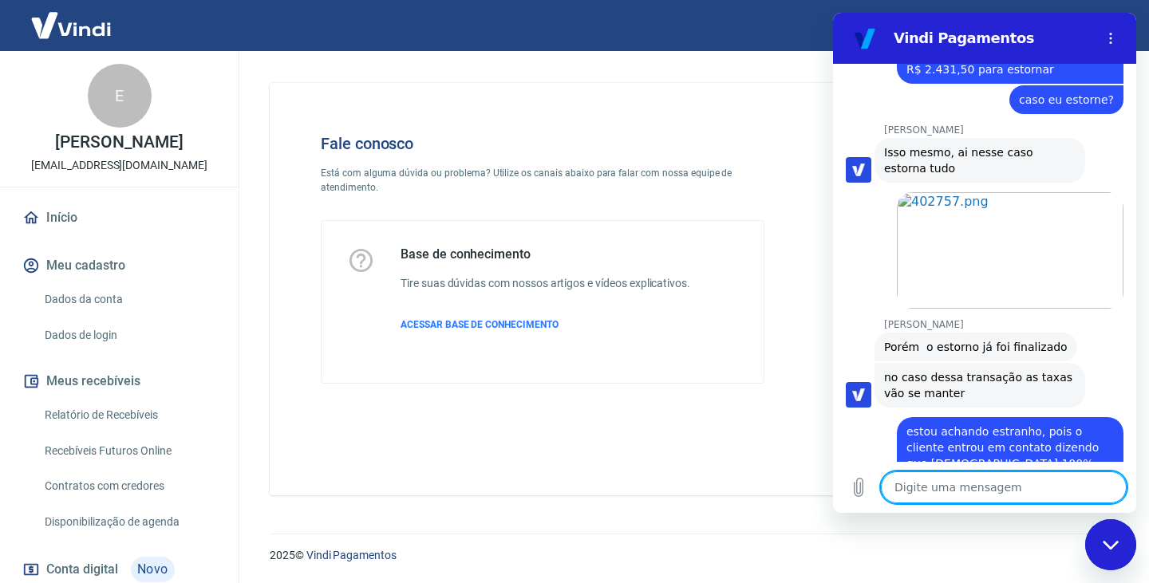
click at [980, 487] on textarea at bounding box center [1004, 487] width 246 height 32
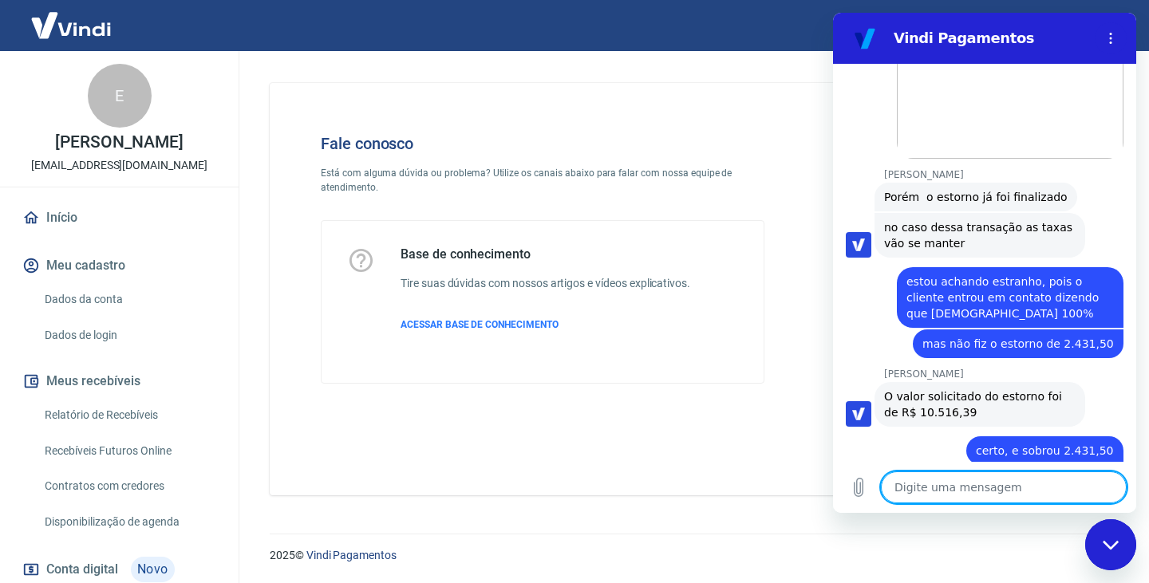
scroll to position [2360, 0]
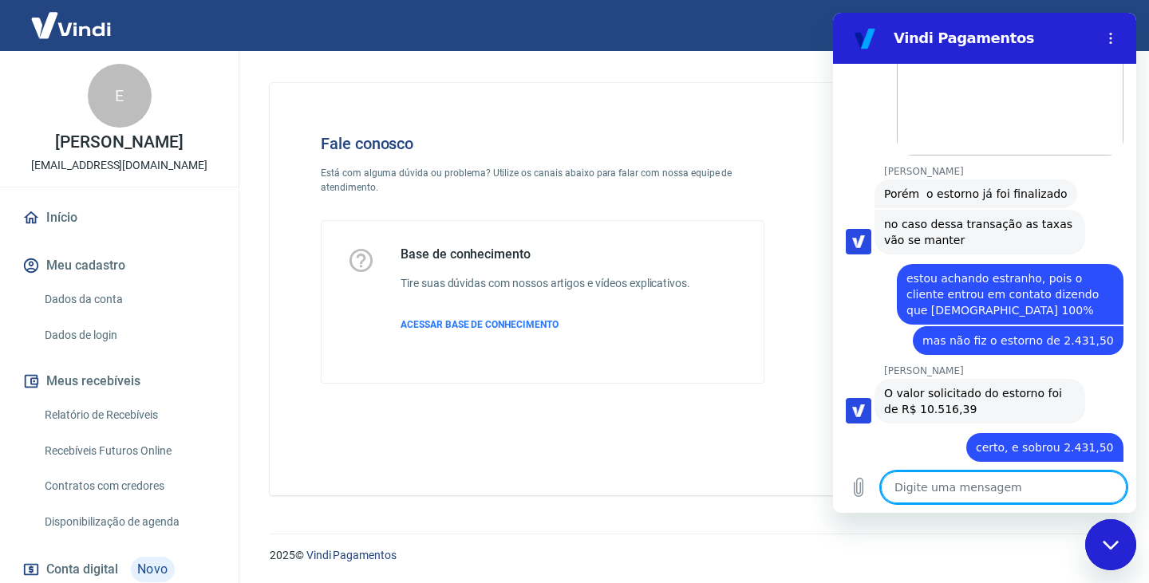
click at [980, 487] on textarea at bounding box center [1004, 487] width 246 height 32
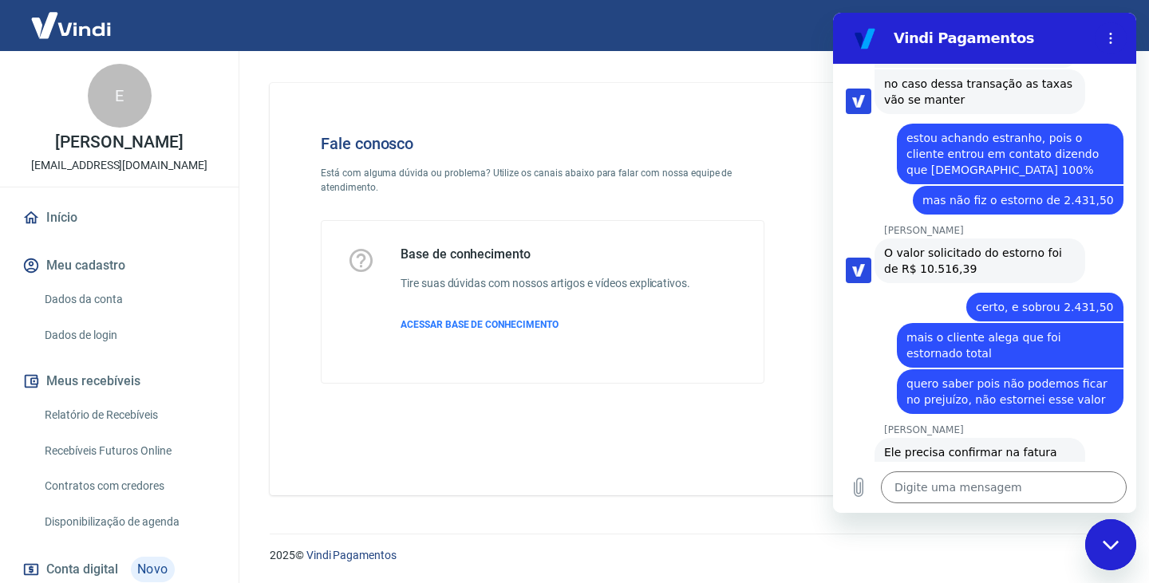
scroll to position [2499, 0]
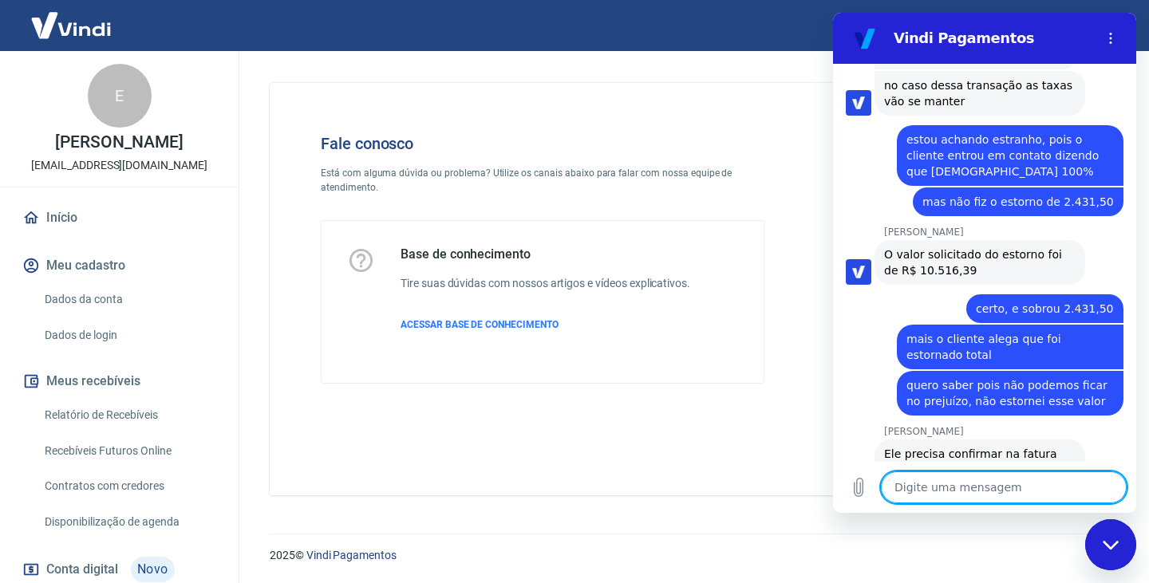
click at [1024, 481] on textarea at bounding box center [1004, 487] width 246 height 32
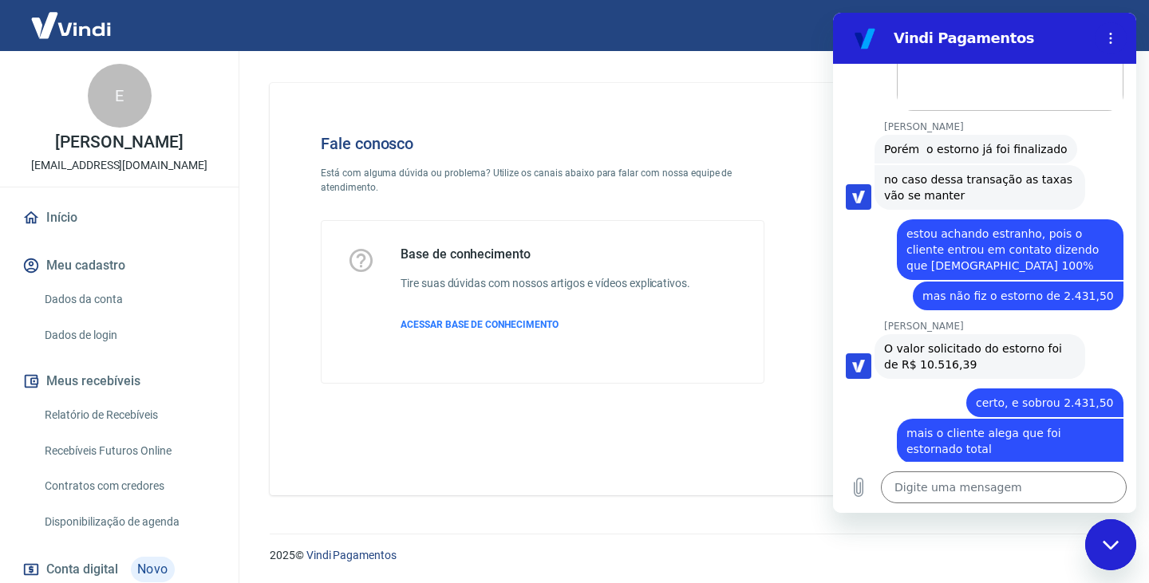
scroll to position [2644, 0]
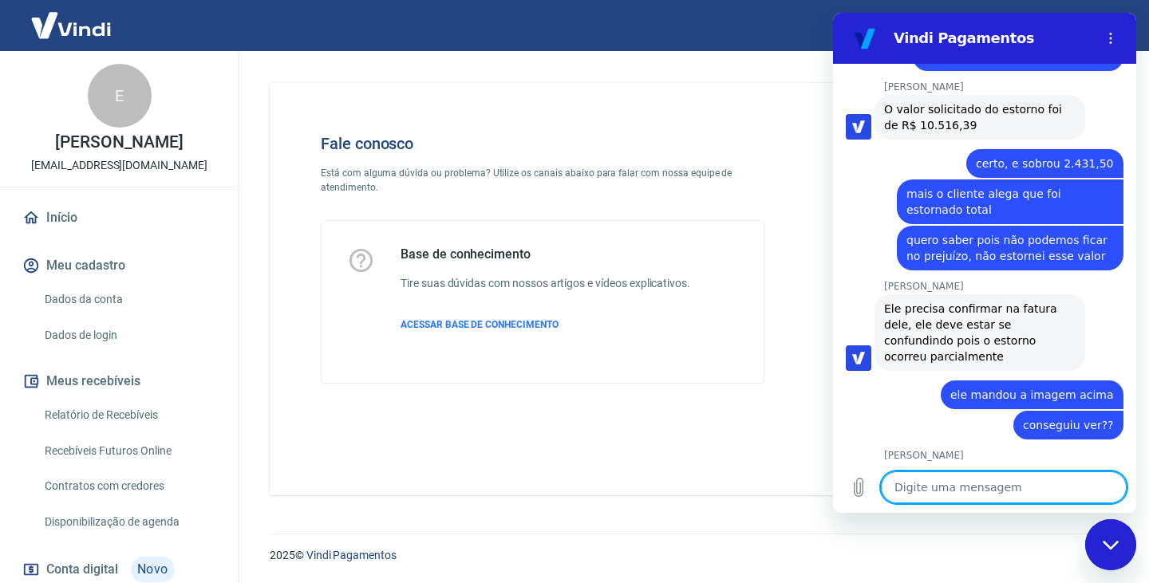
click at [984, 485] on textarea at bounding box center [1004, 487] width 246 height 32
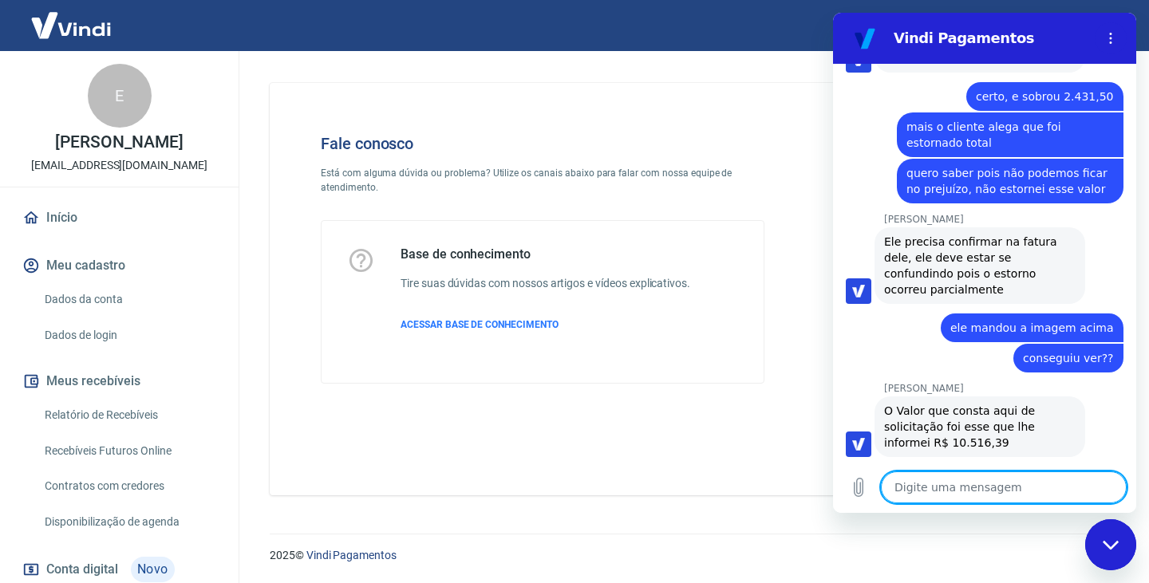
scroll to position [2714, 0]
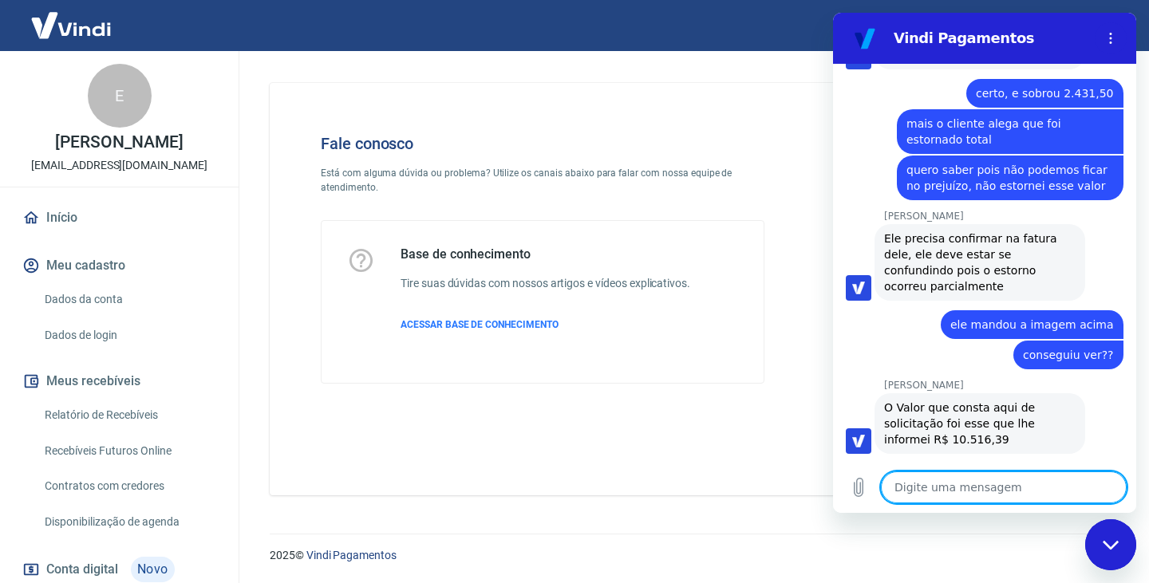
click at [984, 485] on textarea at bounding box center [1004, 487] width 246 height 32
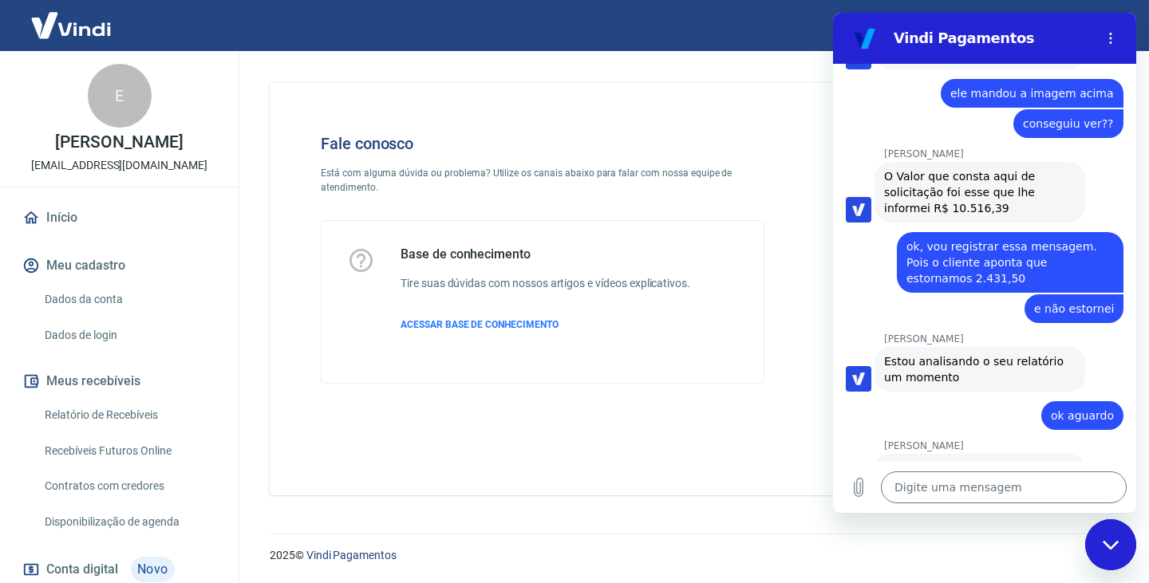
scroll to position [2944, 0]
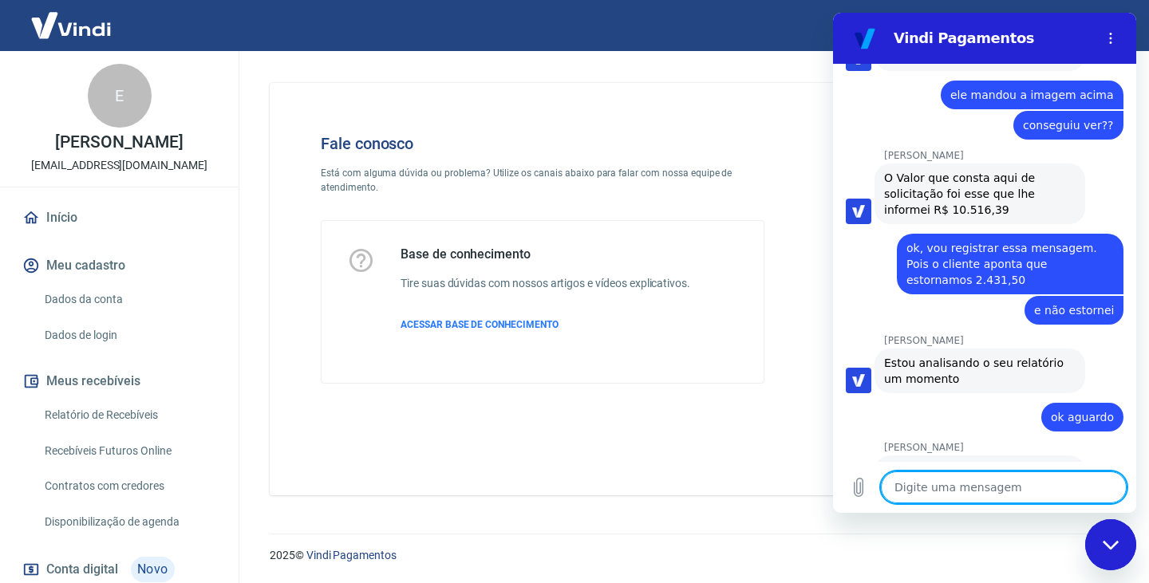
click at [1020, 499] on textarea at bounding box center [1004, 487] width 246 height 32
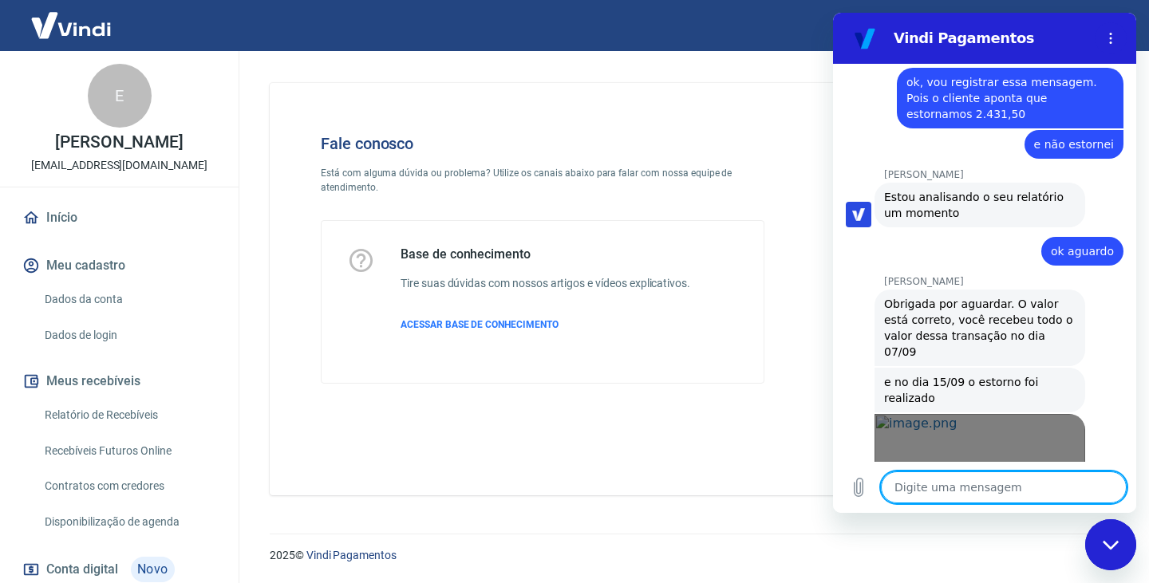
scroll to position [3108, 0]
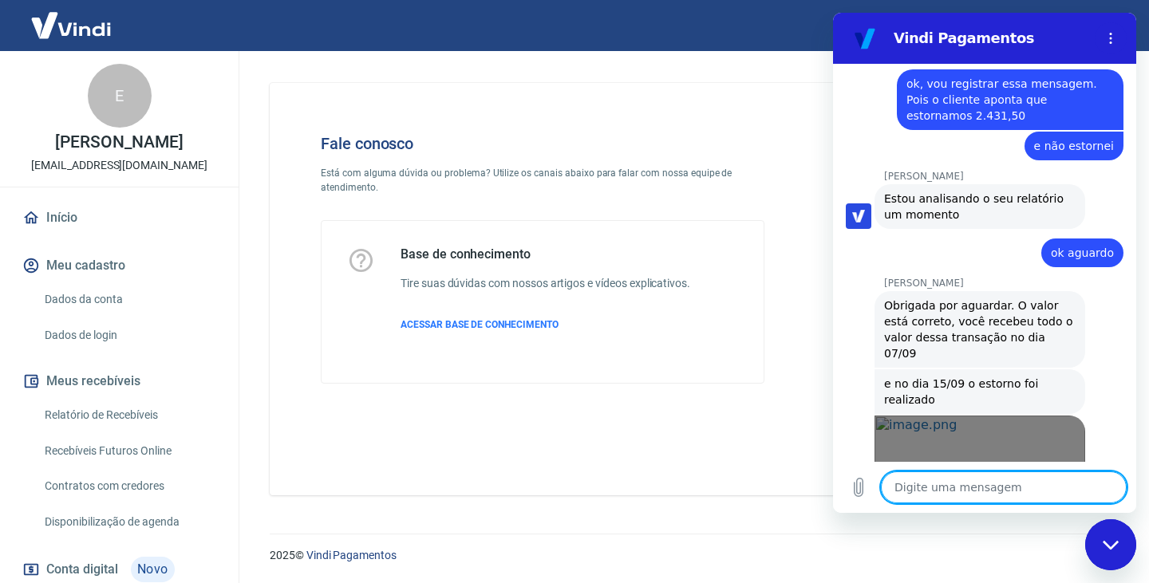
click at [958, 474] on span "Abrir em nova aba" at bounding box center [980, 480] width 183 height 13
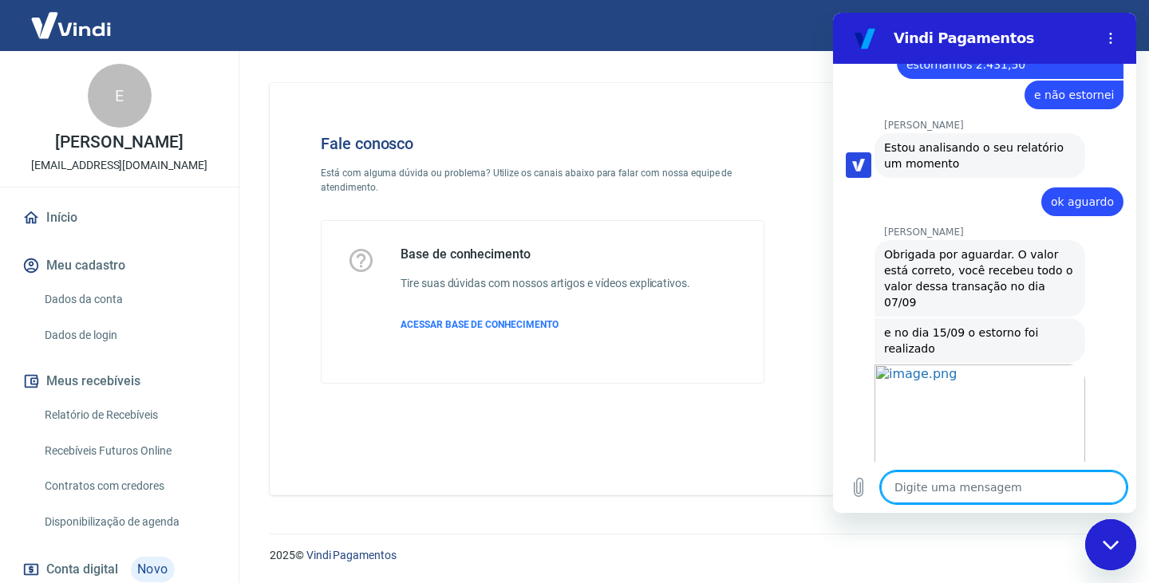
scroll to position [3162, 0]
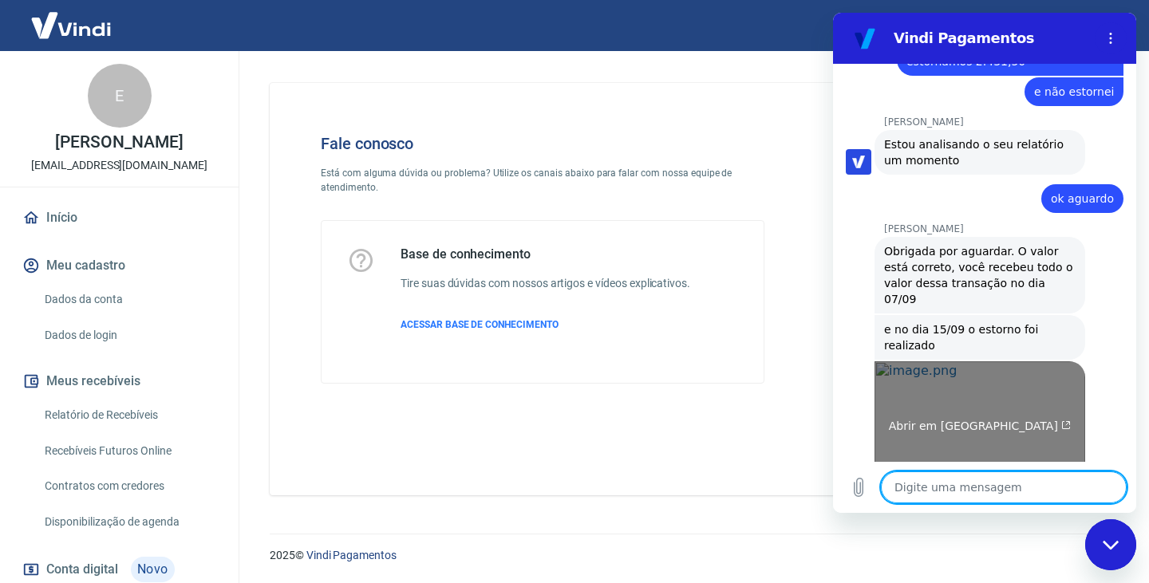
click at [956, 420] on span "Abrir em nova aba" at bounding box center [980, 426] width 183 height 13
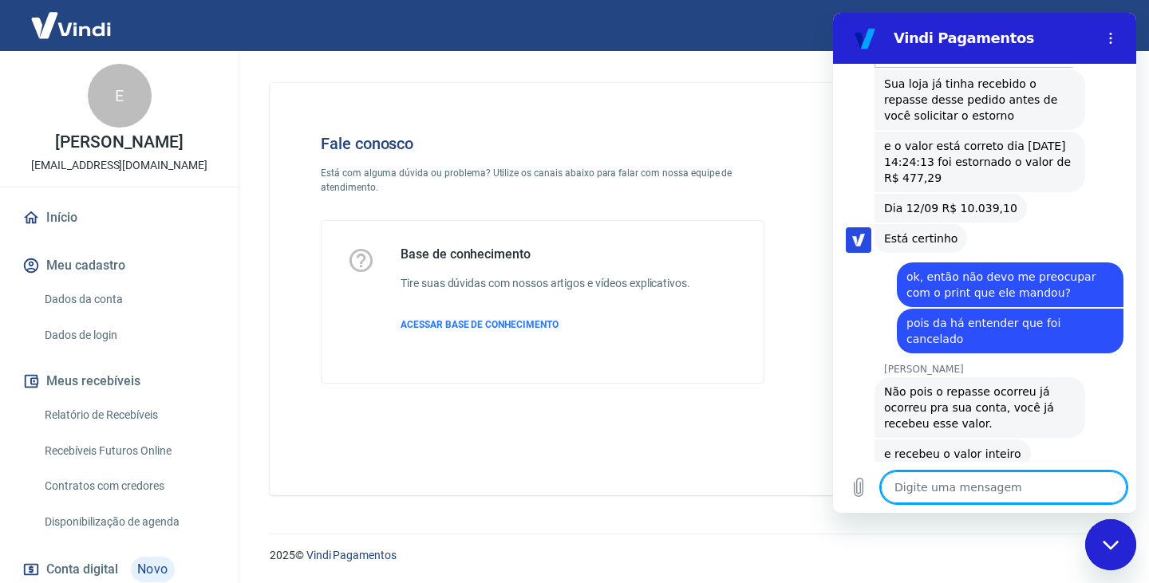
scroll to position [3576, 0]
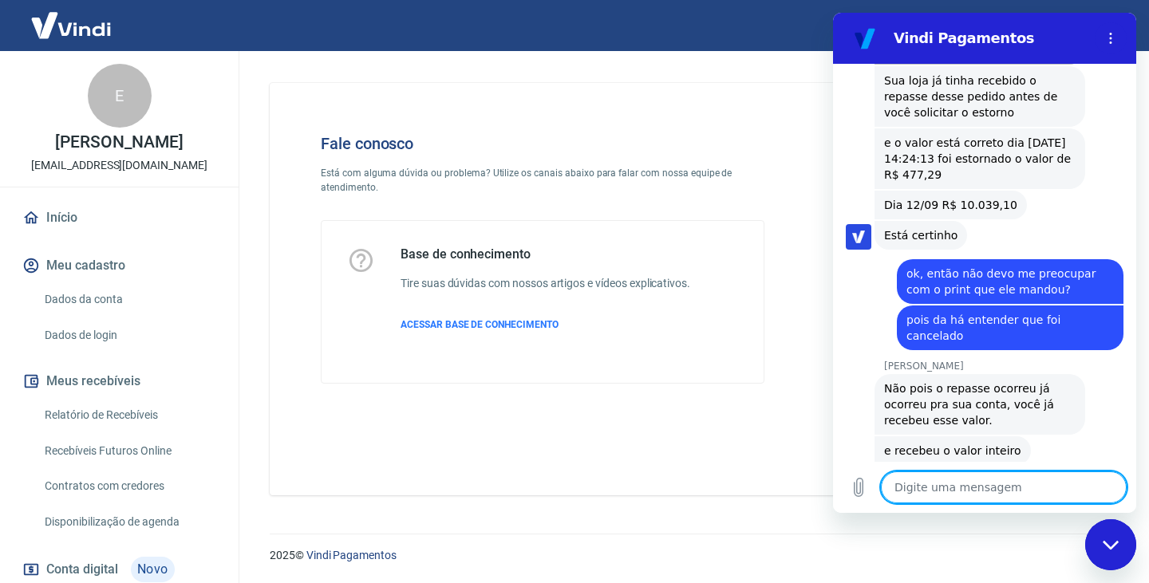
click at [960, 491] on textarea at bounding box center [1004, 487] width 246 height 32
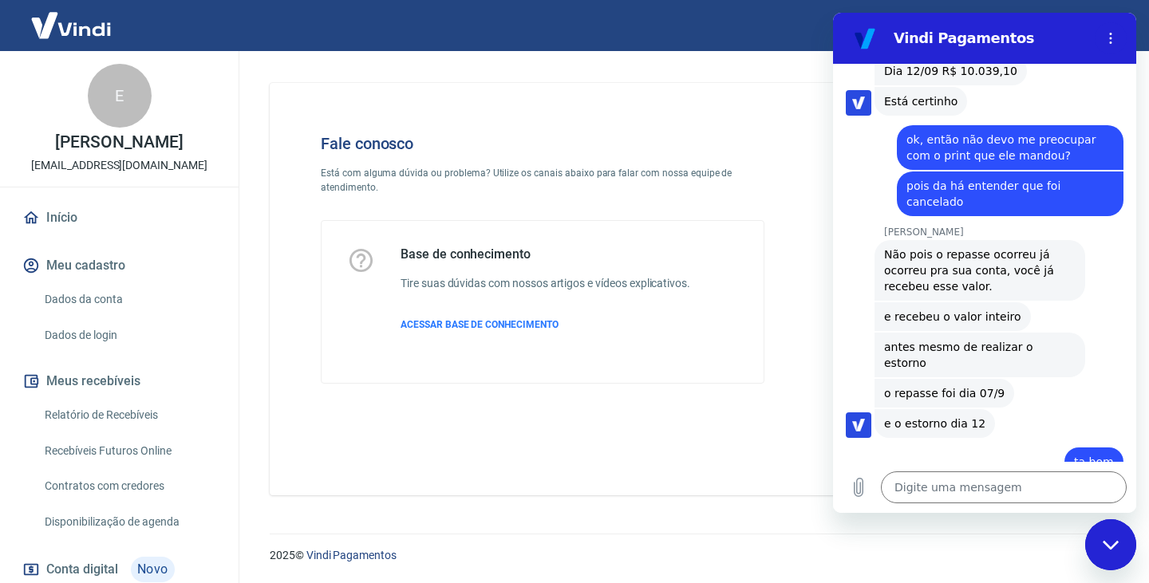
scroll to position [3713, 0]
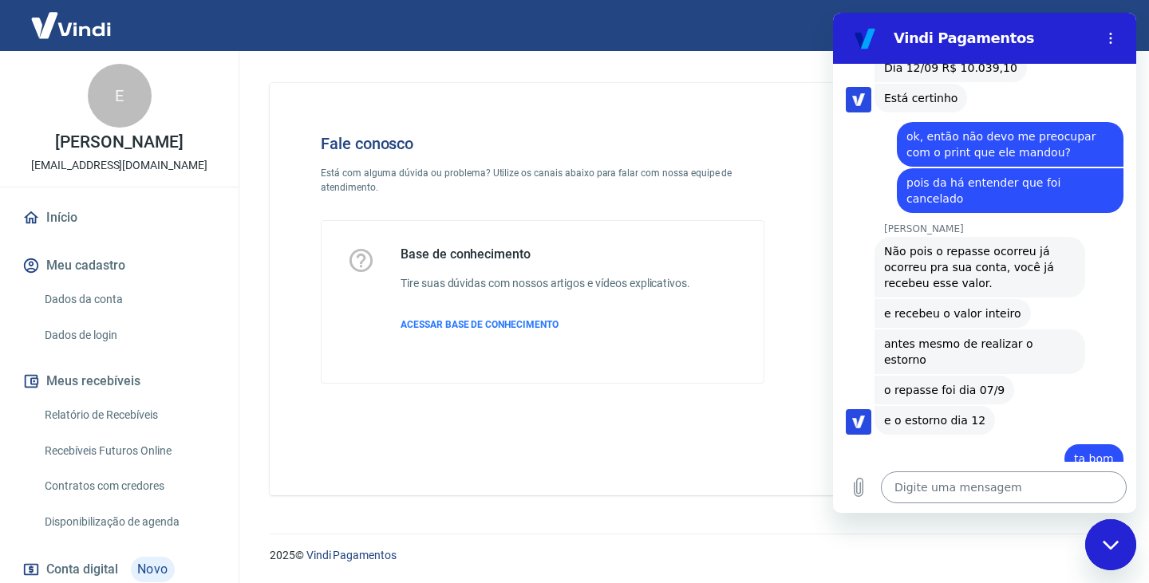
click at [952, 495] on textarea at bounding box center [1004, 487] width 246 height 32
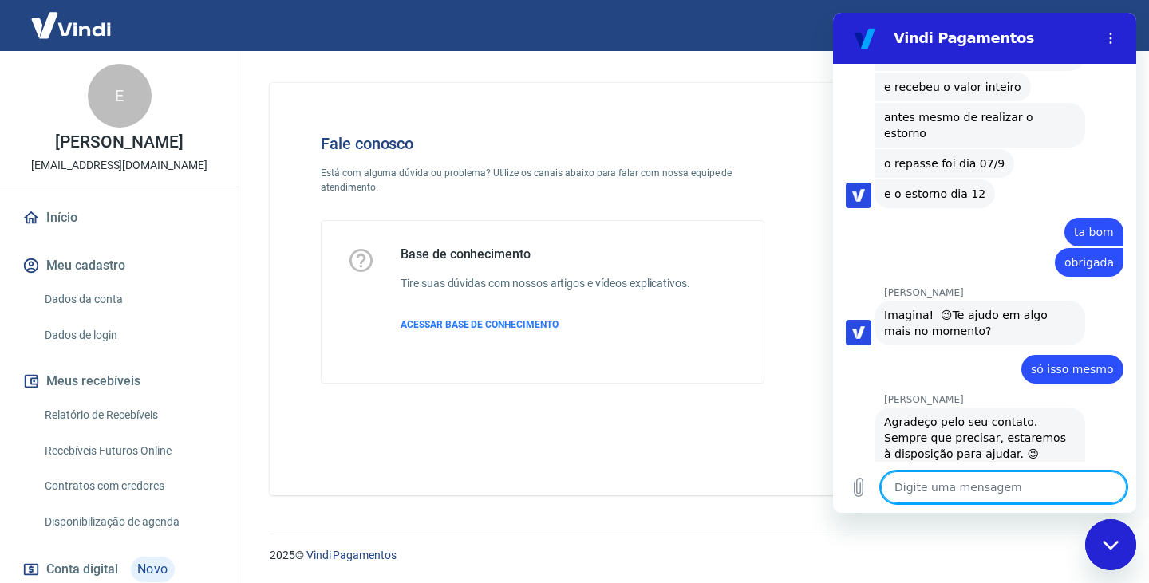
scroll to position [3941, 0]
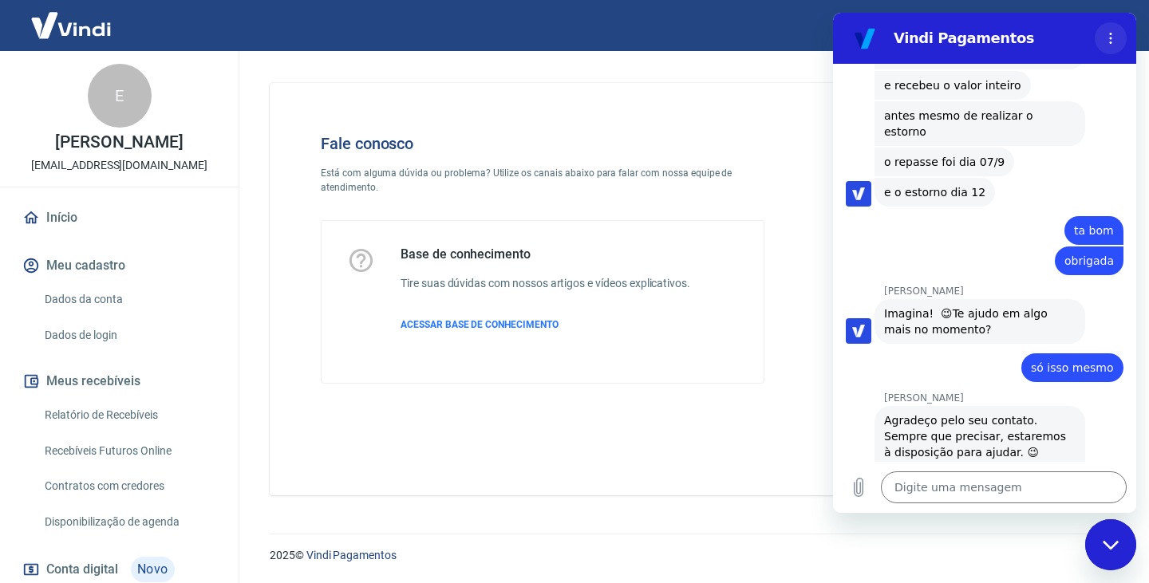
click at [1114, 33] on icon "Menu de opções" at bounding box center [1110, 38] width 13 height 13
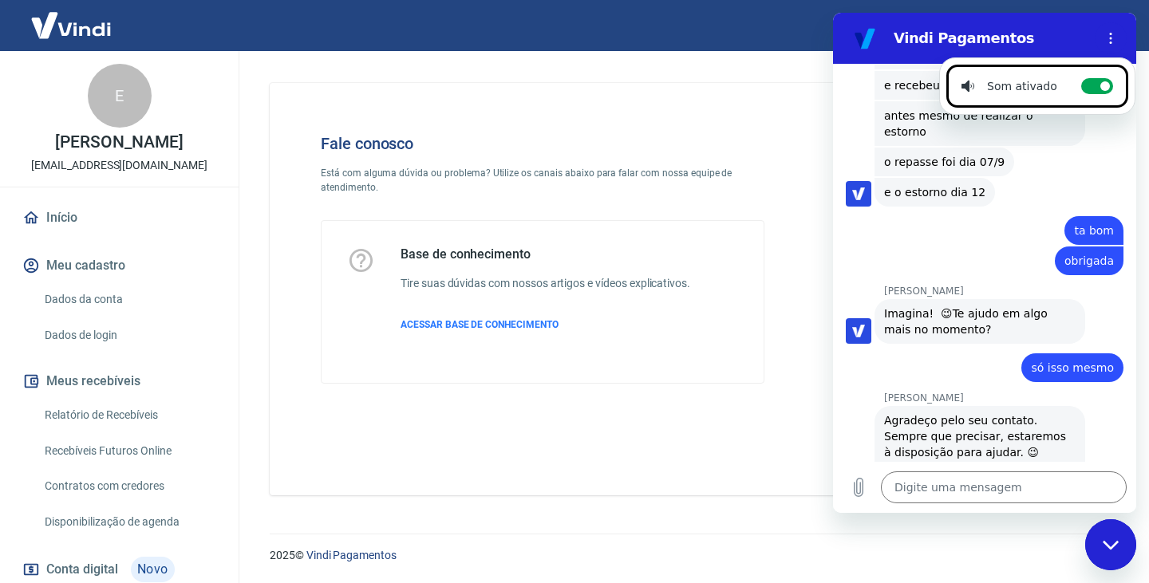
click at [1039, 412] on span "Agradeço pelo seu contato. Sempre que precisar, estaremos à disposição para aju…" at bounding box center [979, 452] width 191 height 80
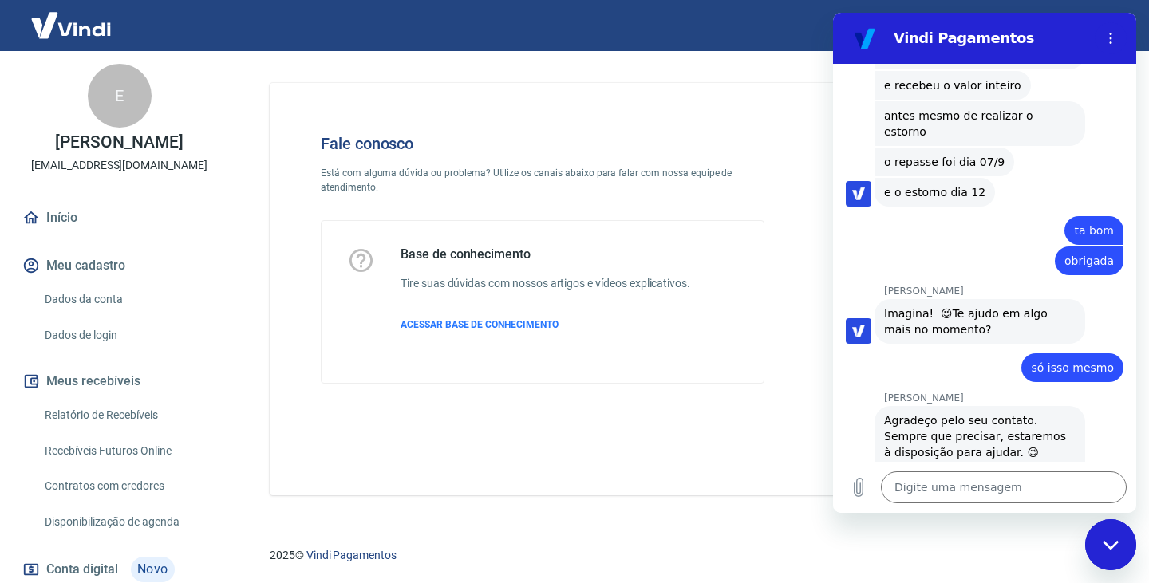
scroll to position [3861, 0]
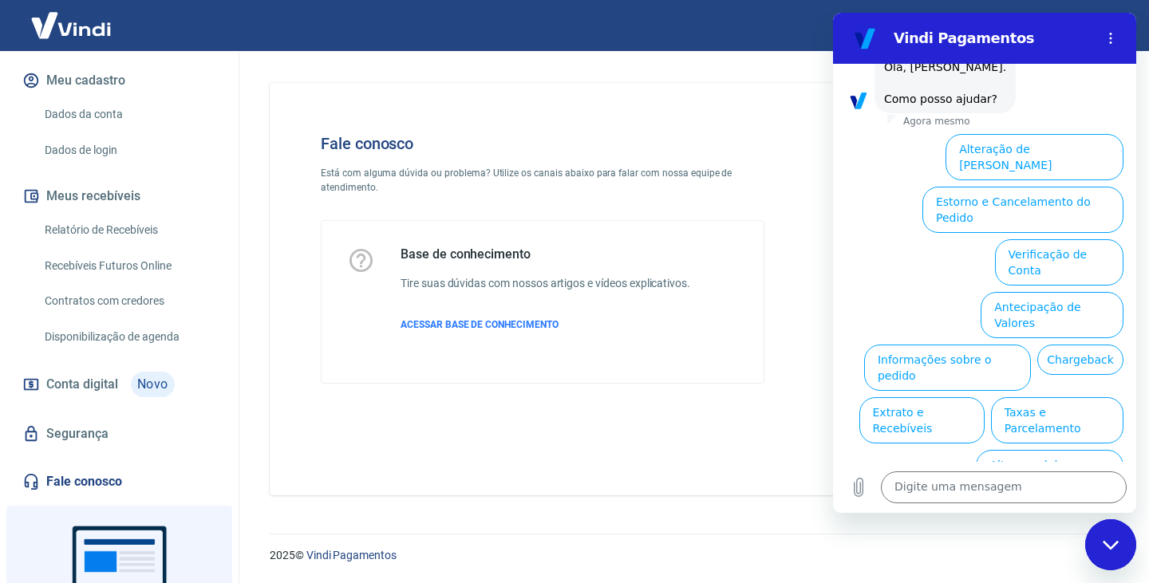
scroll to position [294, 0]
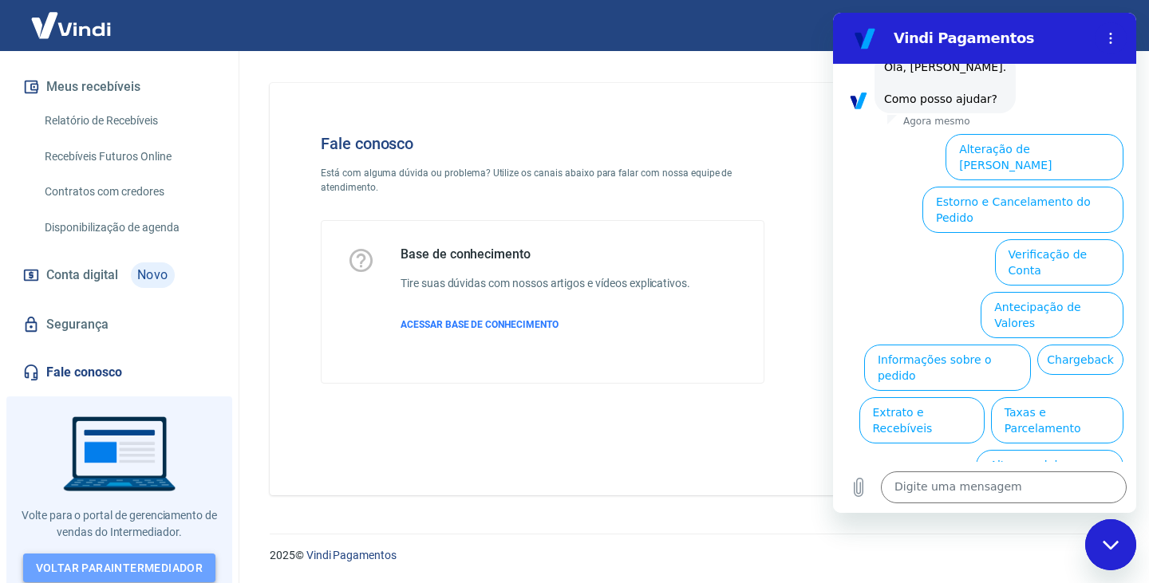
click at [116, 558] on link "Voltar para Intermediador" at bounding box center [119, 569] width 193 height 30
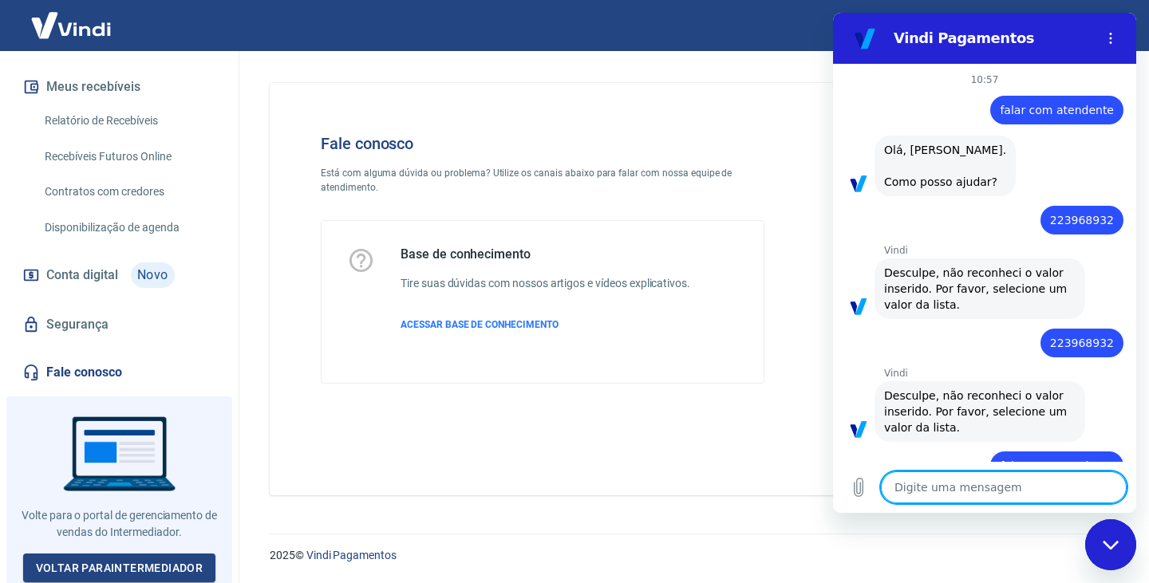
scroll to position [2851, 0]
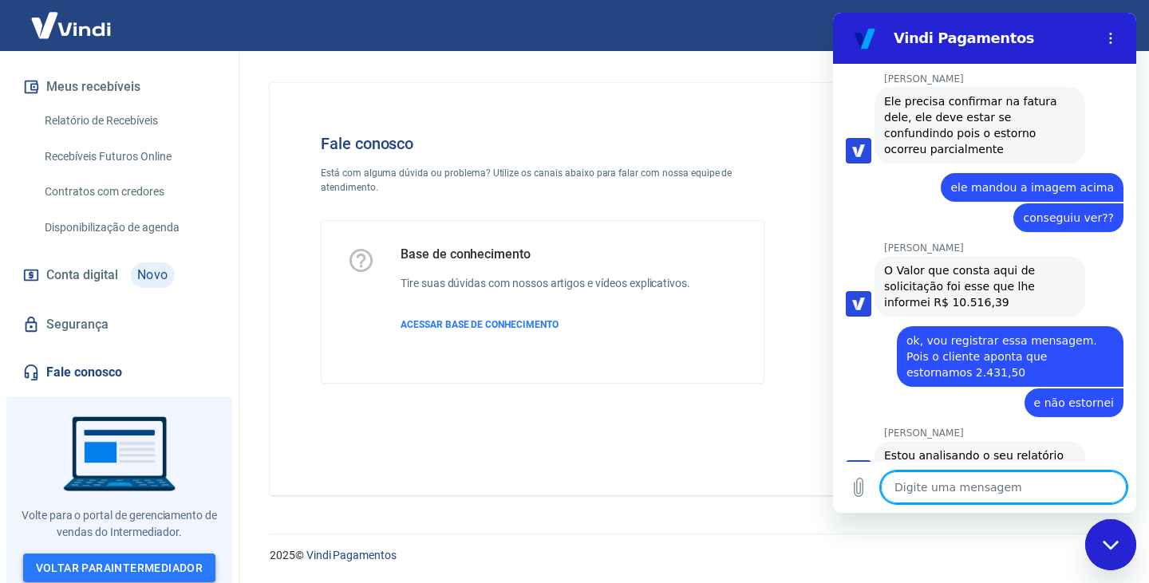
click at [166, 569] on link "Voltar para Intermediador" at bounding box center [119, 569] width 193 height 30
